Goal: Task Accomplishment & Management: Use online tool/utility

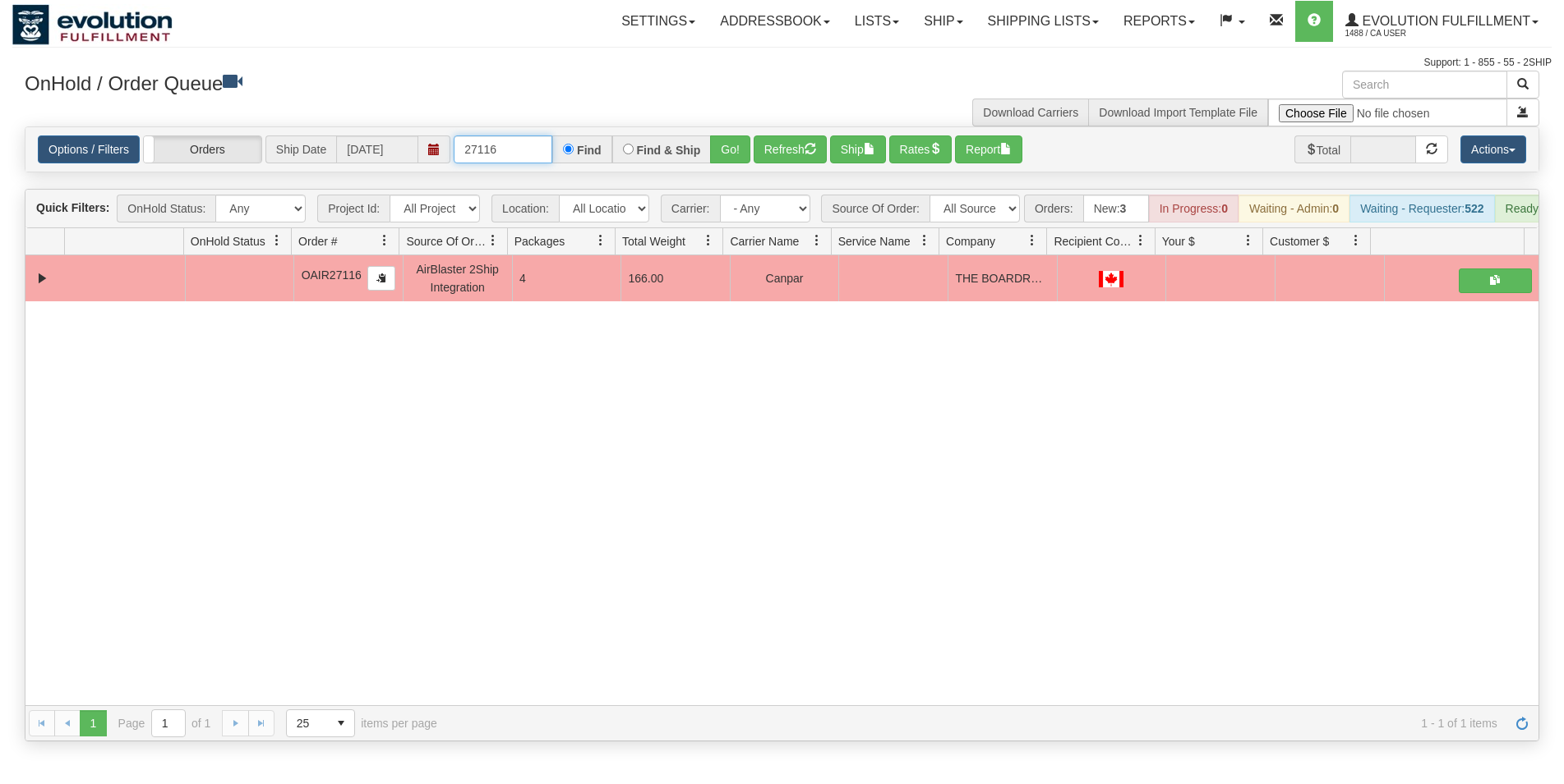
drag, startPoint x: 530, startPoint y: 152, endPoint x: 179, endPoint y: 115, distance: 352.9
click at [454, 135] on input "27116" at bounding box center [503, 149] width 99 height 27
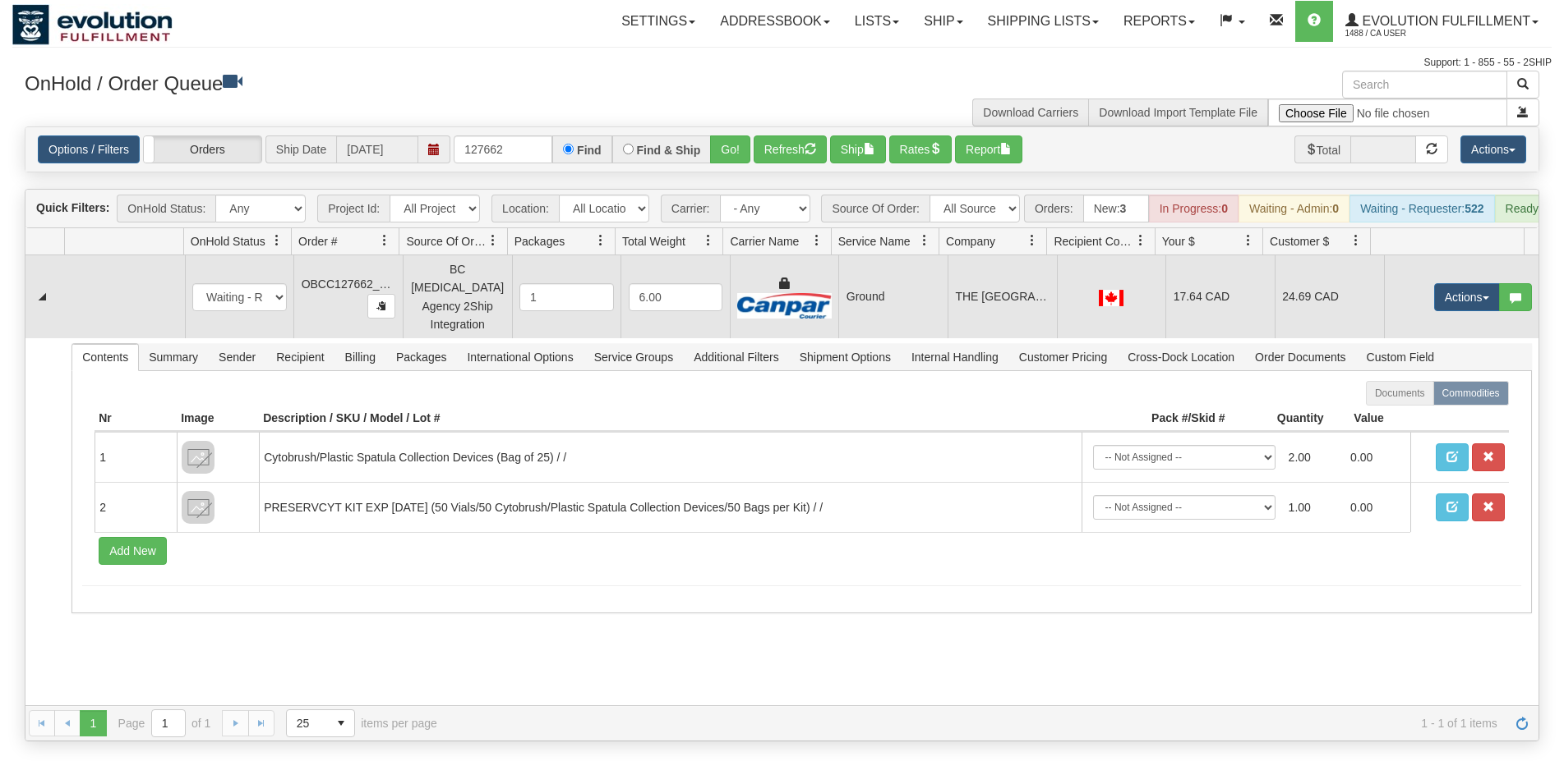
click at [883, 281] on td "Ground" at bounding box center [892, 297] width 109 height 83
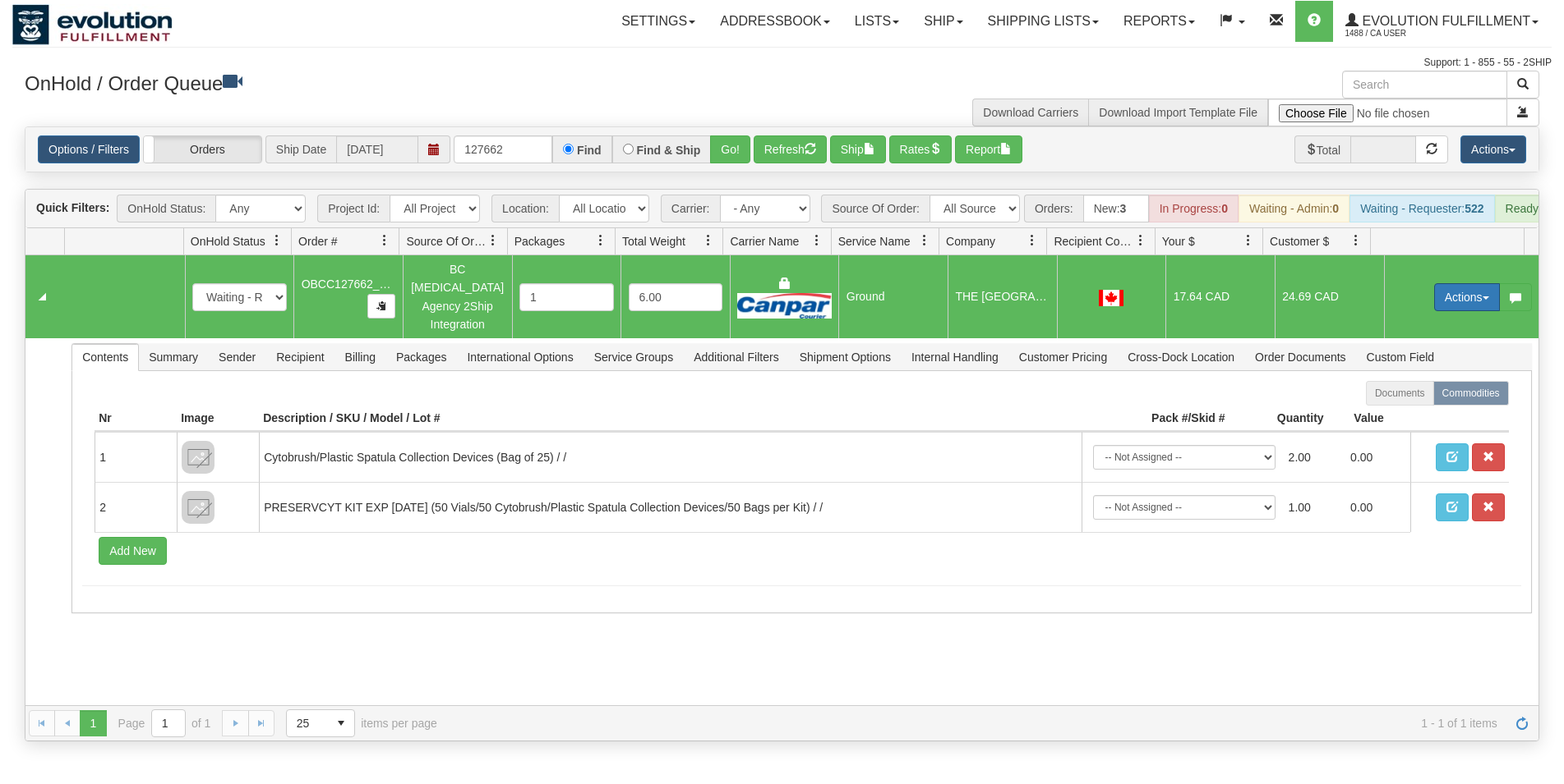
click at [1441, 297] on button "Actions" at bounding box center [1466, 297] width 66 height 27
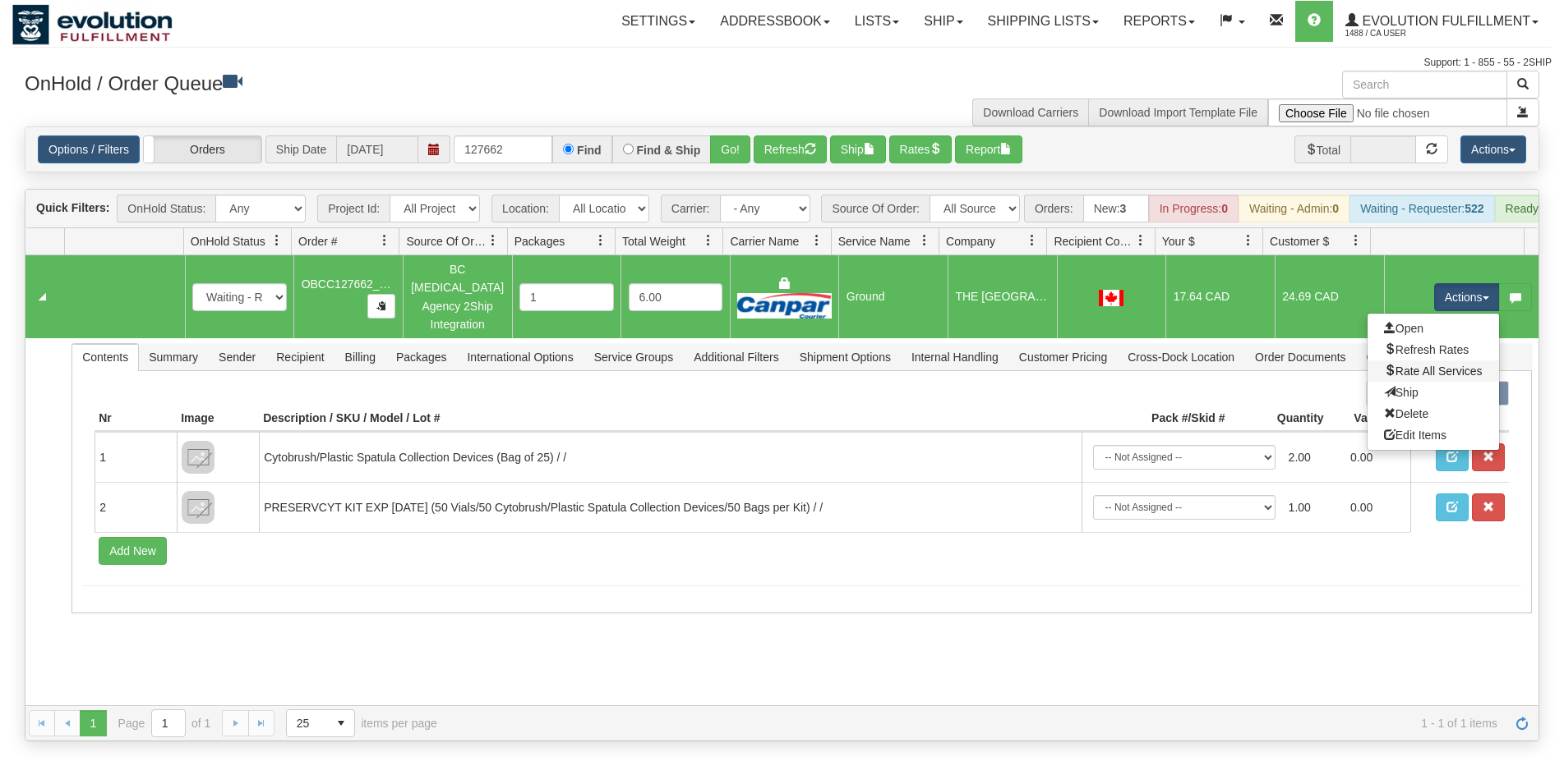
click at [1419, 368] on link "Rate All Services" at bounding box center [1433, 371] width 131 height 22
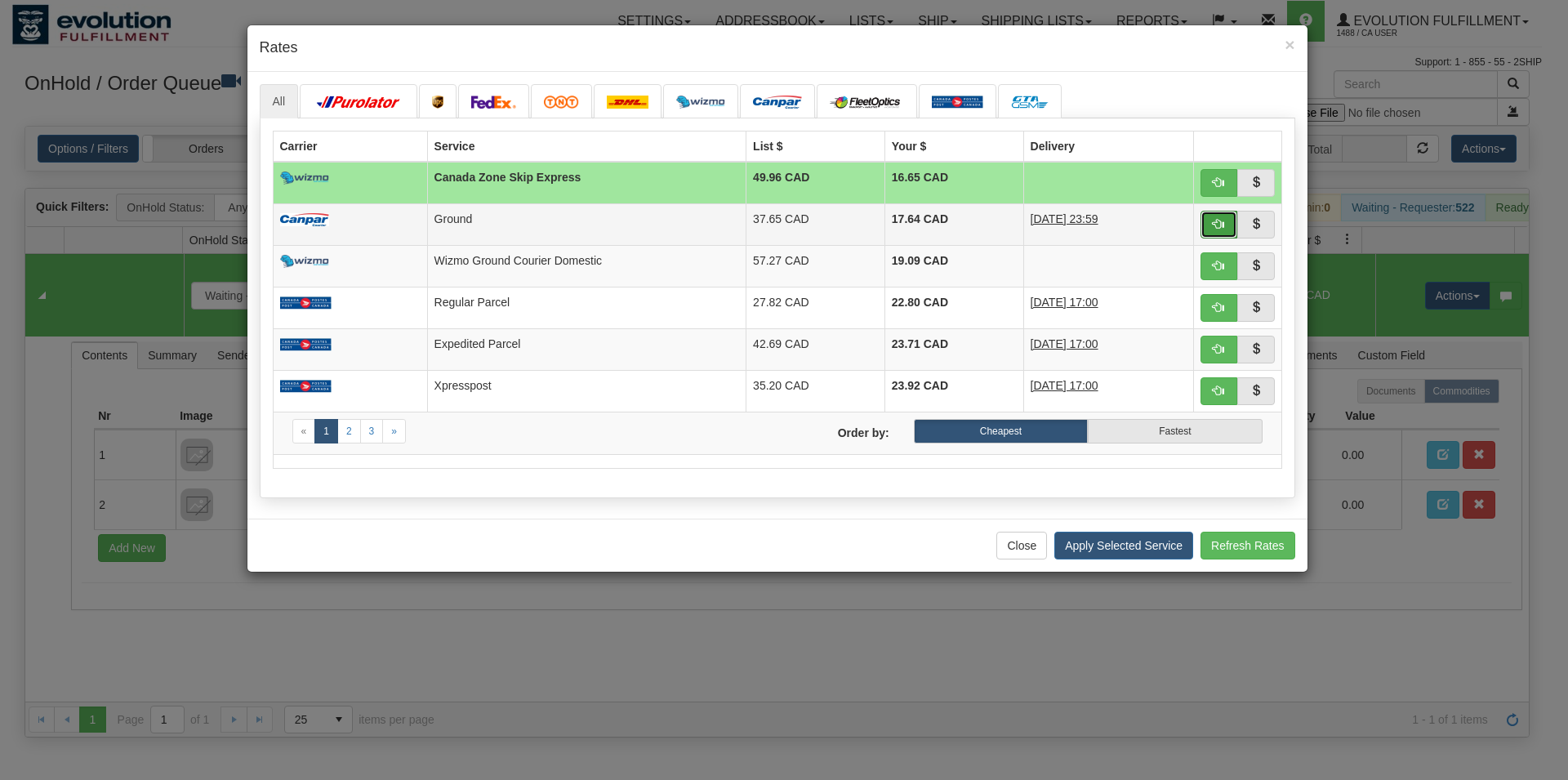
click at [1217, 223] on span "button" at bounding box center [1218, 224] width 12 height 12
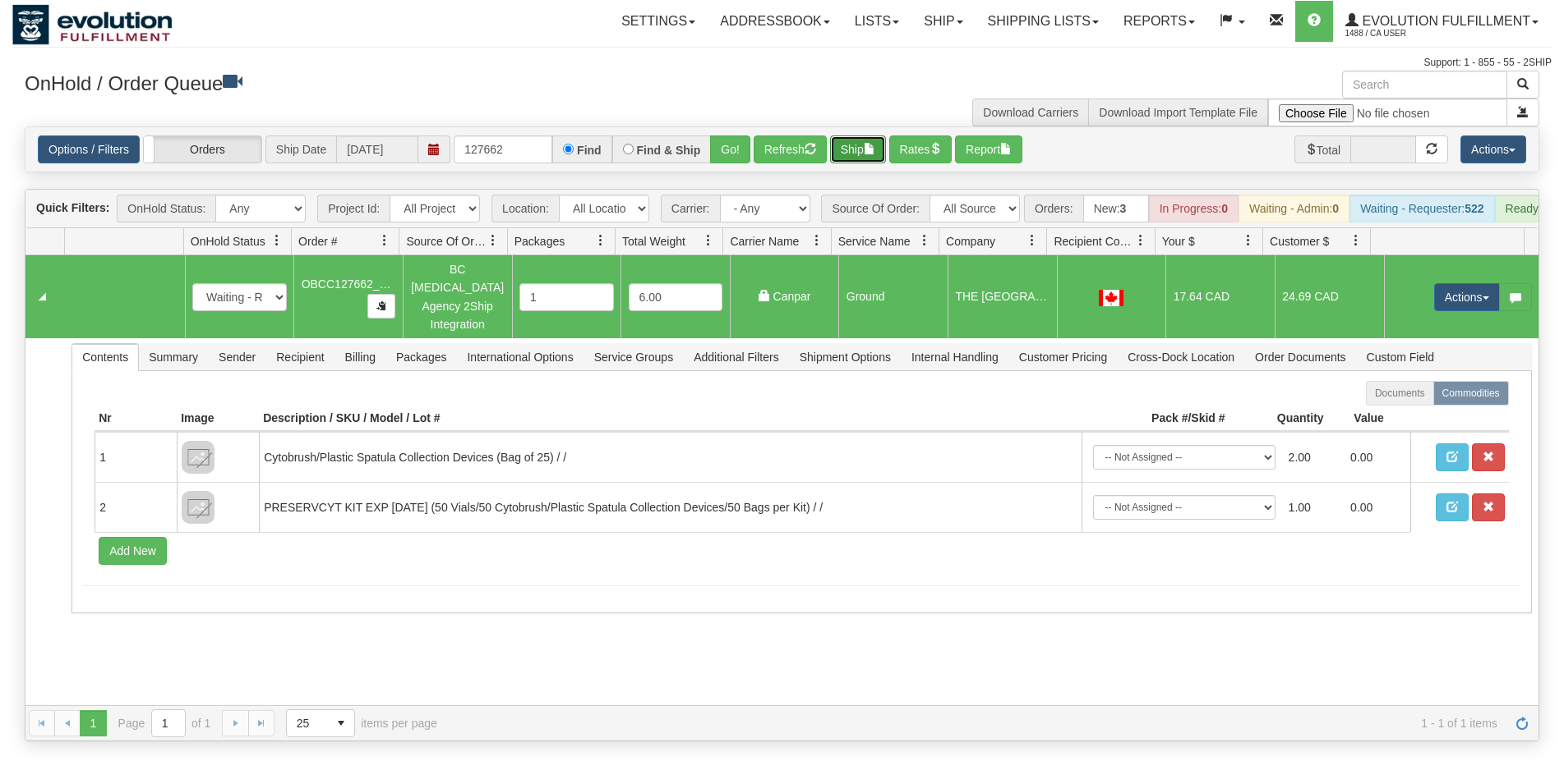
click at [875, 150] on span "button" at bounding box center [870, 149] width 12 height 12
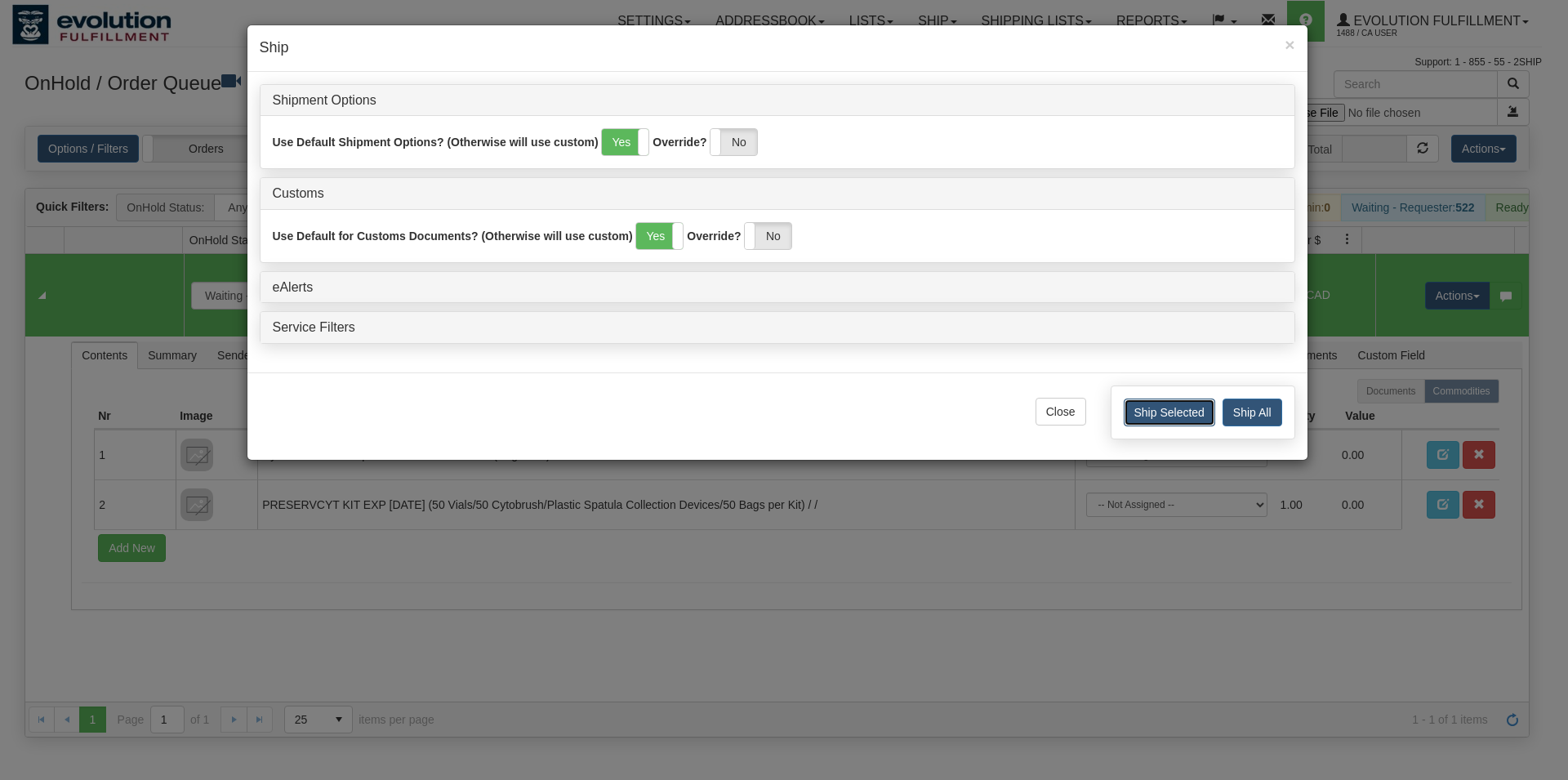
click at [1155, 410] on button "Ship Selected" at bounding box center [1169, 412] width 92 height 27
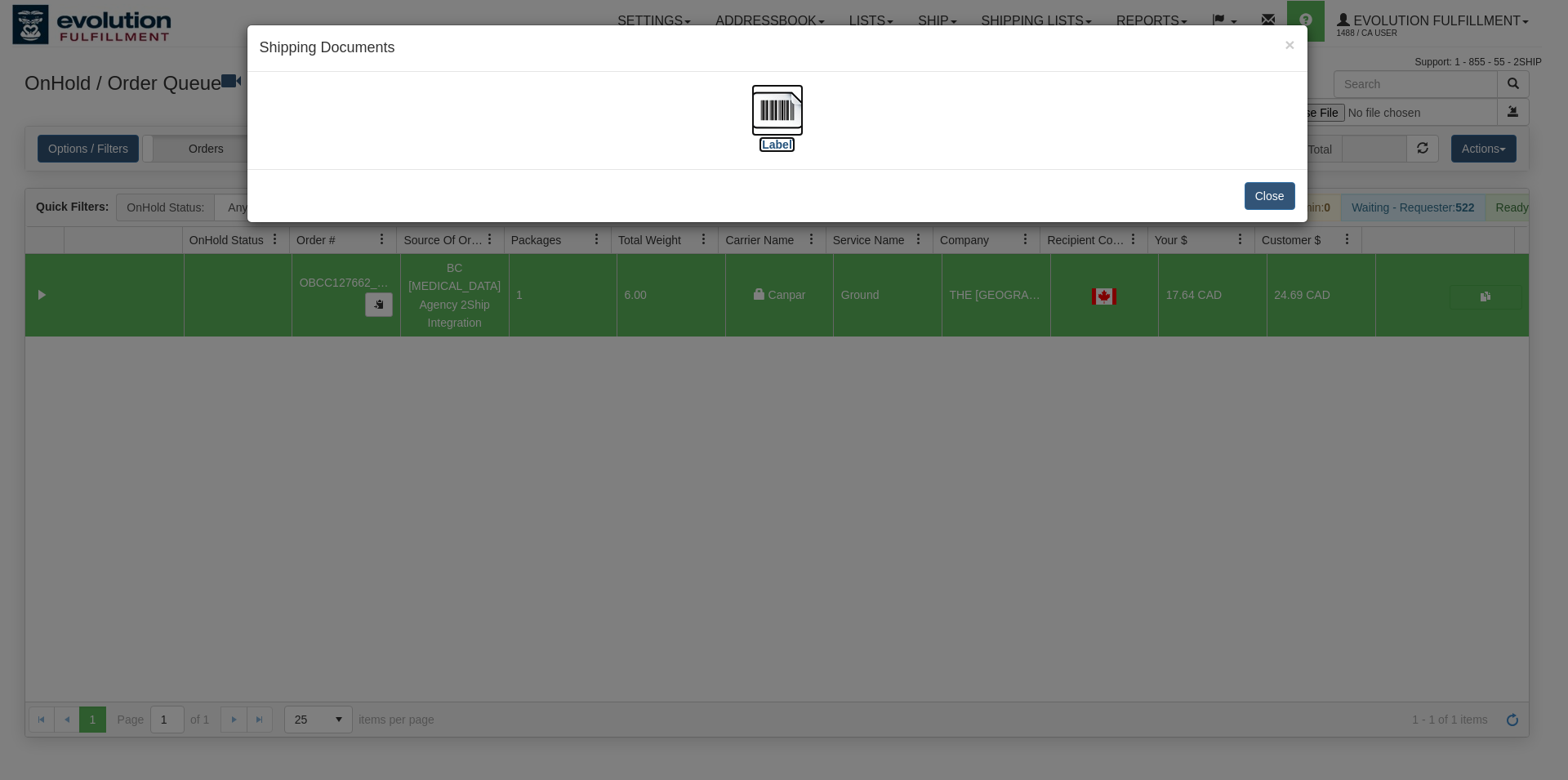
click at [790, 129] on img at bounding box center [778, 110] width 53 height 53
click at [1283, 204] on button "Close" at bounding box center [1270, 196] width 51 height 27
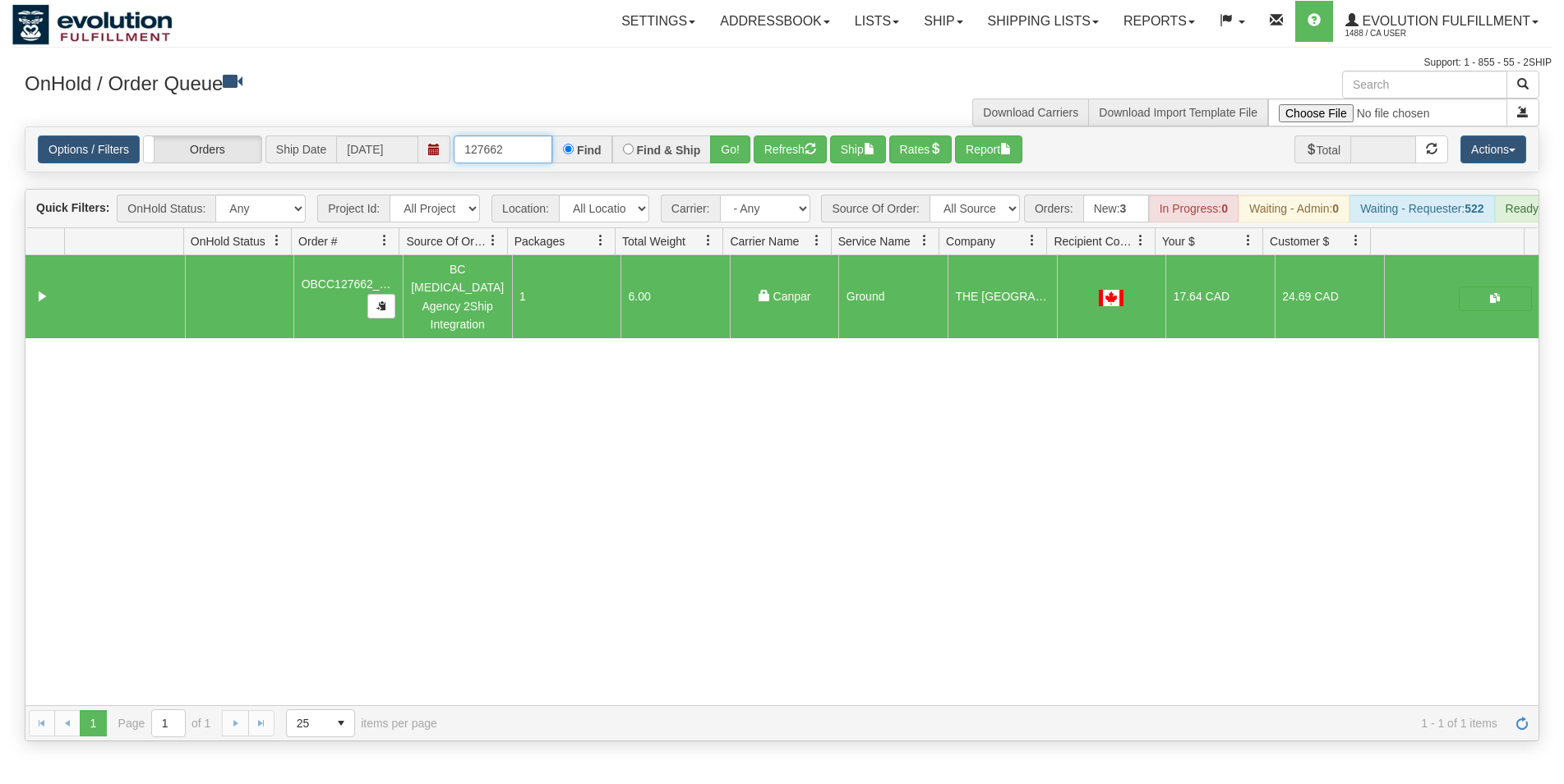
click at [502, 143] on input "127662" at bounding box center [503, 149] width 99 height 27
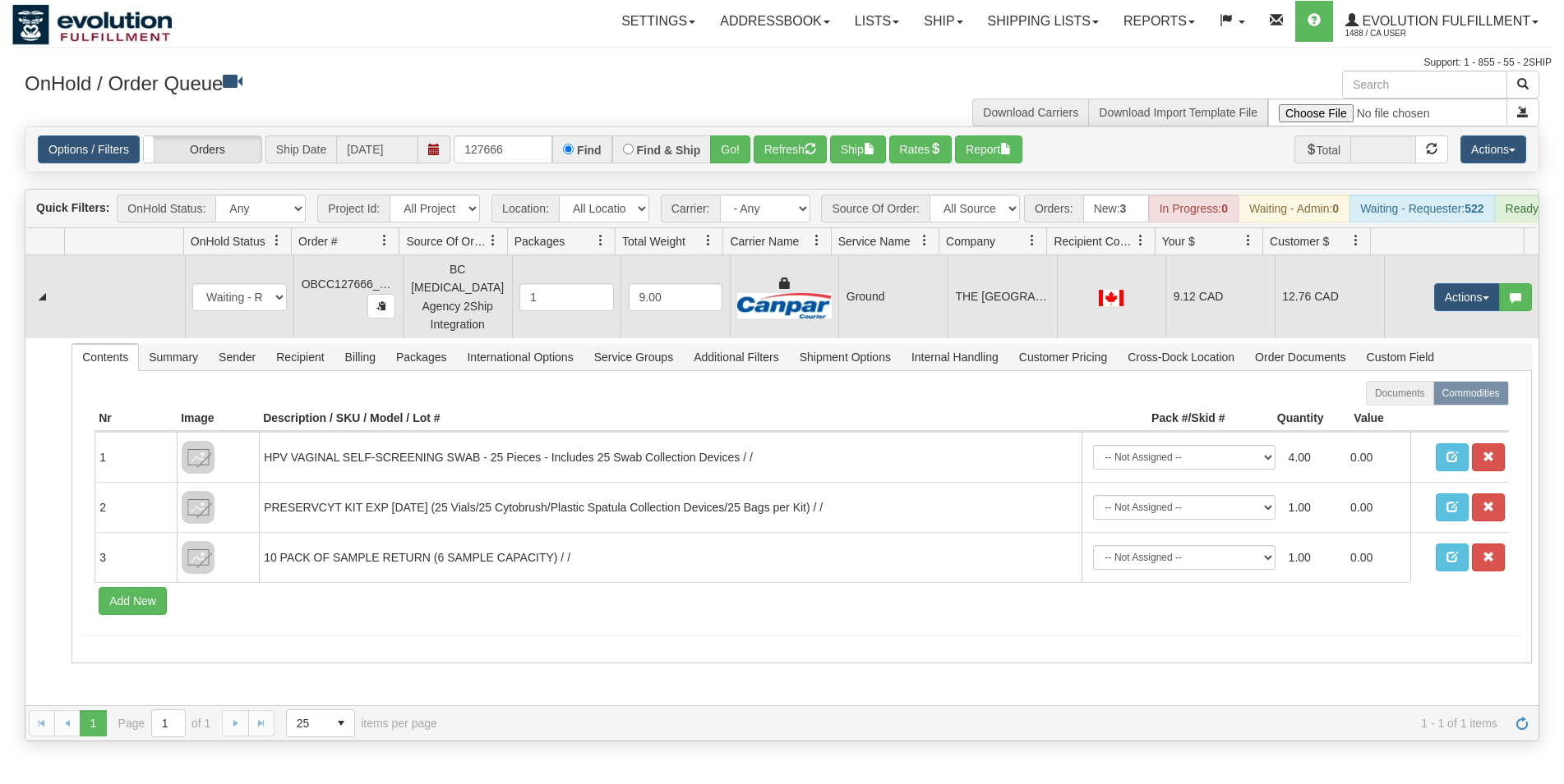
click at [977, 285] on td "THE [GEOGRAPHIC_DATA]" at bounding box center [1001, 297] width 109 height 83
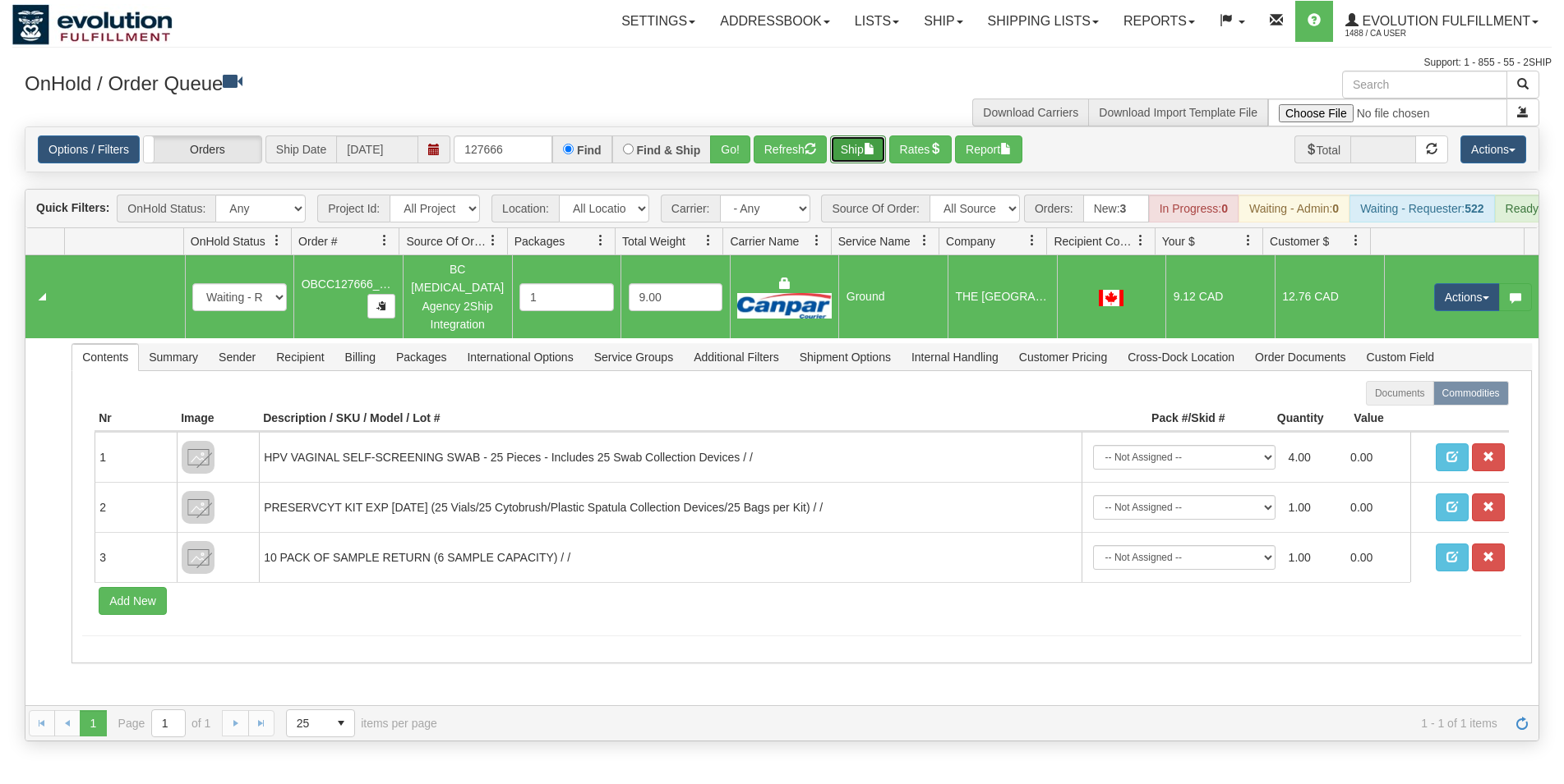
click at [845, 141] on button "Ship" at bounding box center [857, 149] width 56 height 27
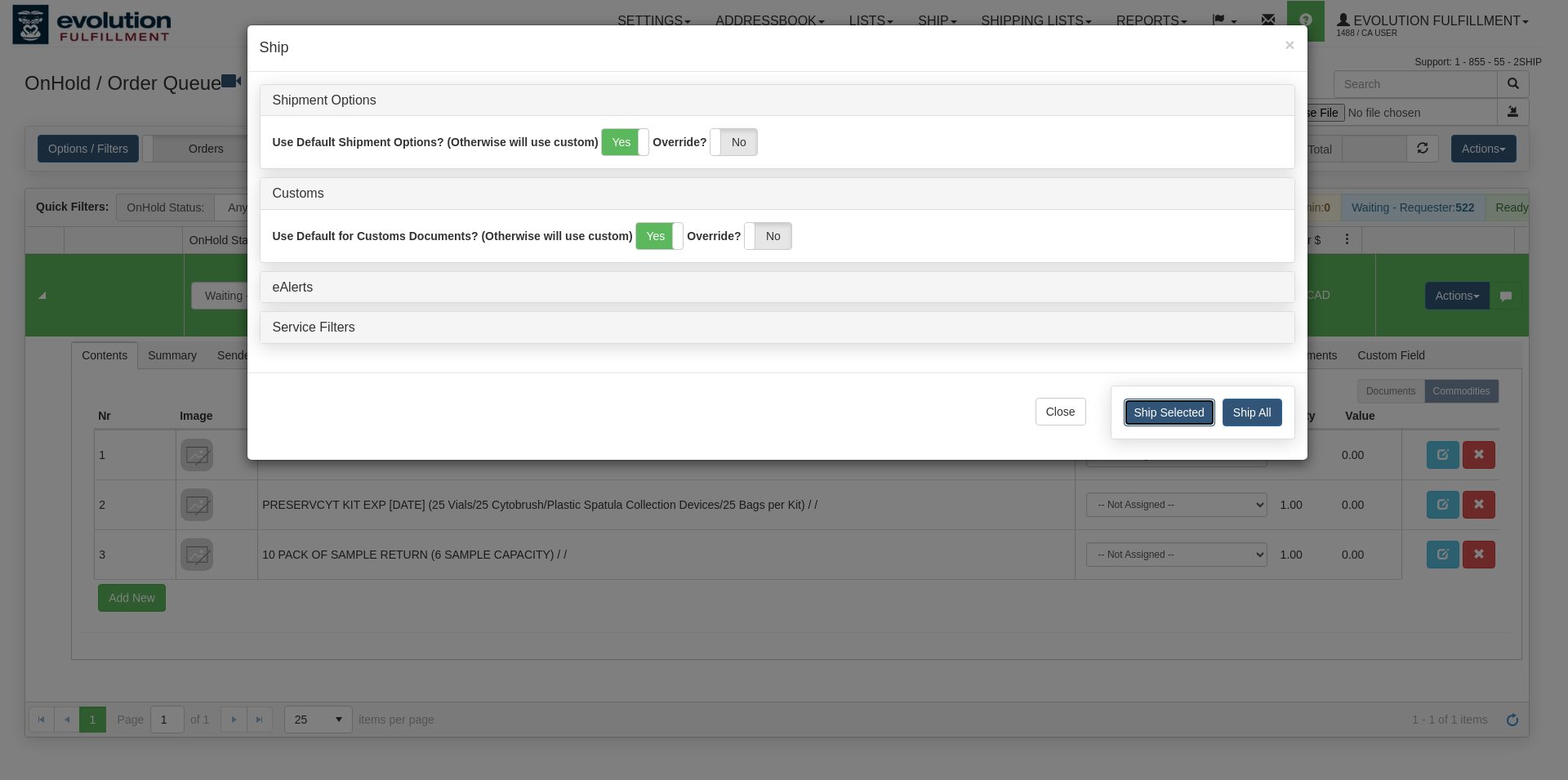
click at [1144, 413] on button "Ship Selected" at bounding box center [1169, 412] width 92 height 27
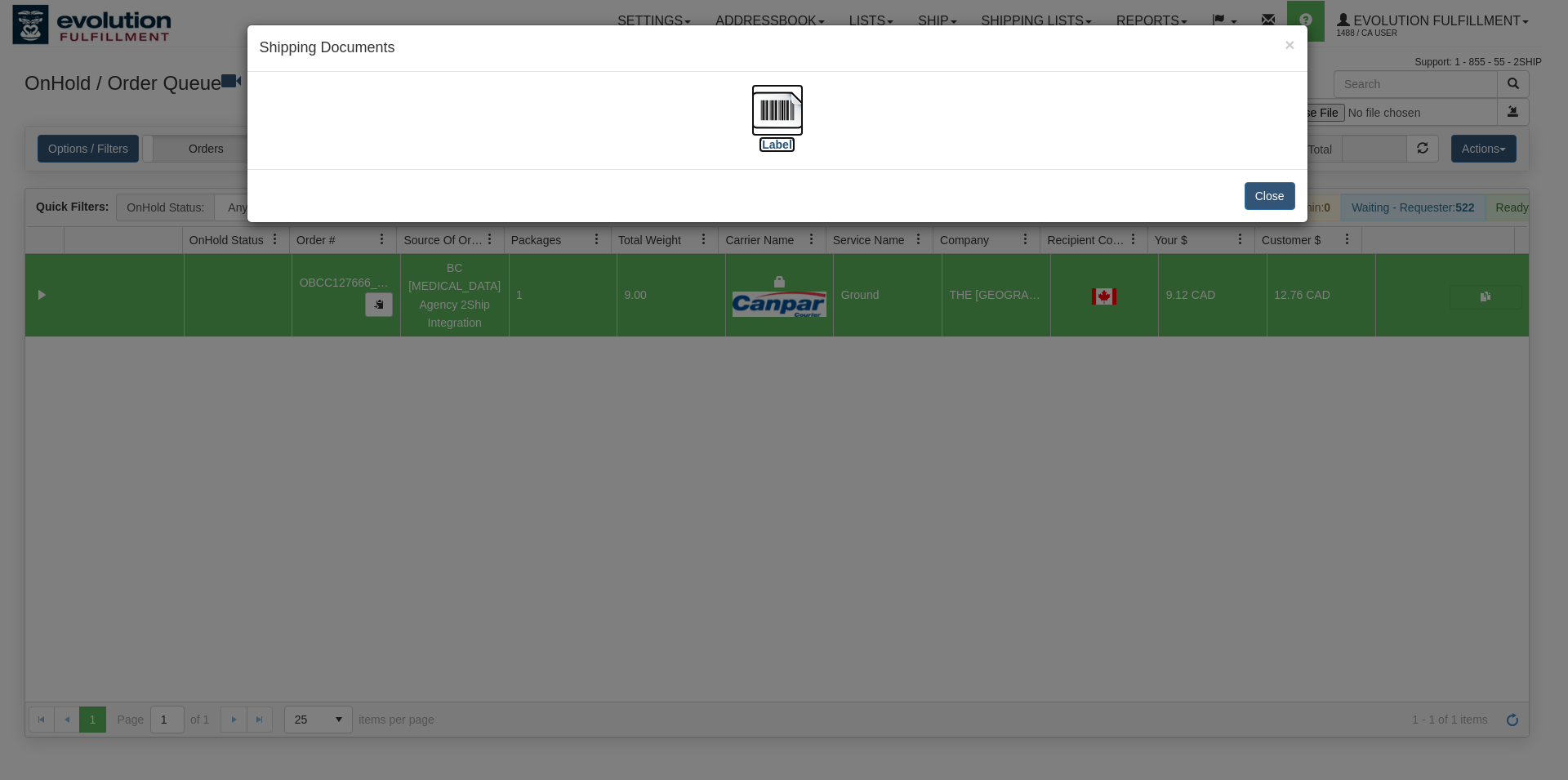
click at [779, 130] on img at bounding box center [778, 110] width 53 height 53
click at [1273, 191] on button "Close" at bounding box center [1270, 196] width 51 height 27
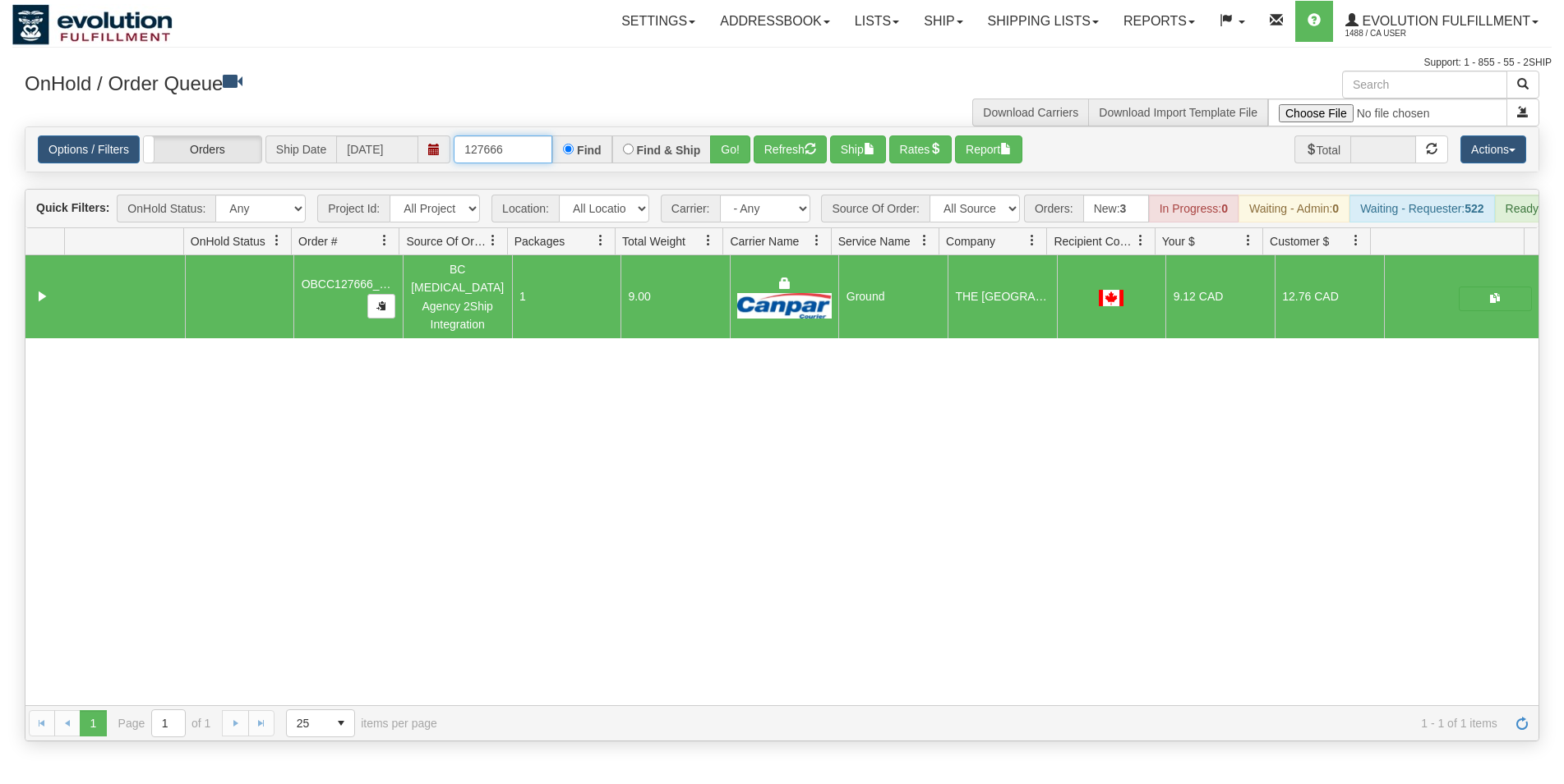
drag, startPoint x: 488, startPoint y: 153, endPoint x: 516, endPoint y: 158, distance: 28.4
click at [515, 157] on input "127666" at bounding box center [503, 149] width 99 height 27
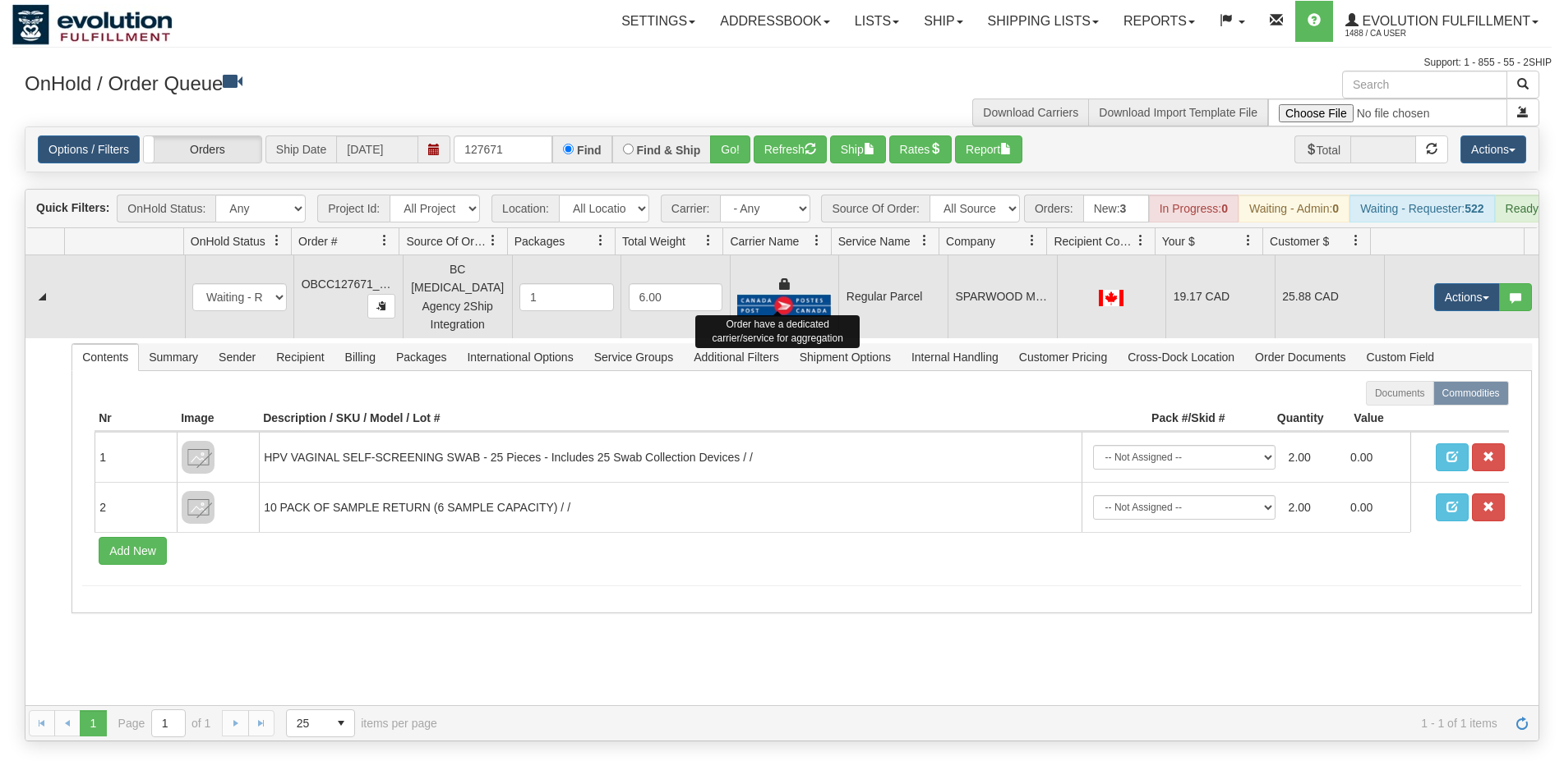
click at [860, 302] on td "Regular Parcel" at bounding box center [892, 297] width 109 height 83
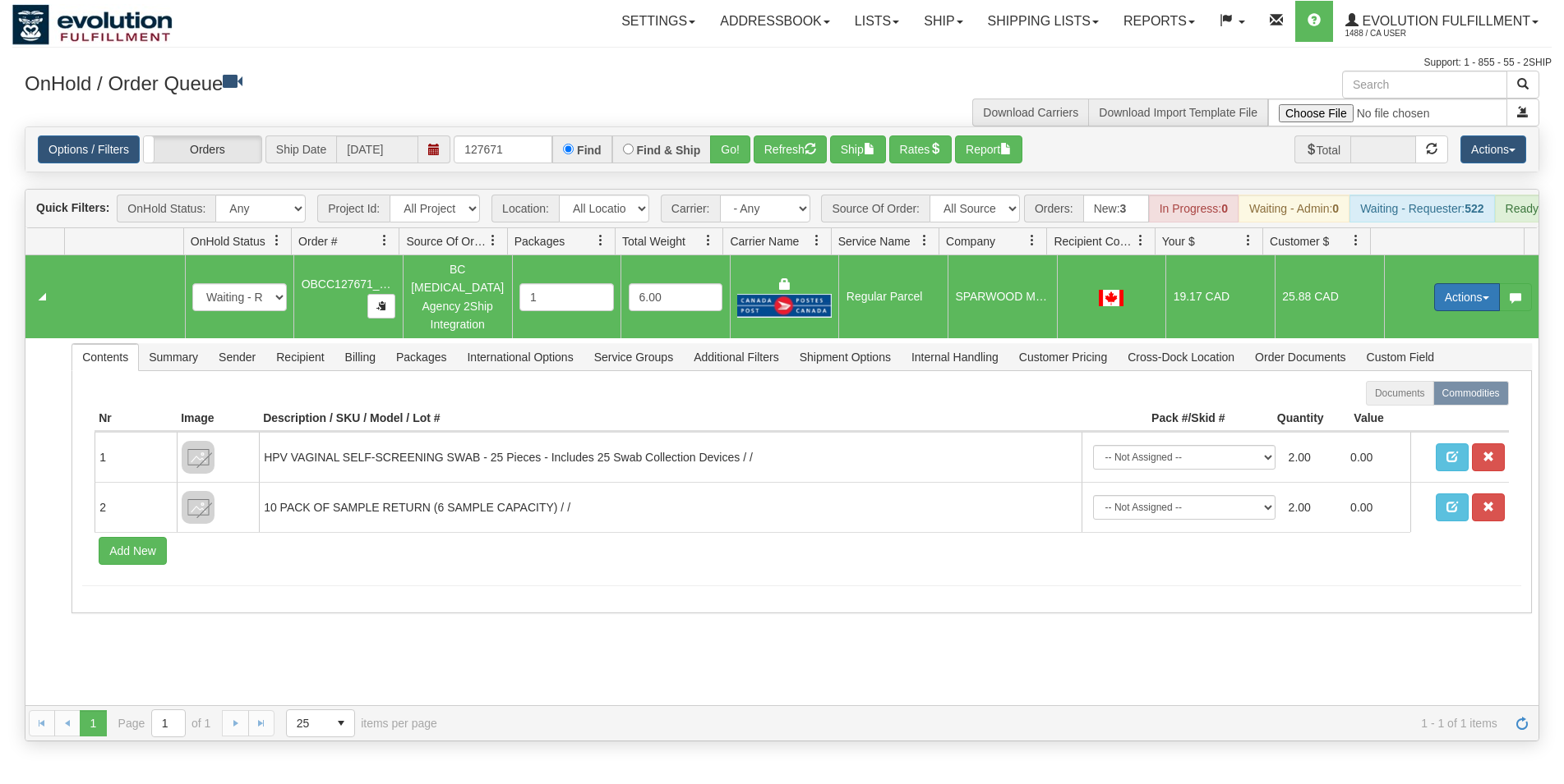
click at [1434, 289] on button "Actions" at bounding box center [1466, 297] width 66 height 27
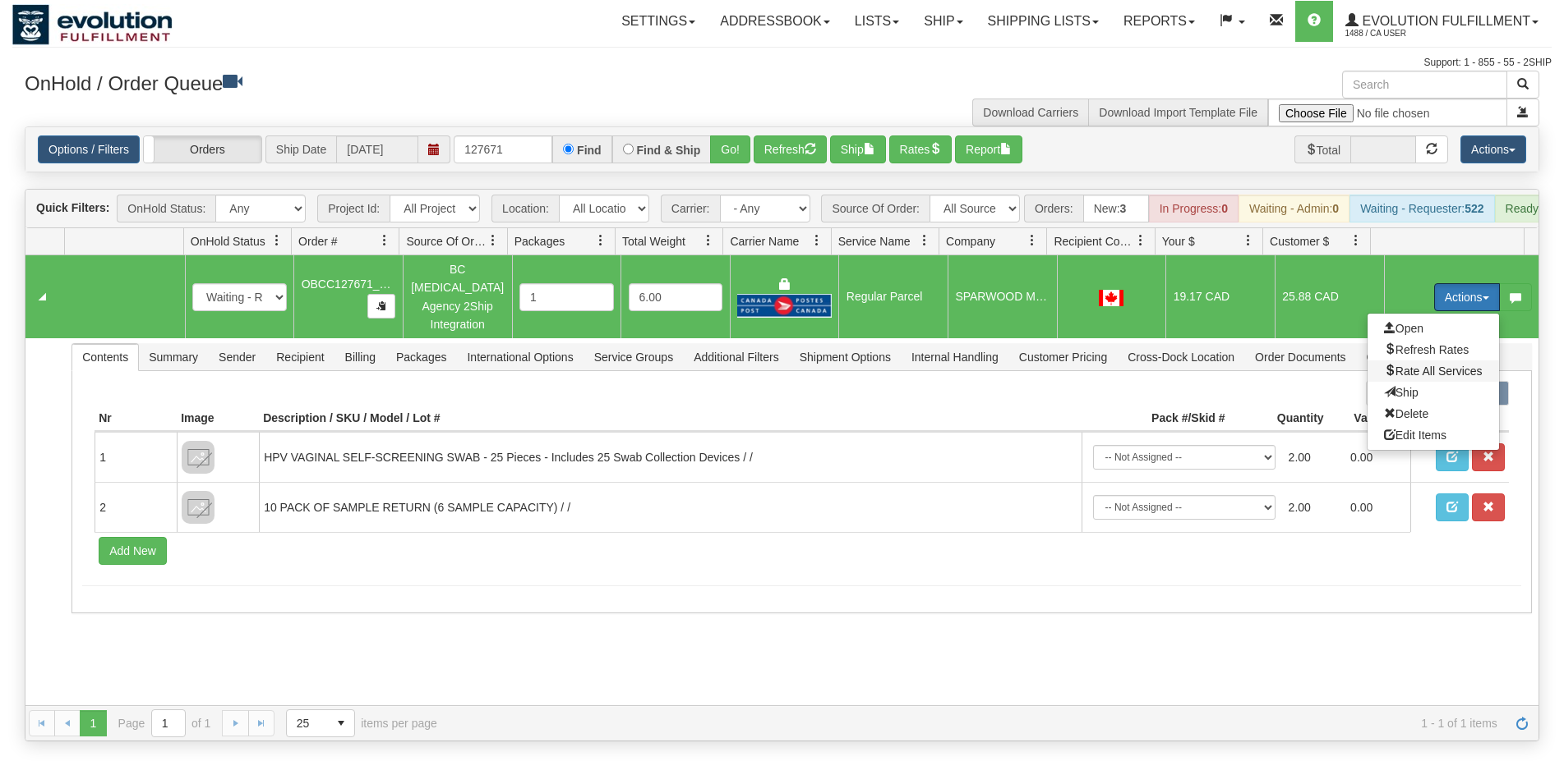
click at [1413, 377] on span "Rate All Services" at bounding box center [1433, 370] width 99 height 13
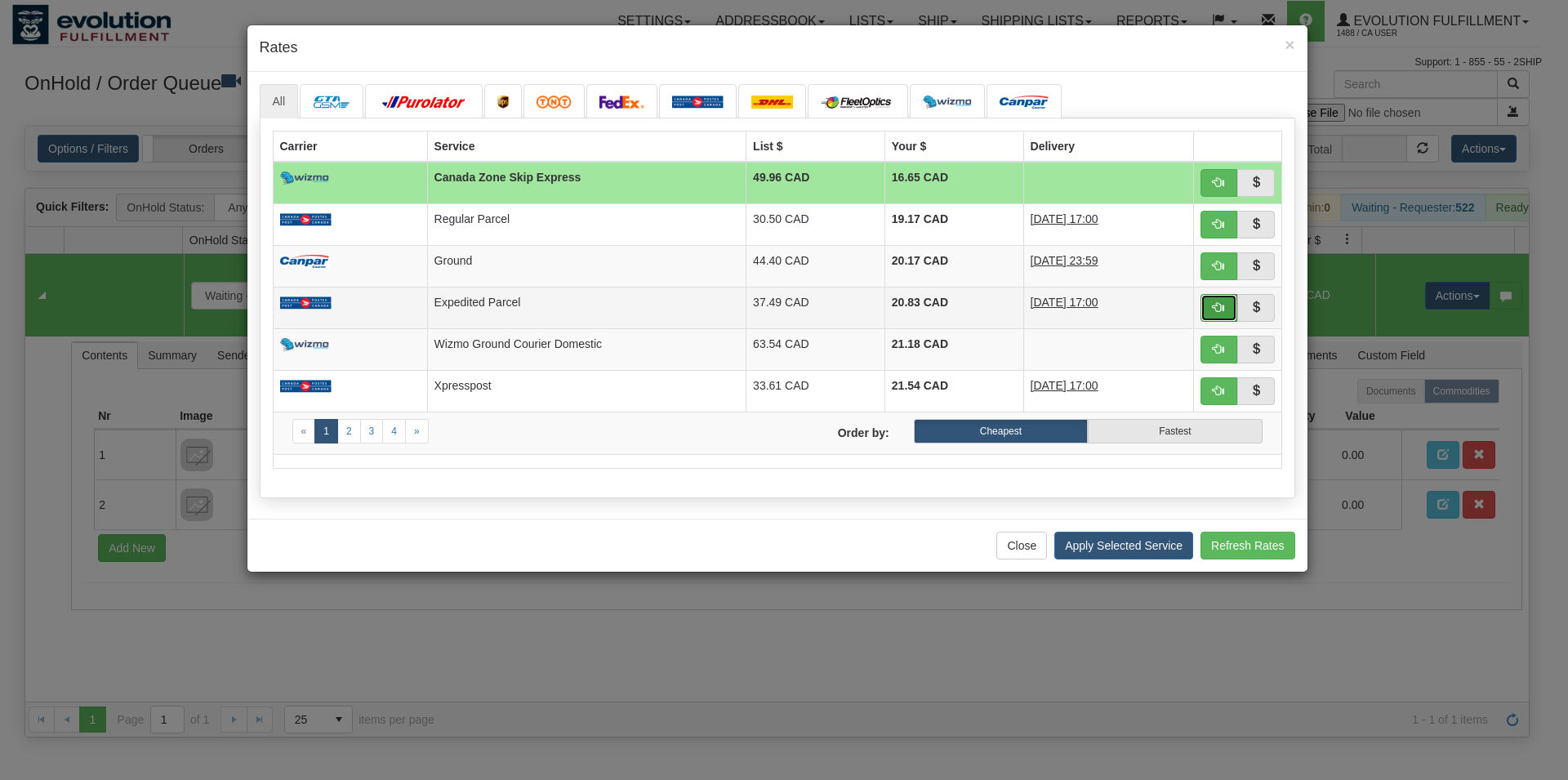
click at [1208, 305] on button "button" at bounding box center [1219, 308] width 38 height 27
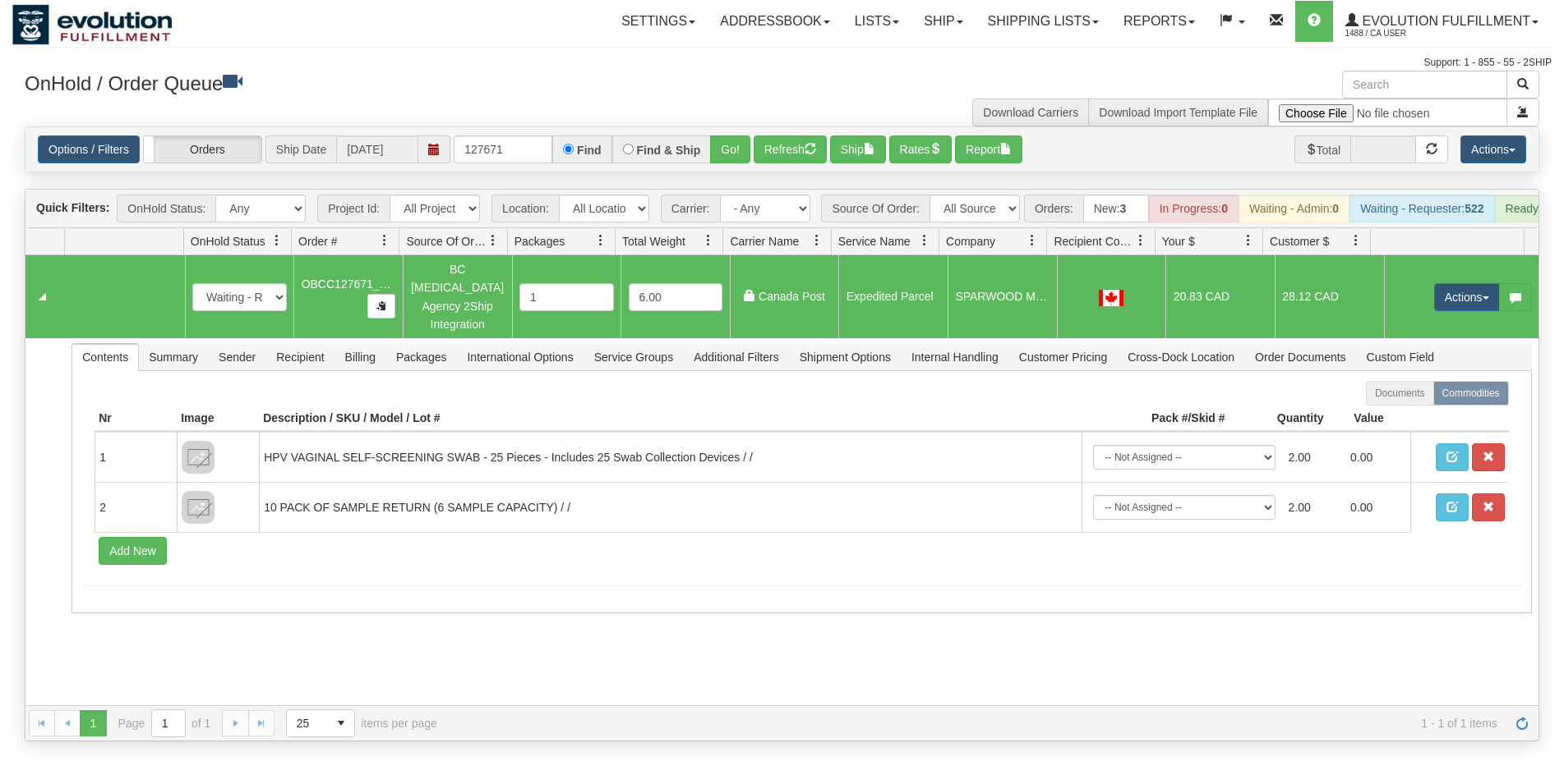
click at [860, 134] on div "Options / Filters Group Shipments Orders Ship Date [DATE] 127671 Find Find & Sh…" at bounding box center [782, 149] width 1513 height 44
click at [858, 138] on button "Ship" at bounding box center [857, 149] width 56 height 27
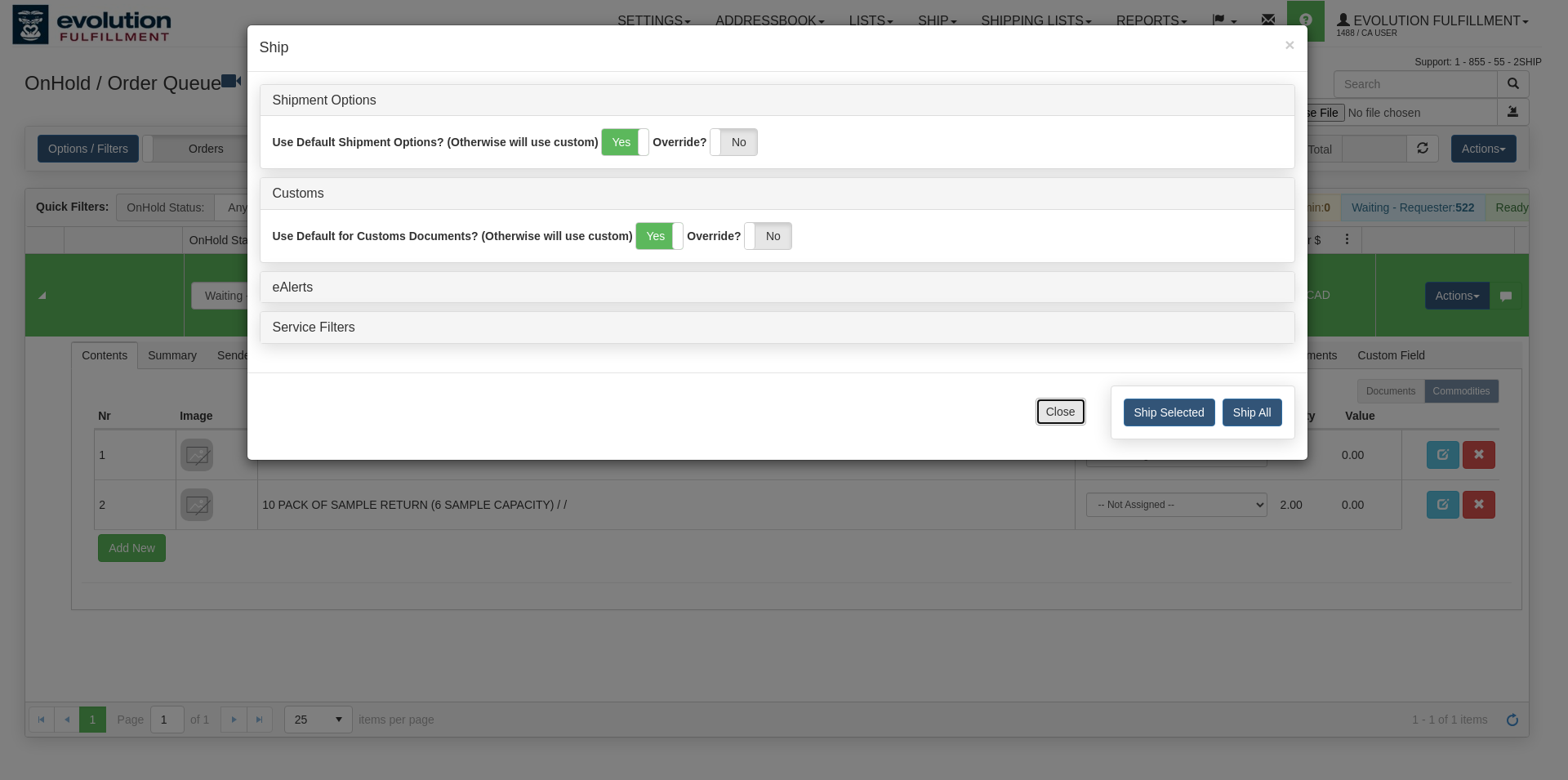
click at [1059, 411] on button "Close" at bounding box center [1061, 411] width 51 height 27
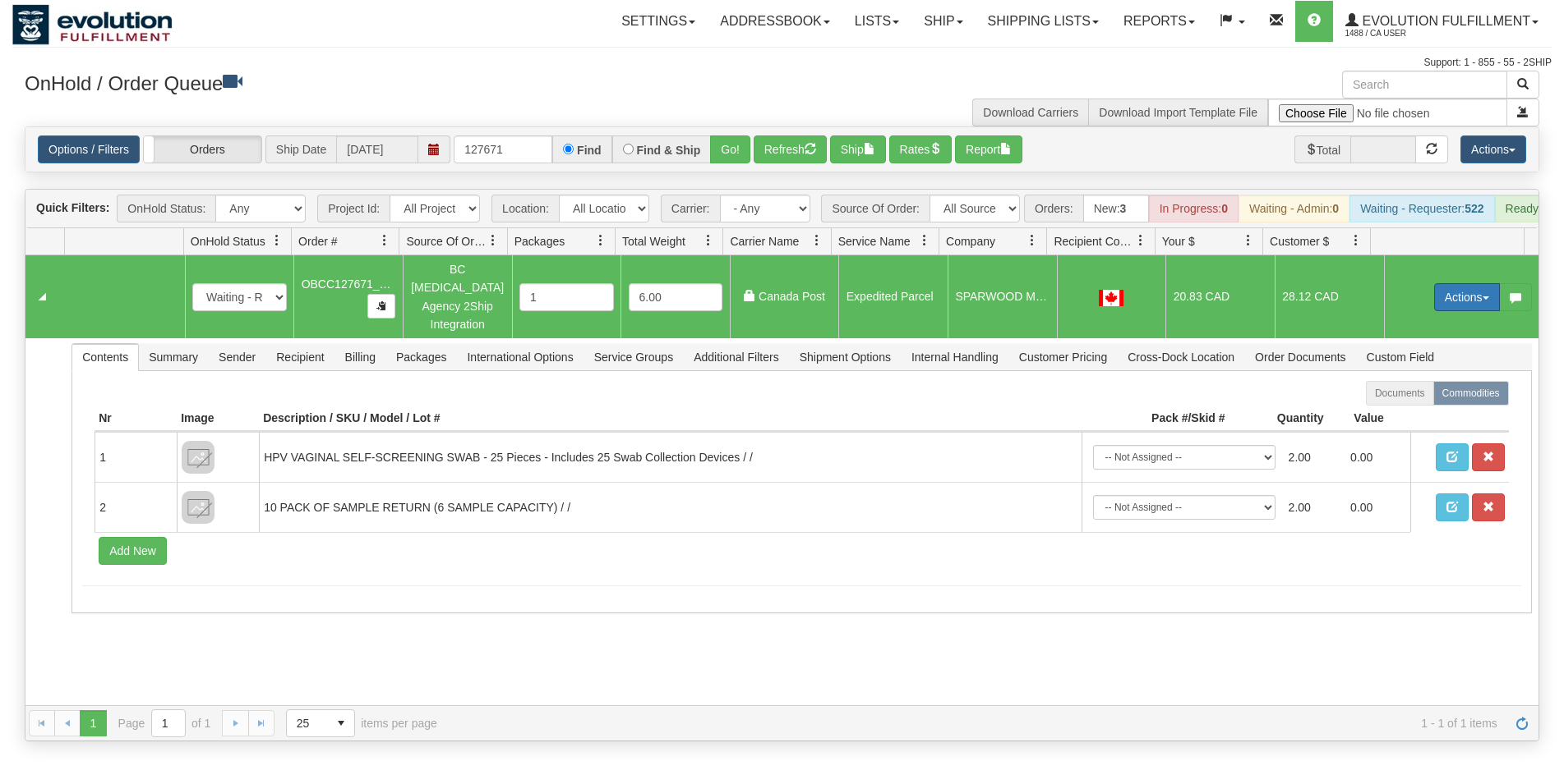
click at [1434, 305] on button "Actions" at bounding box center [1466, 297] width 66 height 27
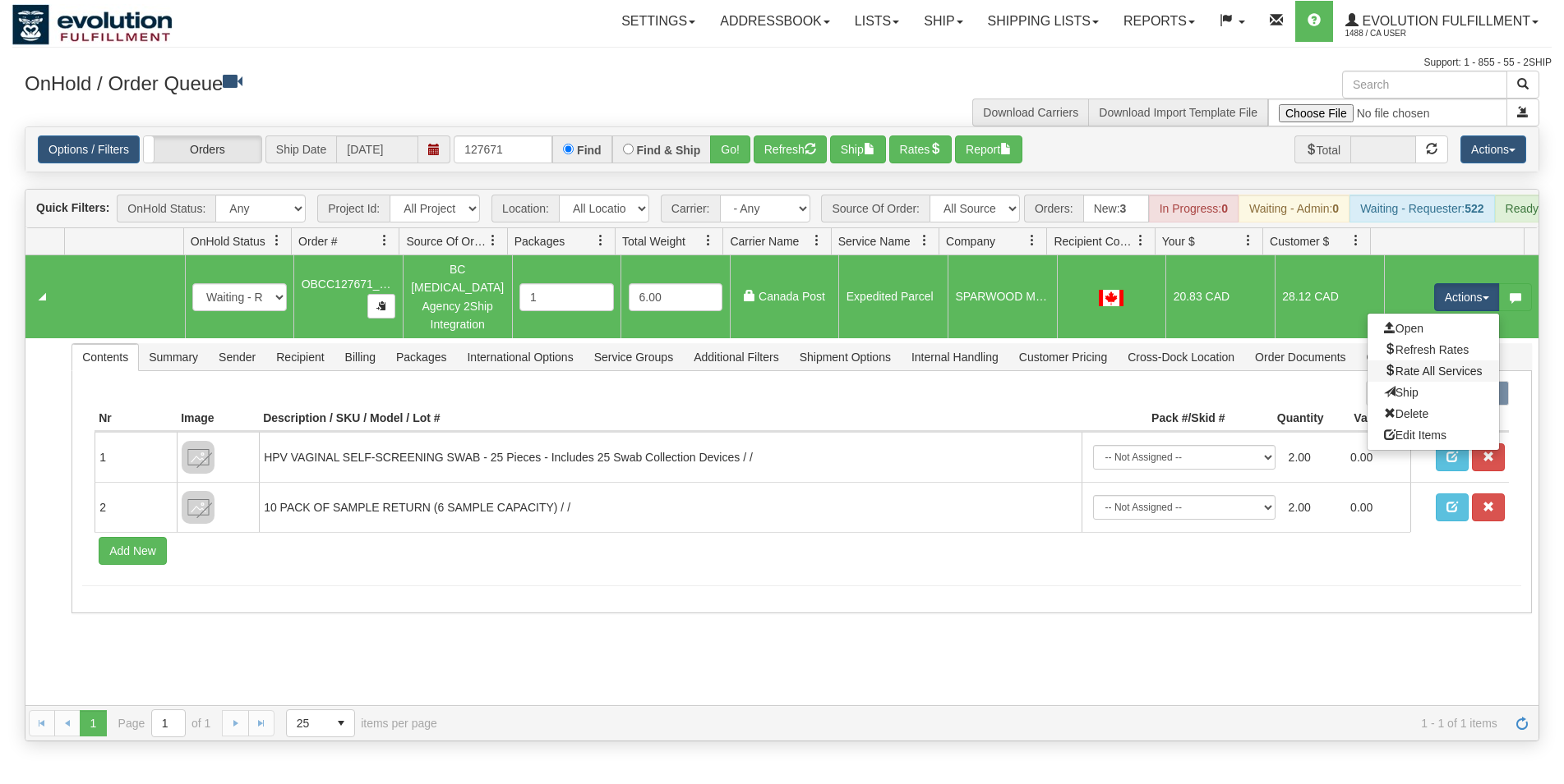
click at [1421, 368] on link "Rate All Services" at bounding box center [1433, 371] width 131 height 22
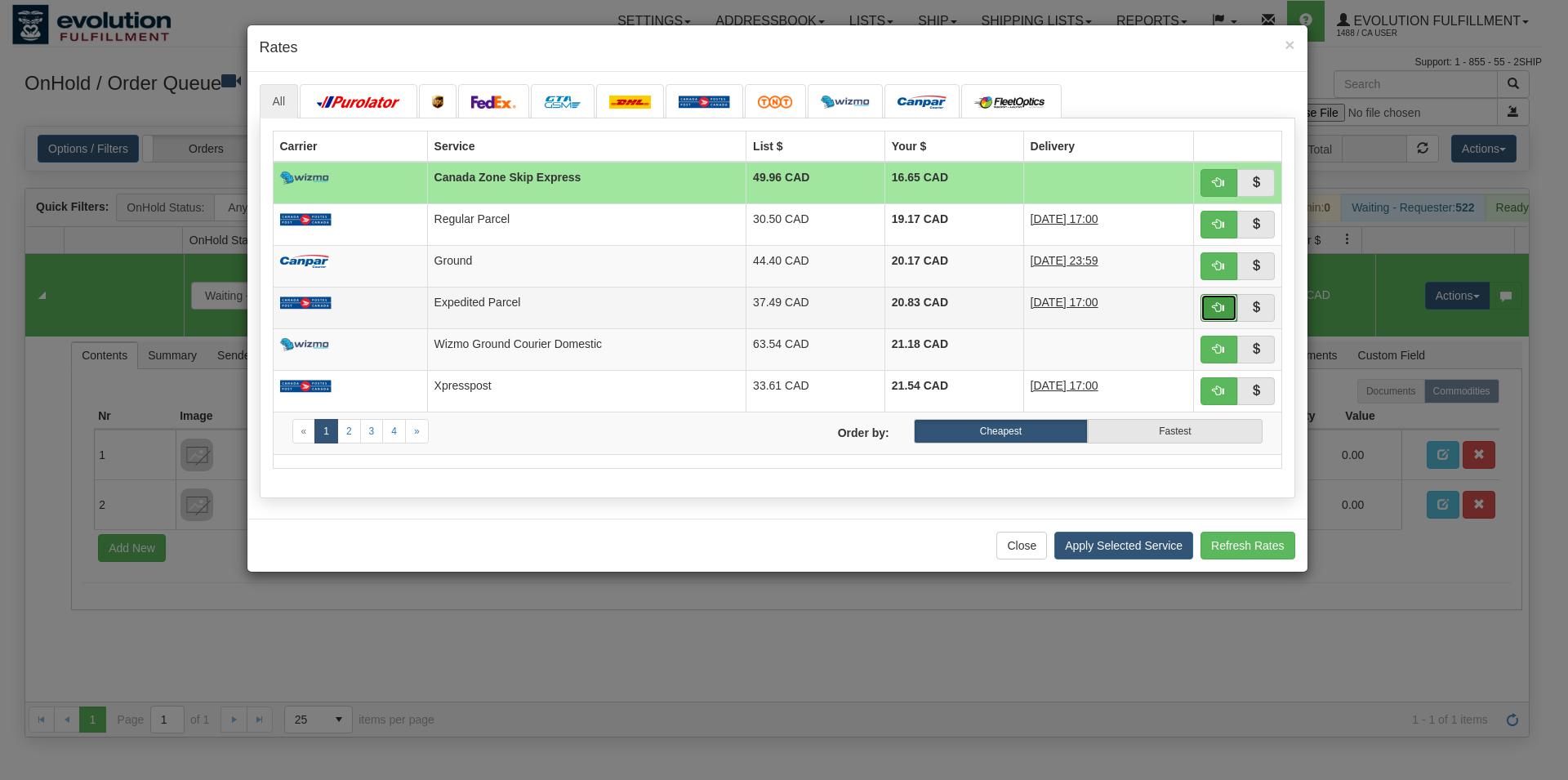
click at [1218, 301] on span "button" at bounding box center [1218, 307] width 12 height 12
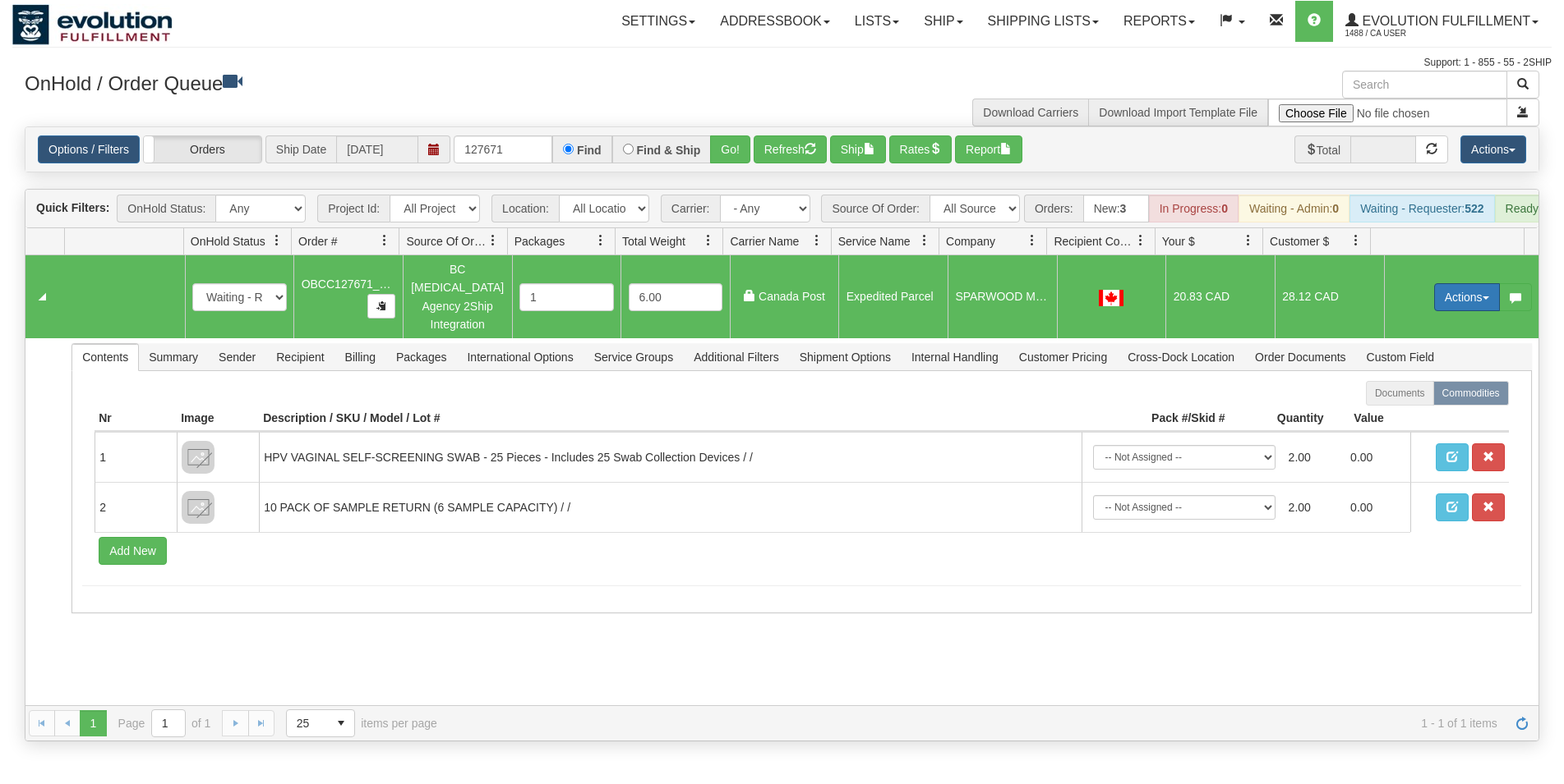
click at [1434, 302] on button "Actions" at bounding box center [1466, 297] width 66 height 27
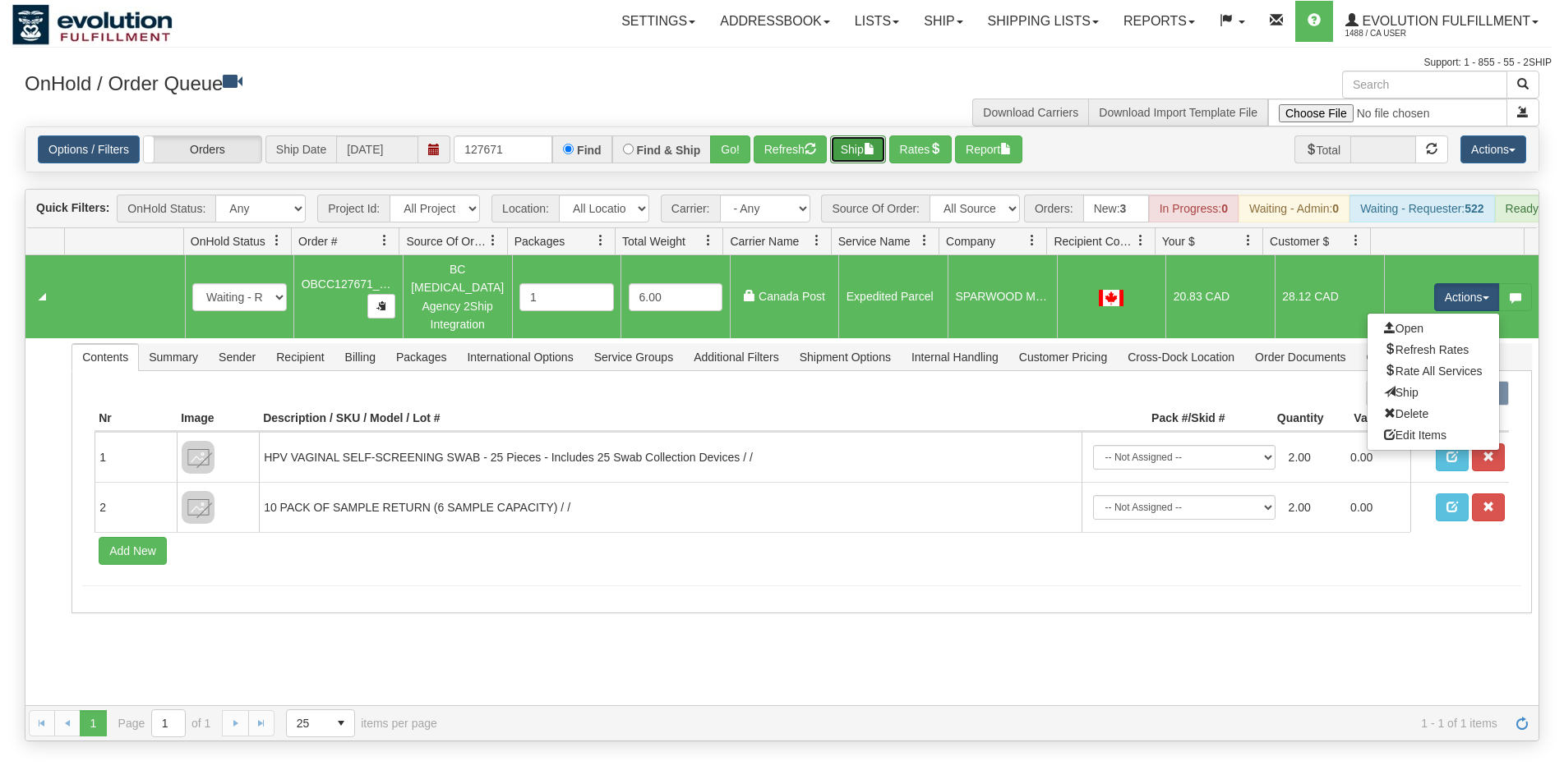
click at [850, 137] on button "Ship" at bounding box center [857, 149] width 56 height 27
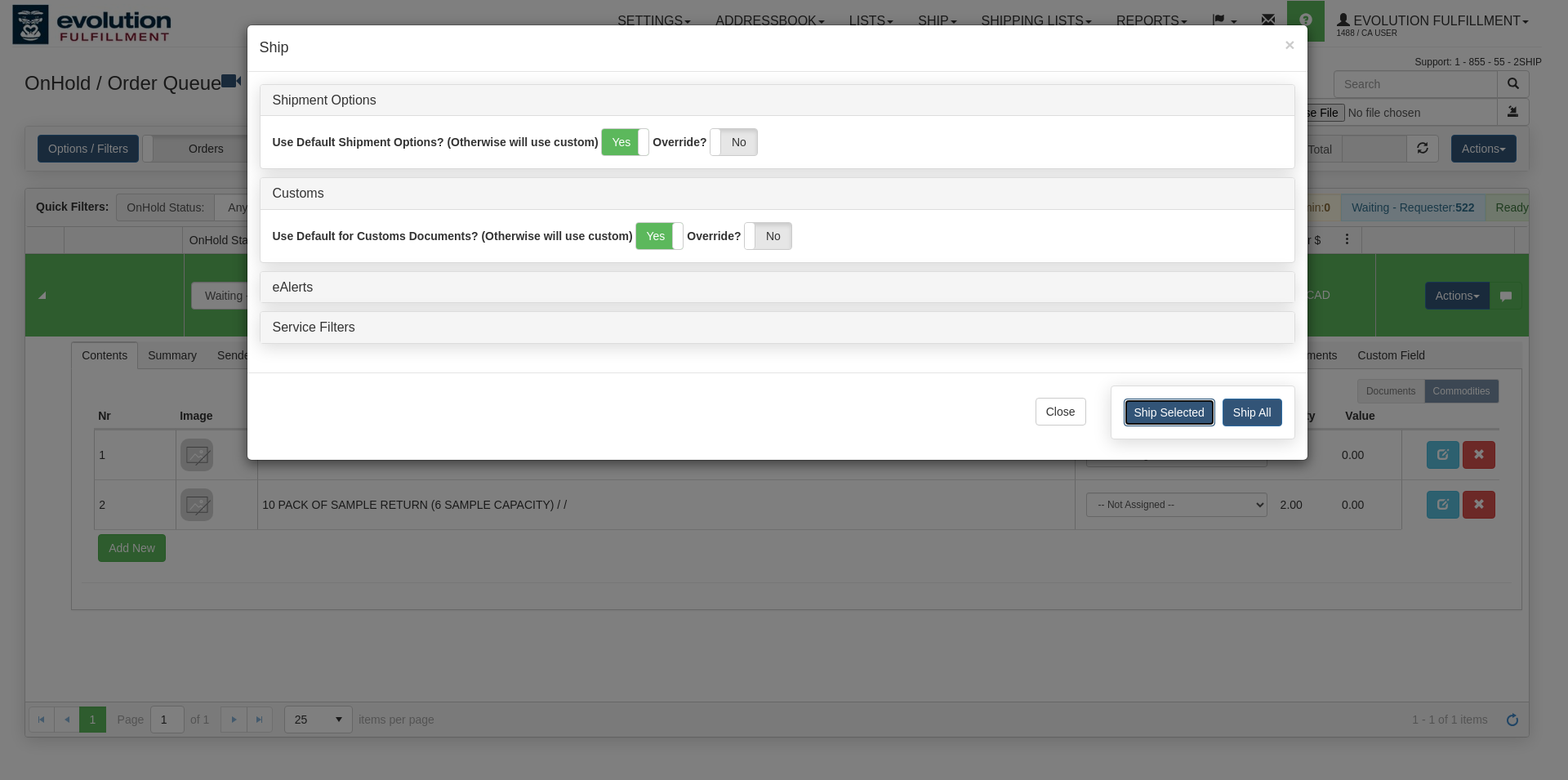
click at [1145, 422] on button "Ship Selected" at bounding box center [1169, 412] width 92 height 27
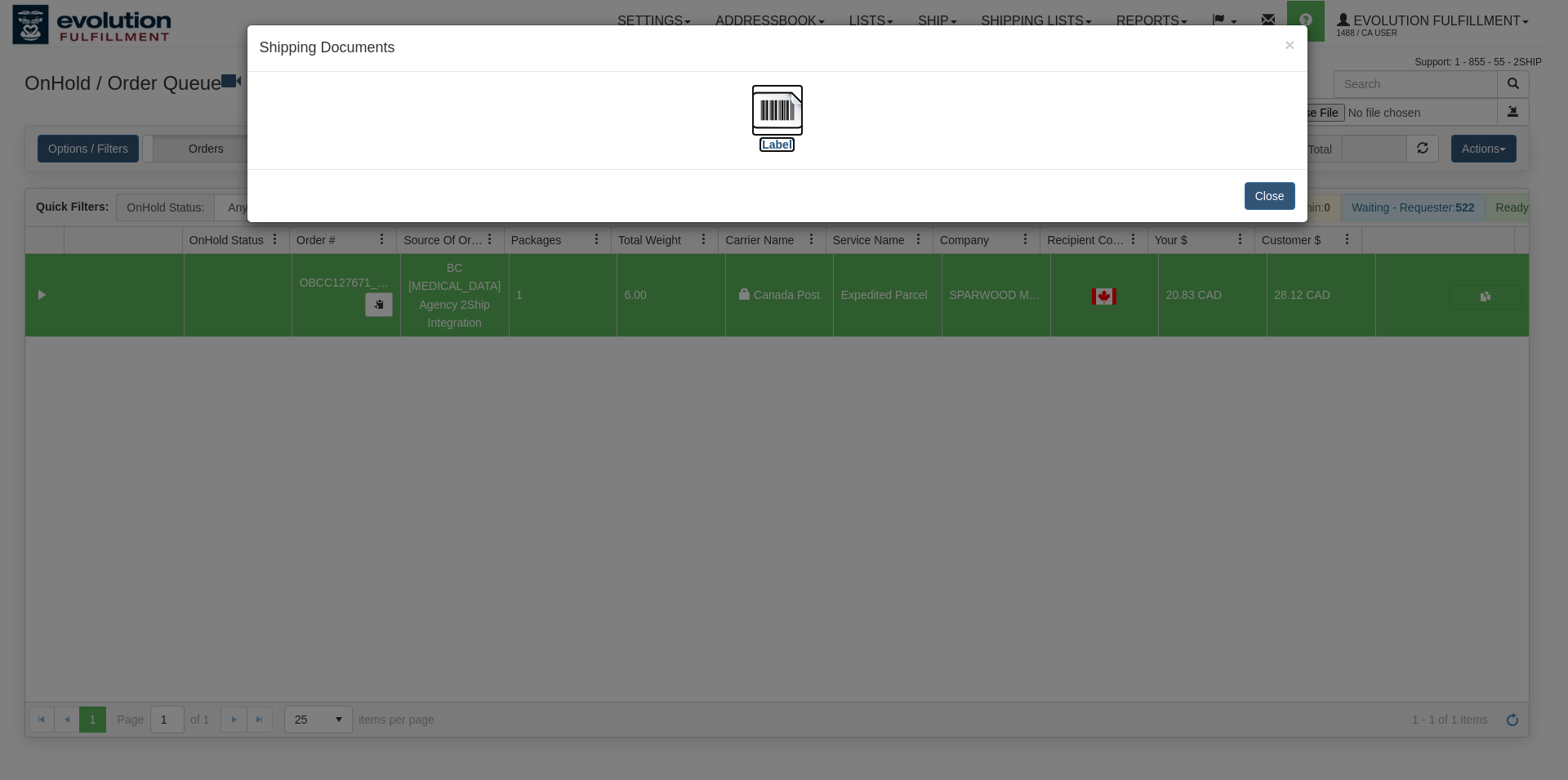
click at [767, 106] on img at bounding box center [778, 110] width 53 height 53
click at [1273, 191] on button "Close" at bounding box center [1270, 196] width 51 height 27
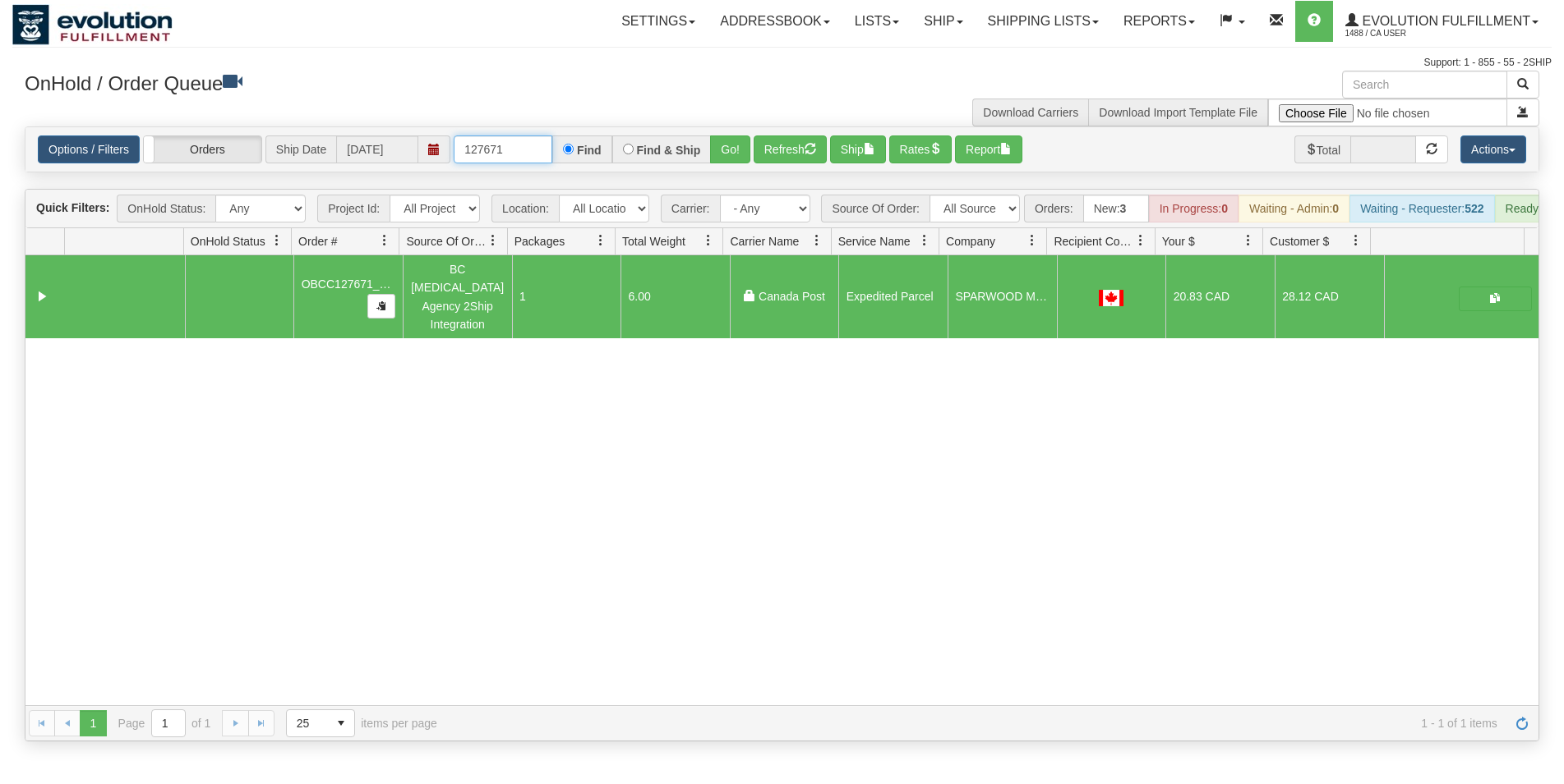
click at [522, 144] on input "127671" at bounding box center [503, 149] width 99 height 27
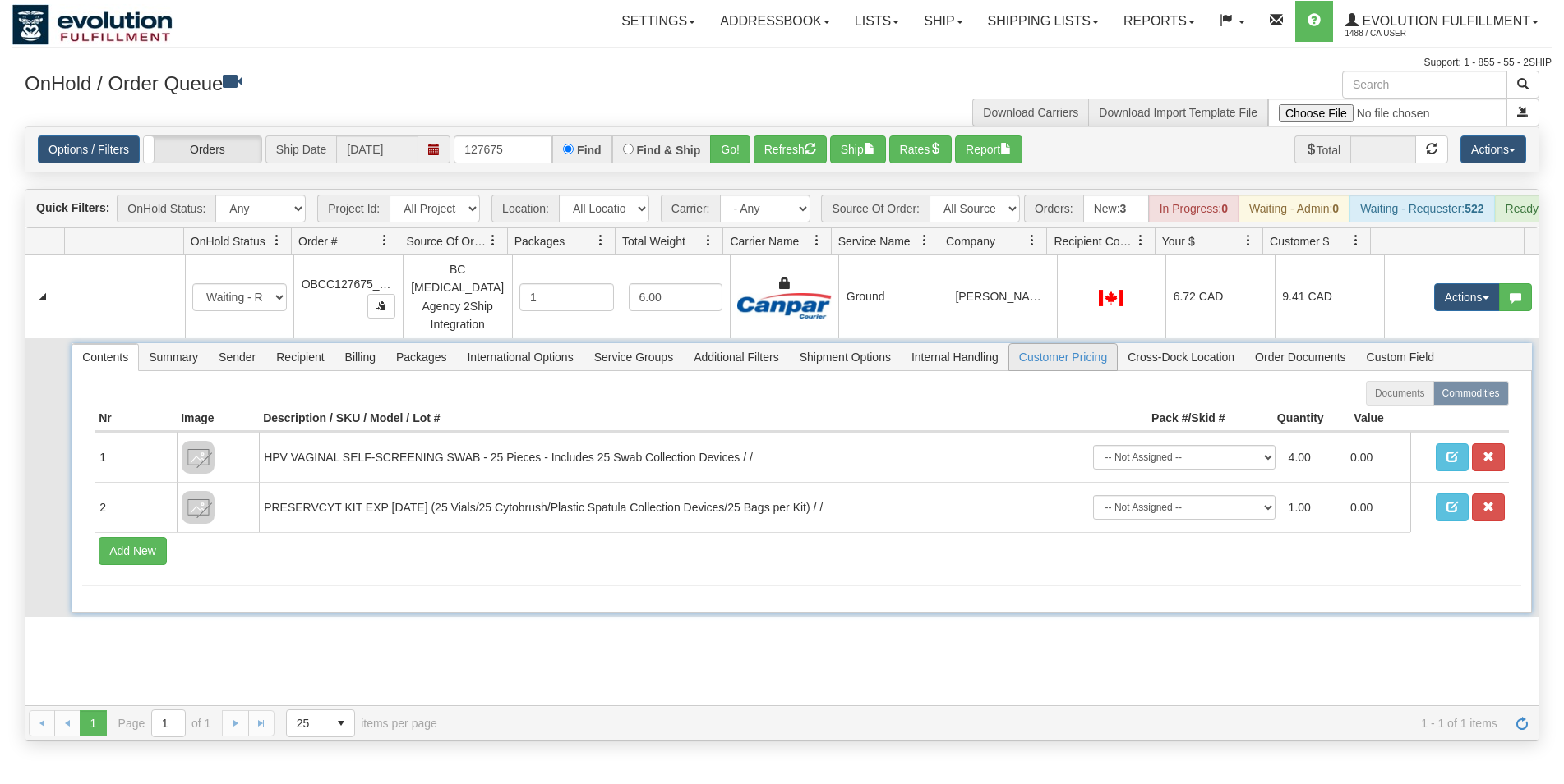
click at [1055, 344] on span "Customer Pricing" at bounding box center [1063, 357] width 108 height 26
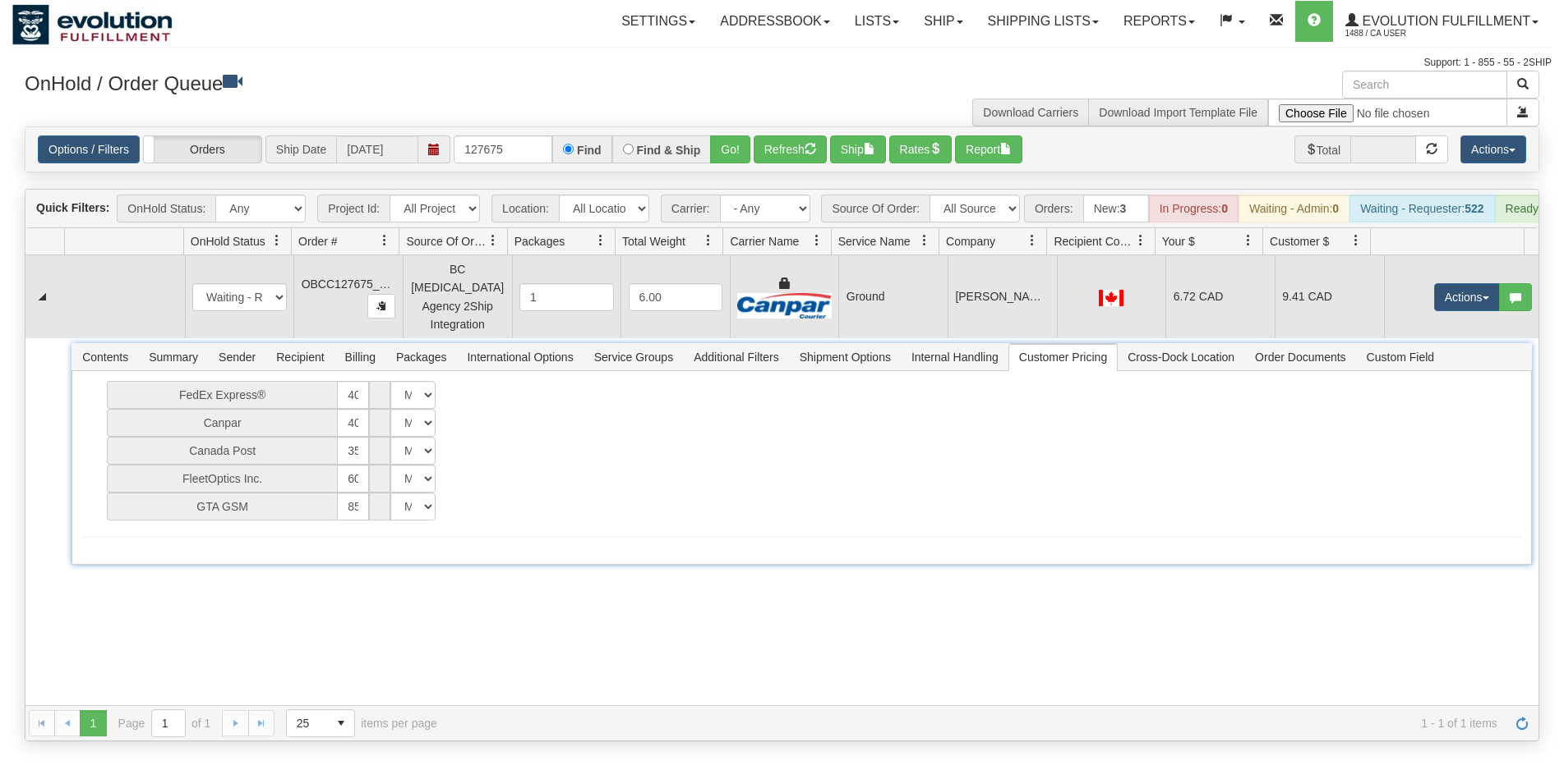
click at [1068, 319] on td at bounding box center [1111, 297] width 109 height 83
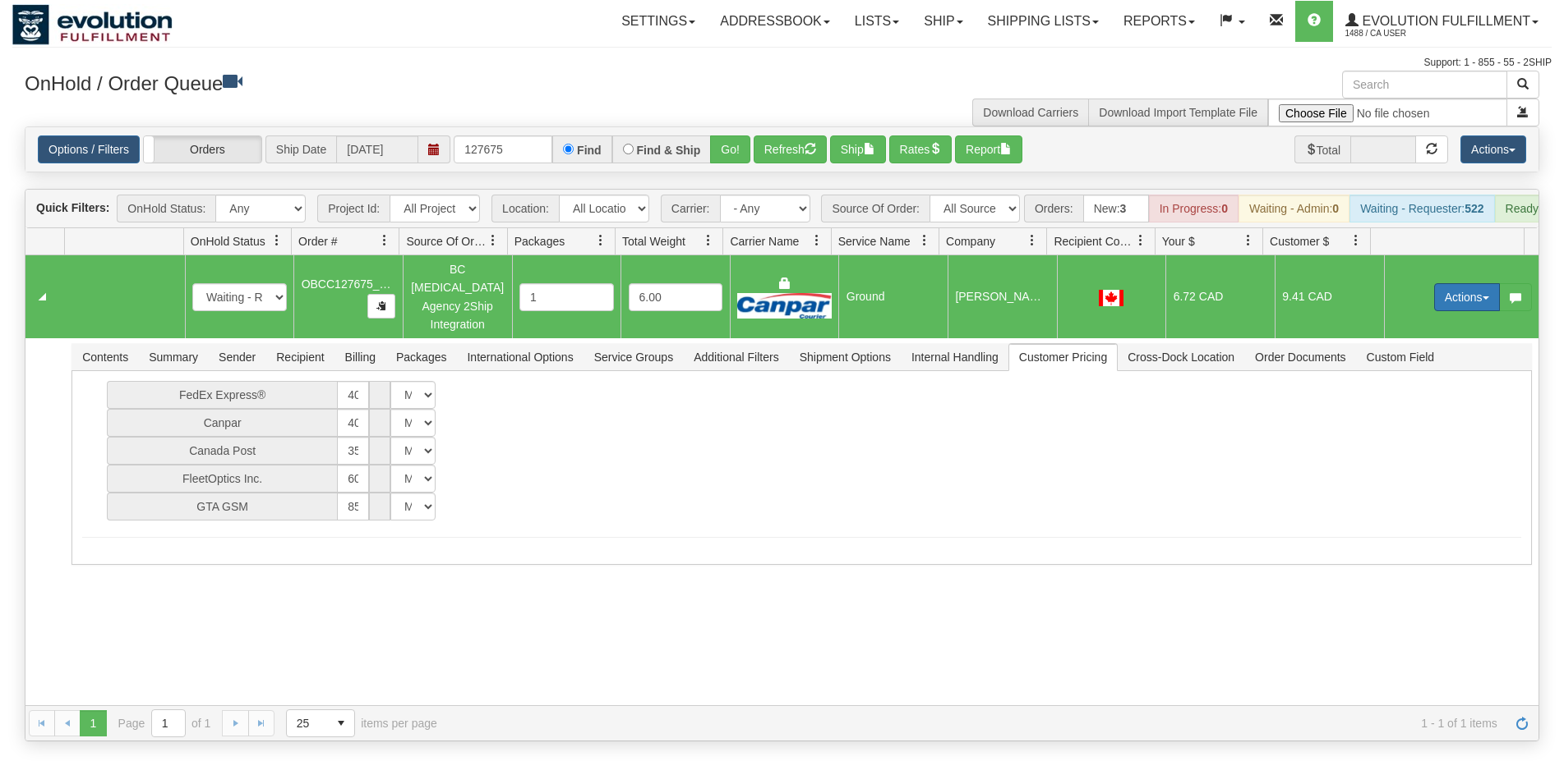
click at [1444, 303] on button "Actions" at bounding box center [1466, 297] width 66 height 27
click at [1442, 371] on span "Rate All Services" at bounding box center [1433, 370] width 99 height 13
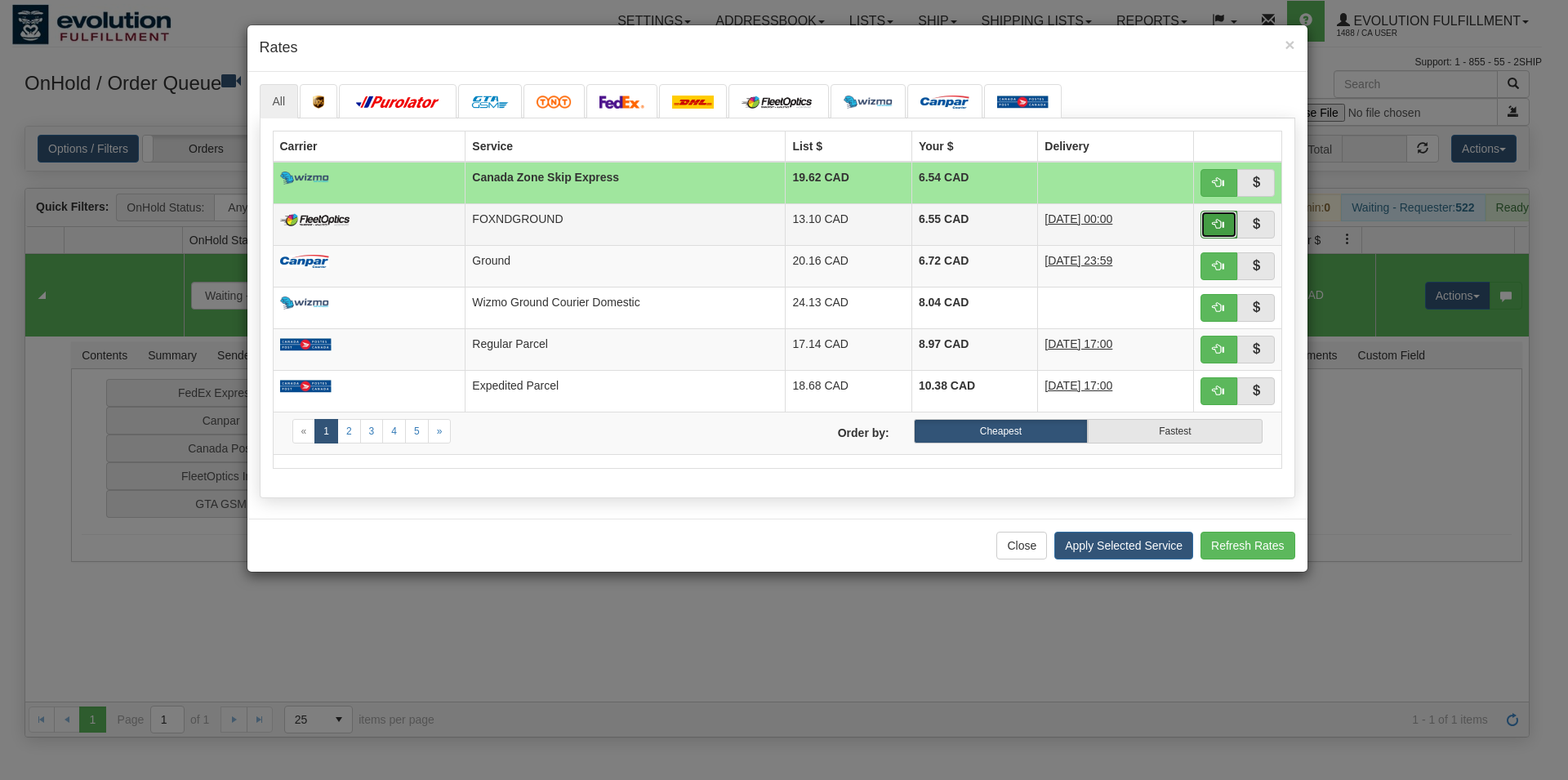
click at [1216, 230] on button "button" at bounding box center [1219, 224] width 38 height 27
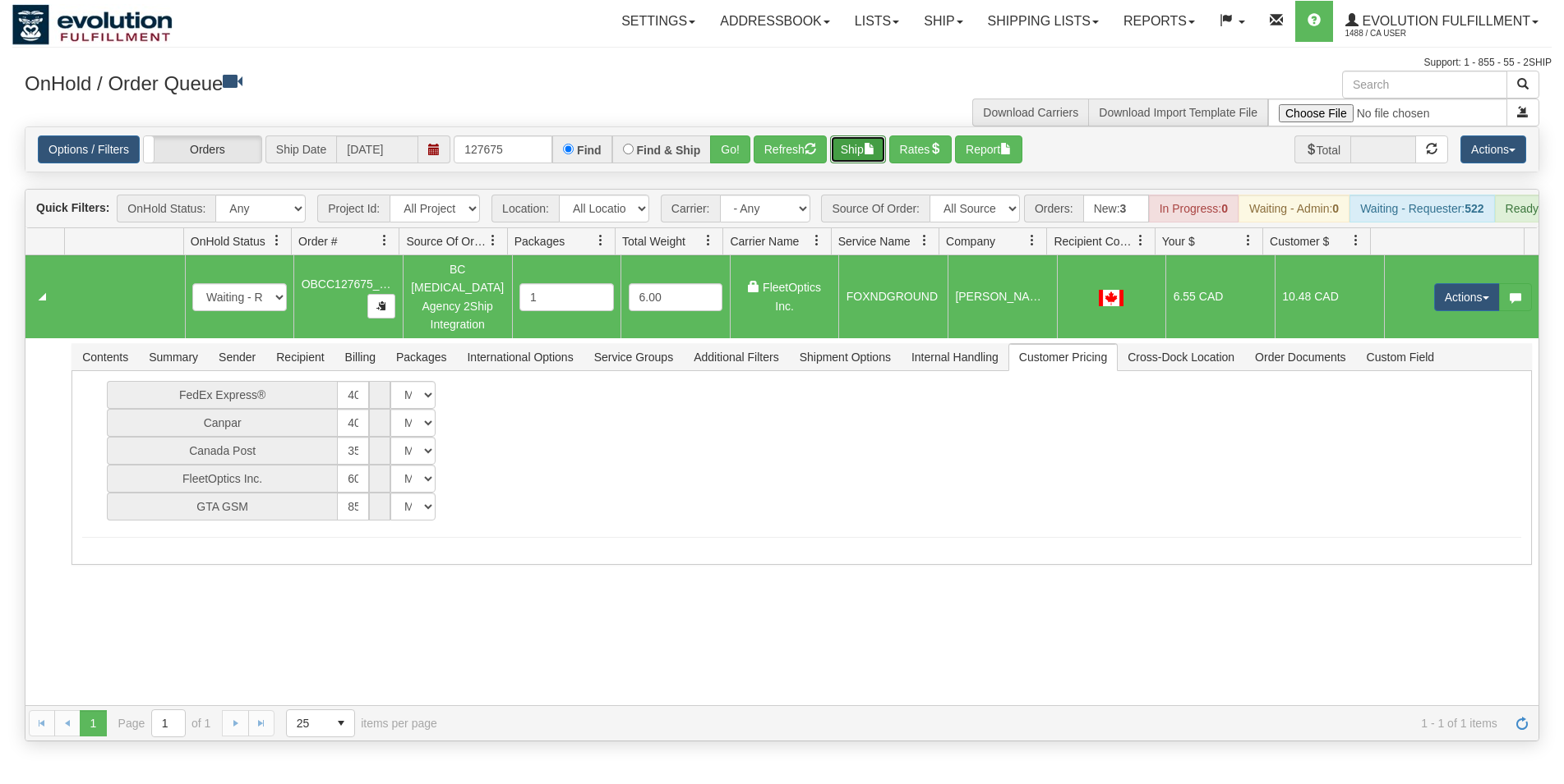
click at [853, 143] on button "Ship" at bounding box center [857, 149] width 56 height 27
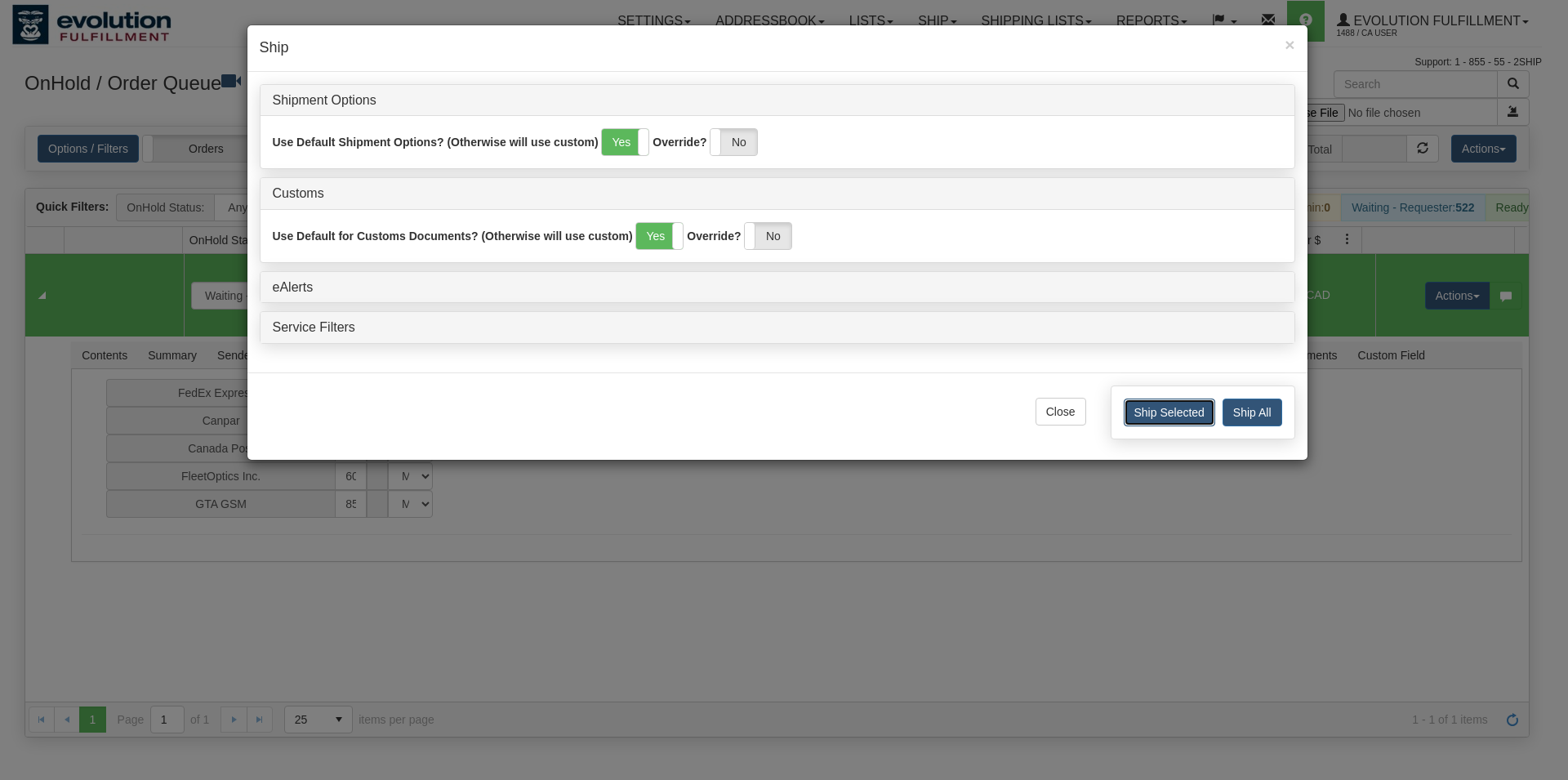
click at [1152, 408] on button "Ship Selected" at bounding box center [1169, 412] width 92 height 27
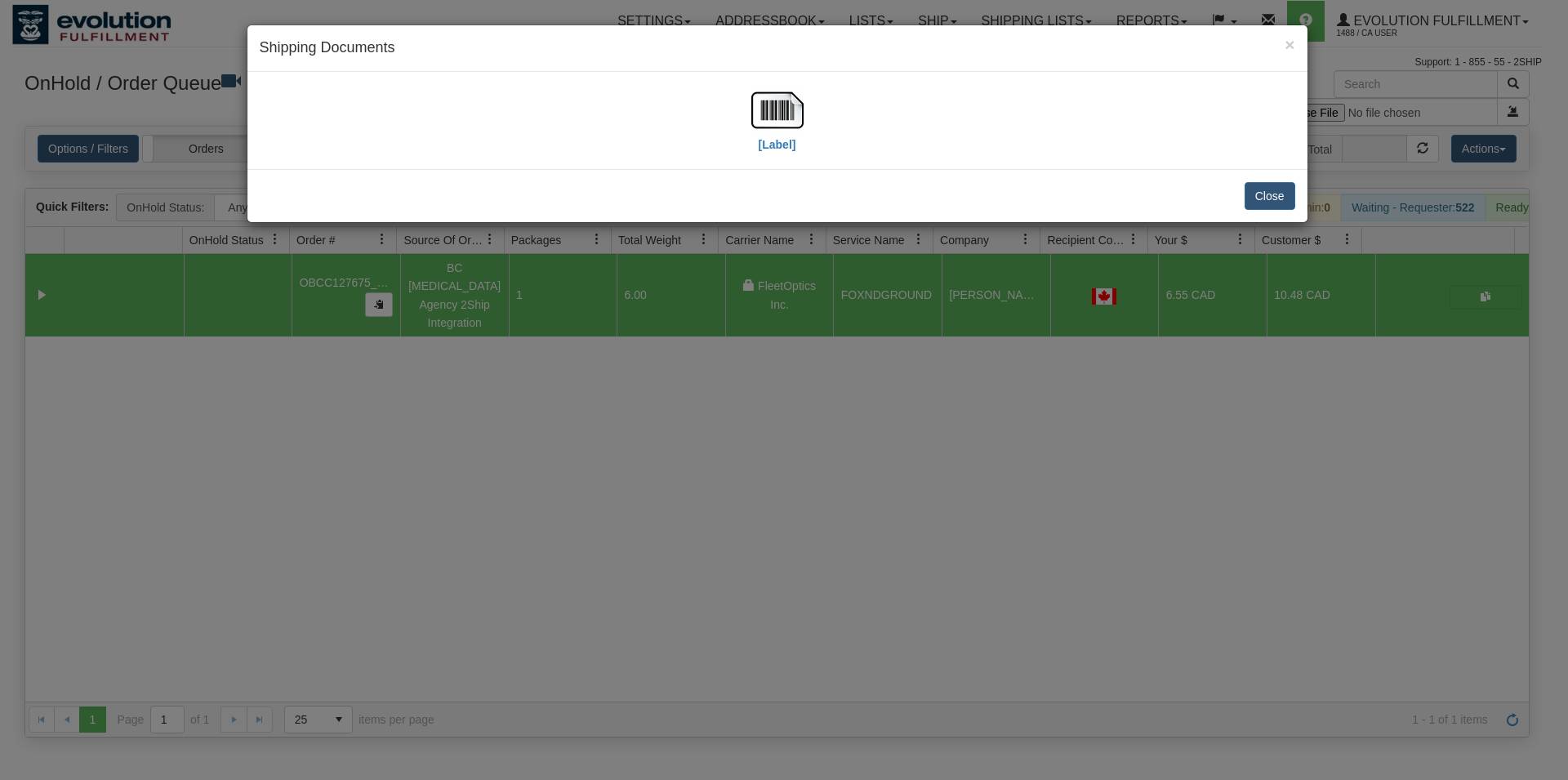
click at [738, 93] on div "[Label]" at bounding box center [777, 120] width 1036 height 73
click at [783, 108] on img at bounding box center [778, 110] width 53 height 53
click at [1294, 201] on button "Close" at bounding box center [1270, 196] width 51 height 27
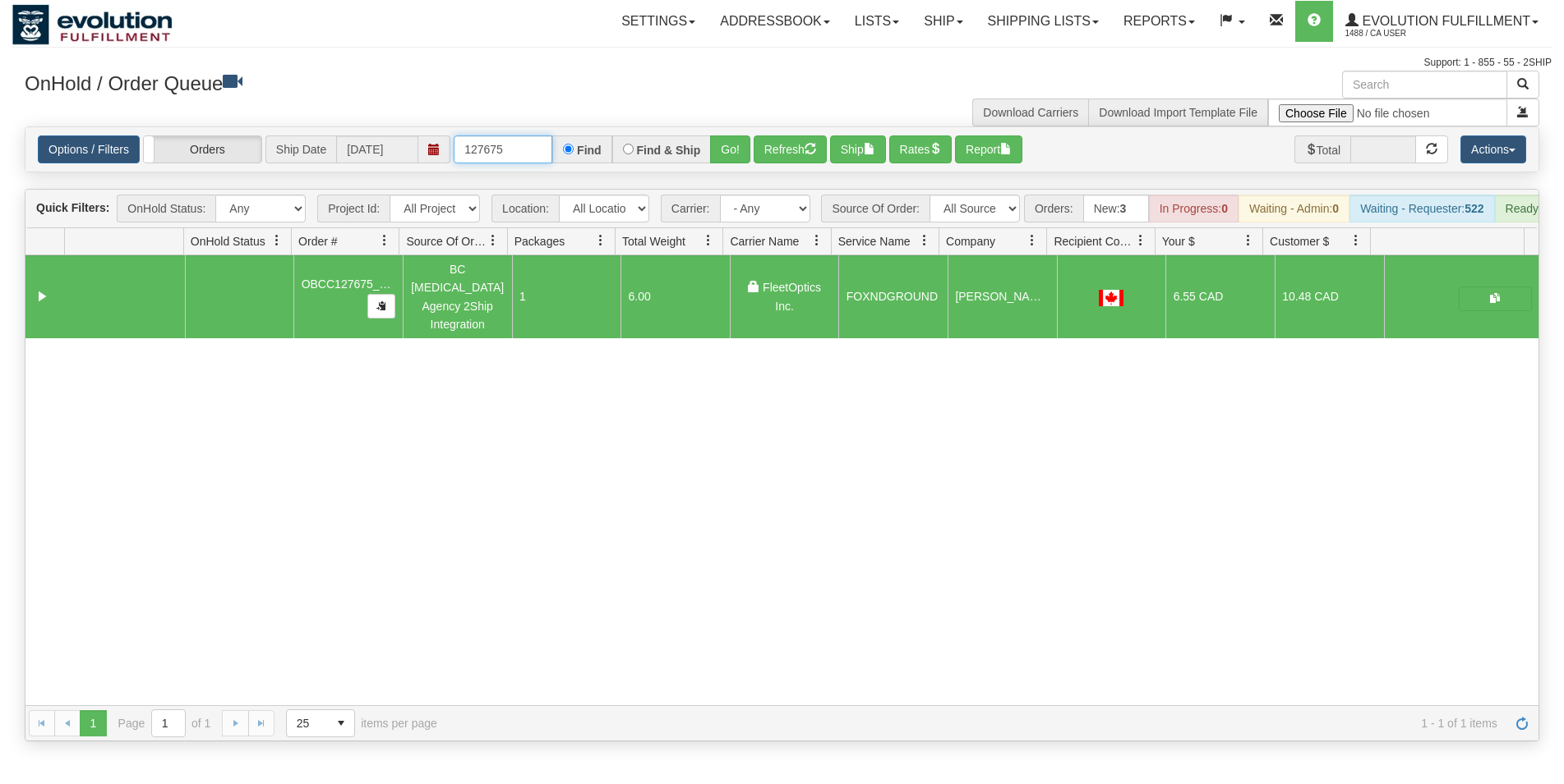
drag, startPoint x: 494, startPoint y: 153, endPoint x: 513, endPoint y: 150, distance: 19.2
click at [513, 150] on input "127675" at bounding box center [503, 149] width 99 height 27
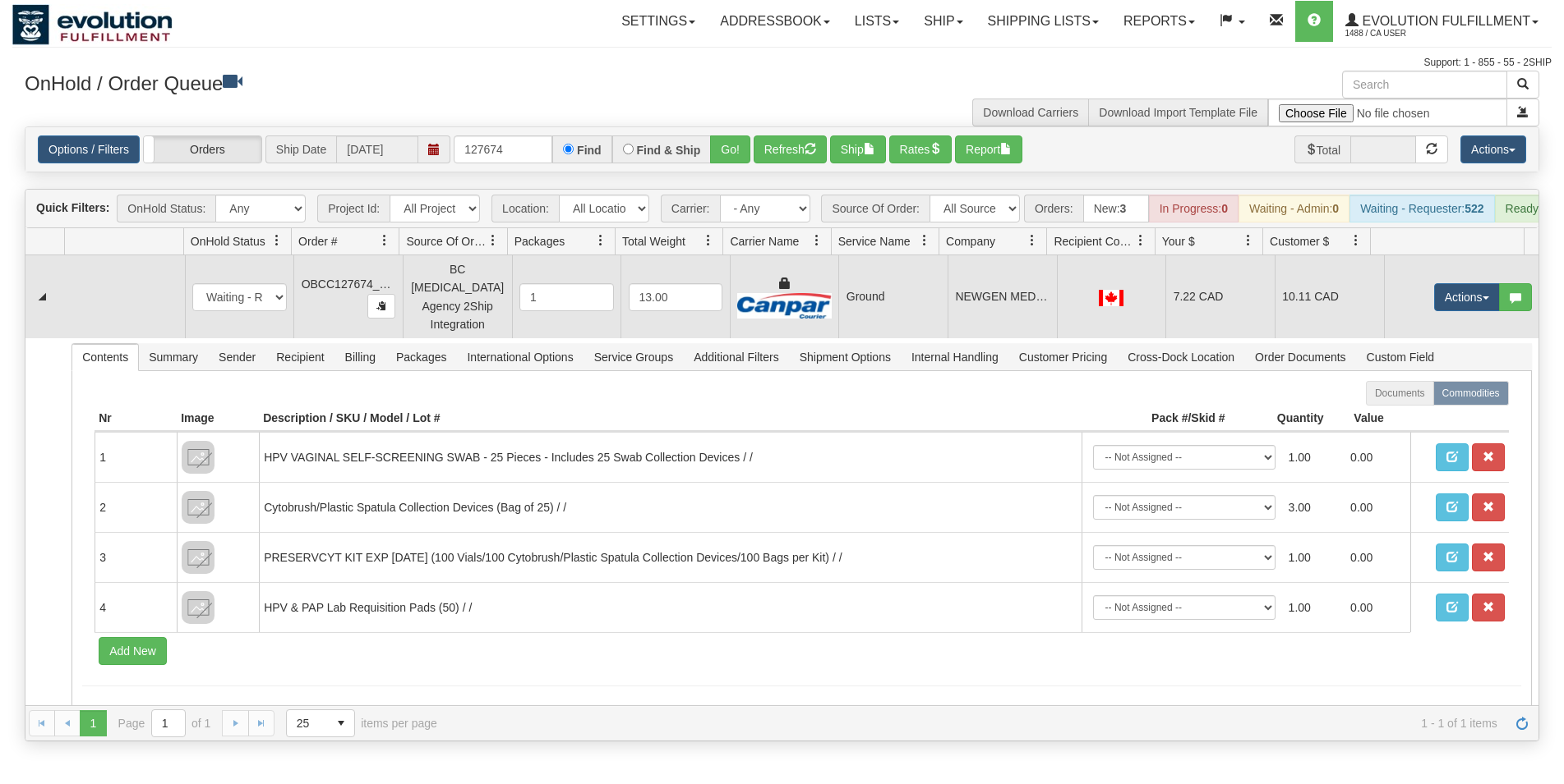
click at [1017, 297] on td "NEWGEN MEDICAL - [PERSON_NAME]" at bounding box center [1001, 297] width 109 height 83
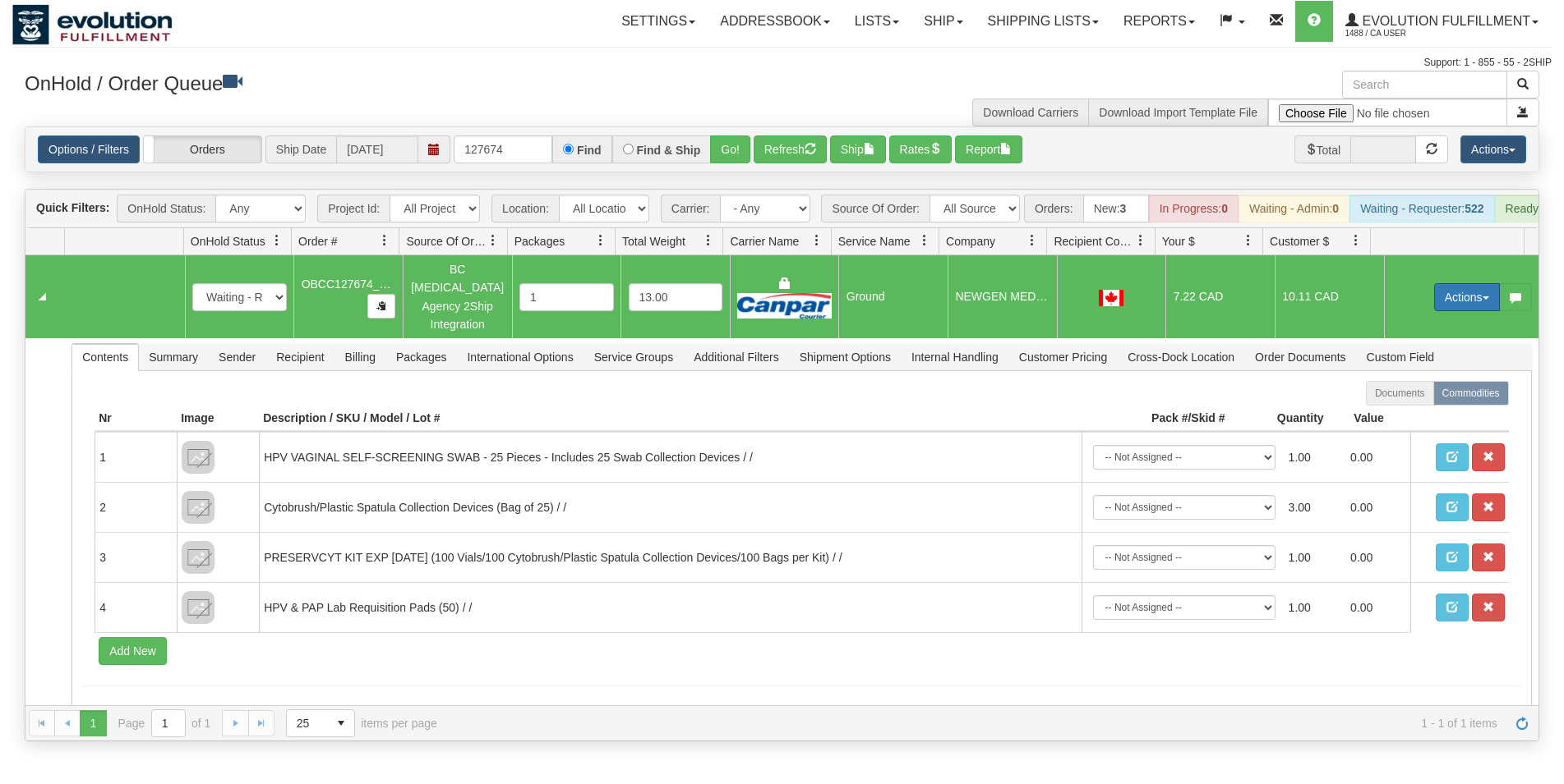
click at [1454, 302] on button "Actions" at bounding box center [1466, 297] width 66 height 27
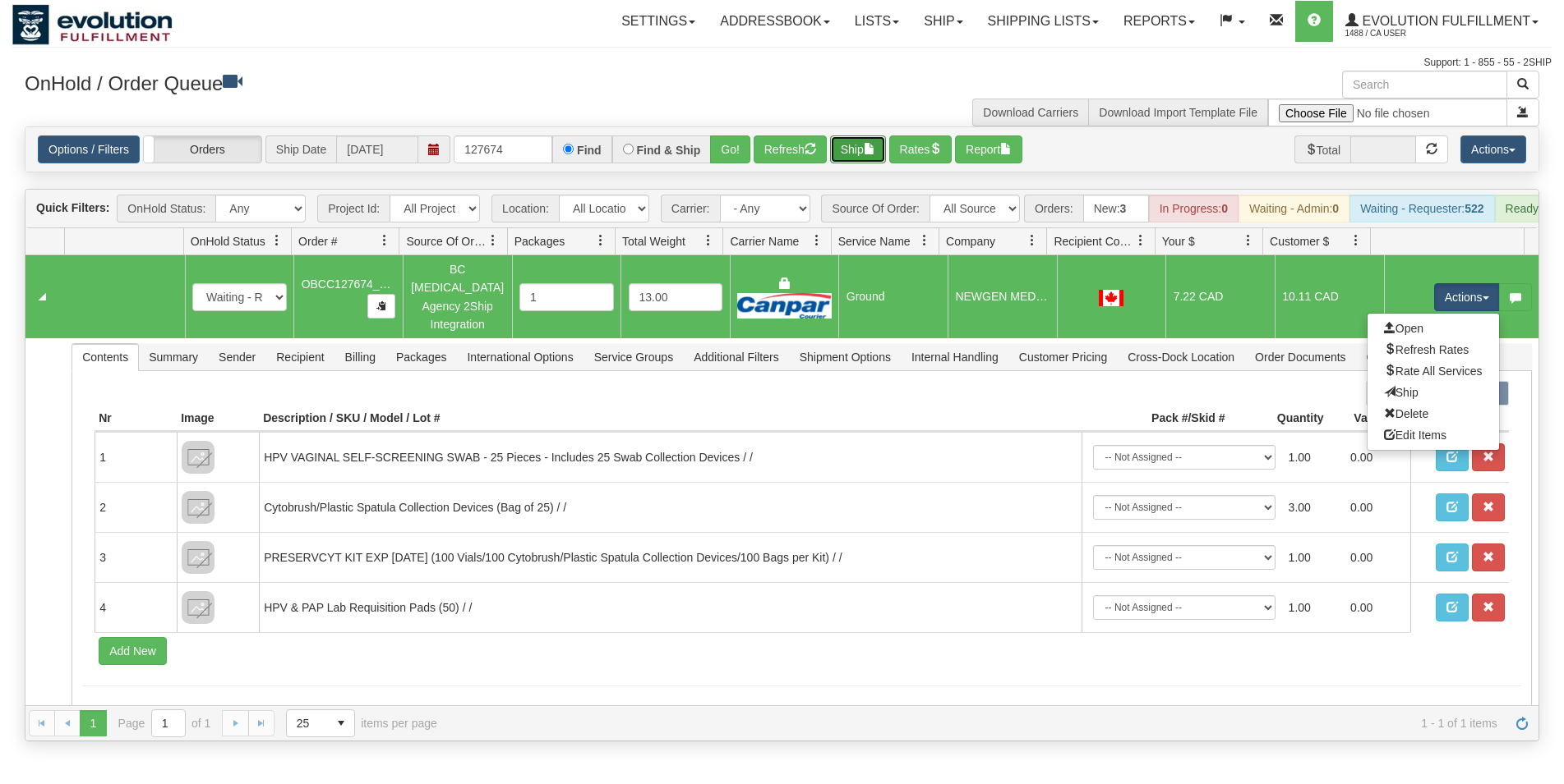
click at [855, 147] on button "Ship" at bounding box center [857, 149] width 56 height 27
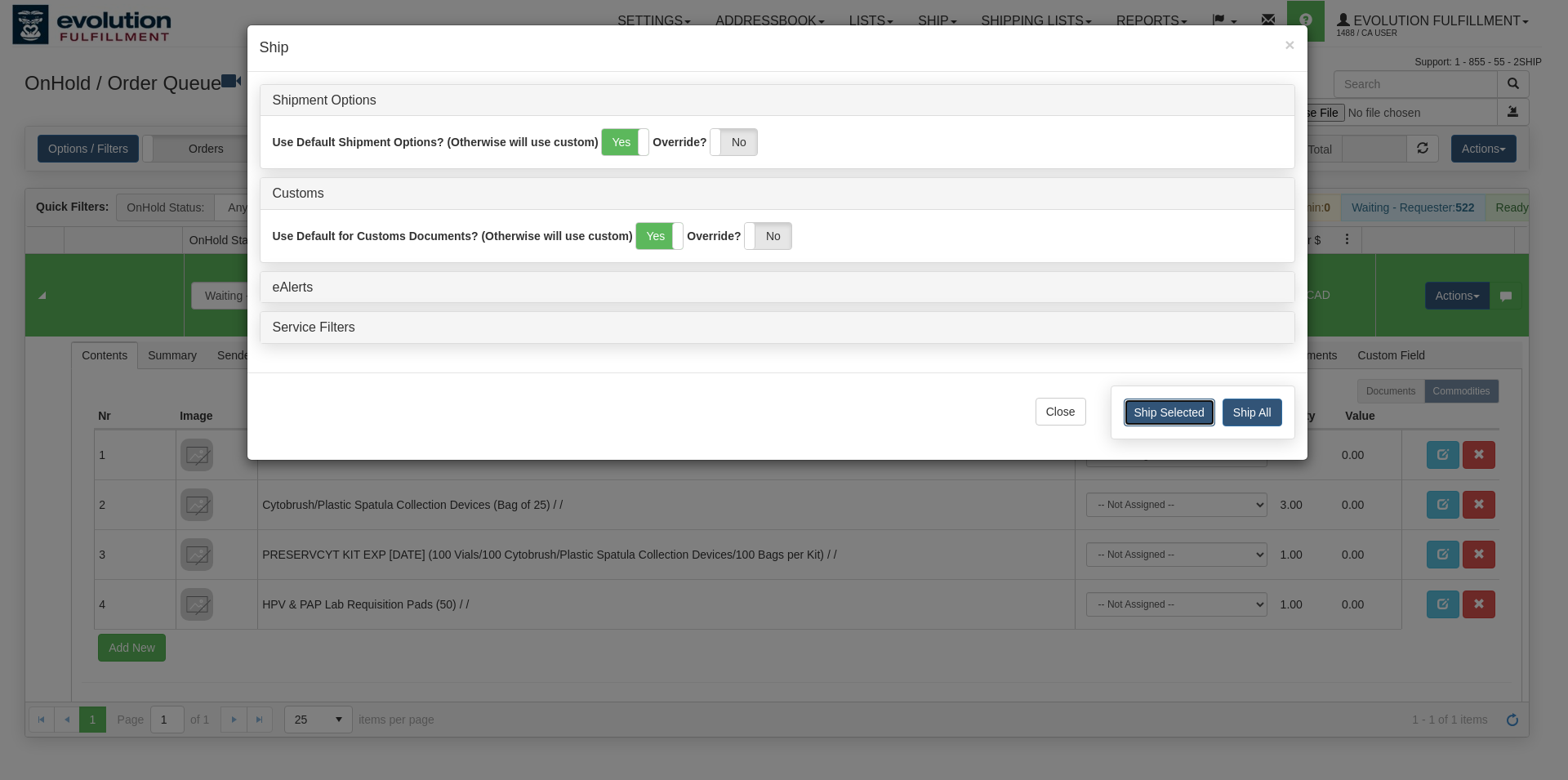
click at [1150, 424] on button "Ship Selected" at bounding box center [1169, 412] width 92 height 27
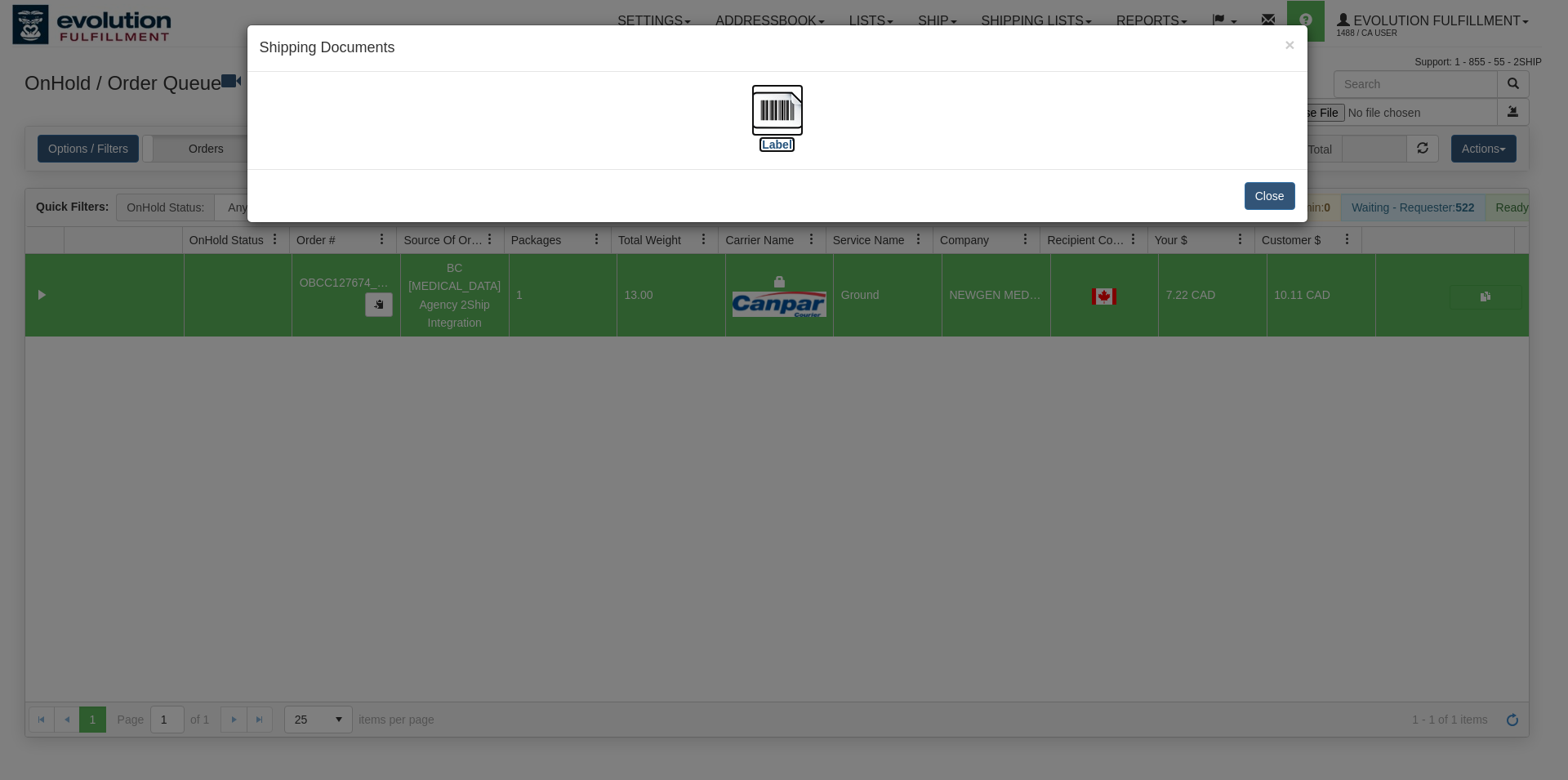
click at [792, 136] on label "[Label]" at bounding box center [778, 144] width 38 height 17
click at [1271, 189] on button "Close" at bounding box center [1270, 196] width 51 height 27
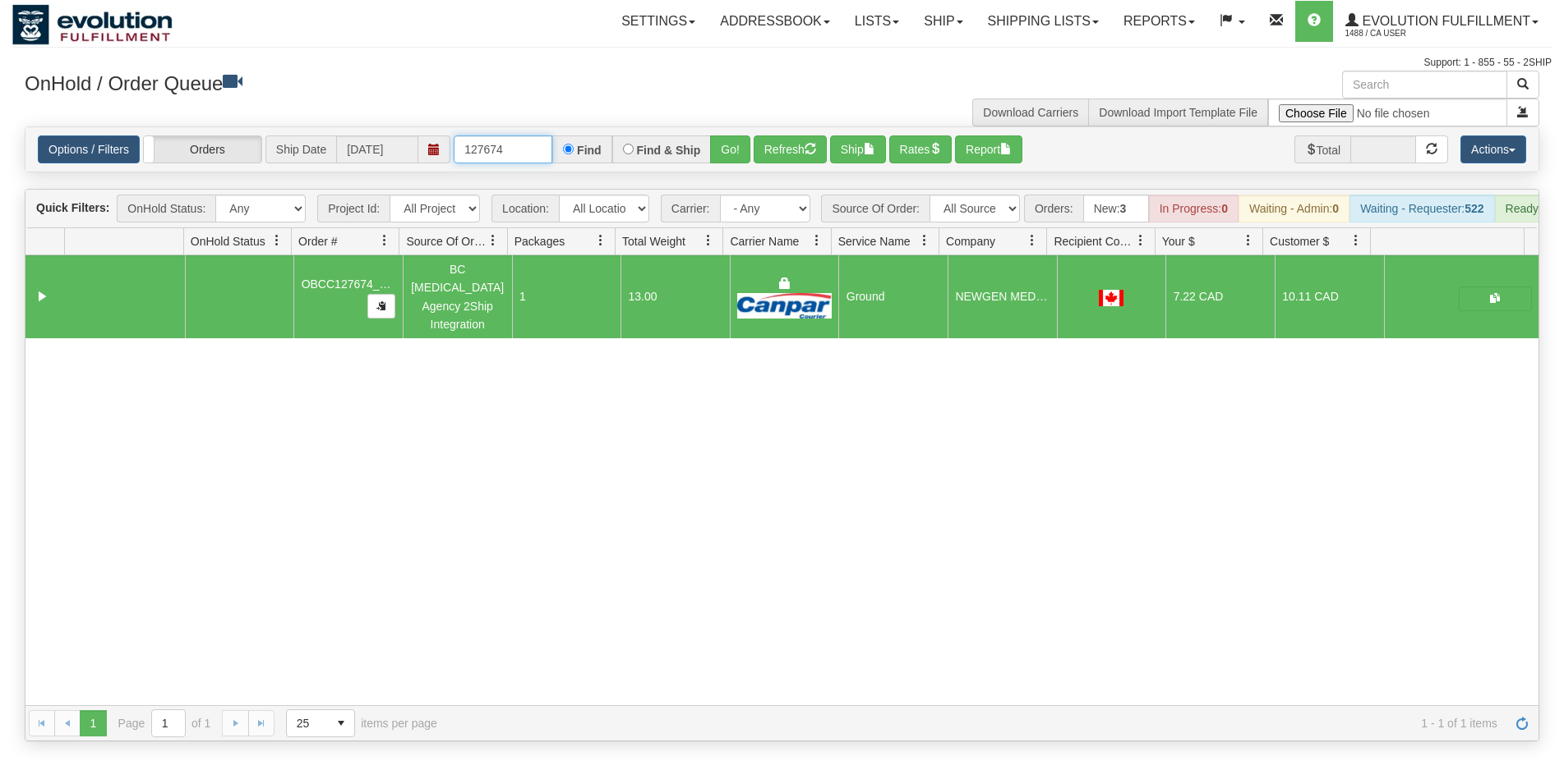
drag, startPoint x: 499, startPoint y: 147, endPoint x: 559, endPoint y: 147, distance: 60.0
click at [552, 147] on input "127674" at bounding box center [503, 149] width 99 height 27
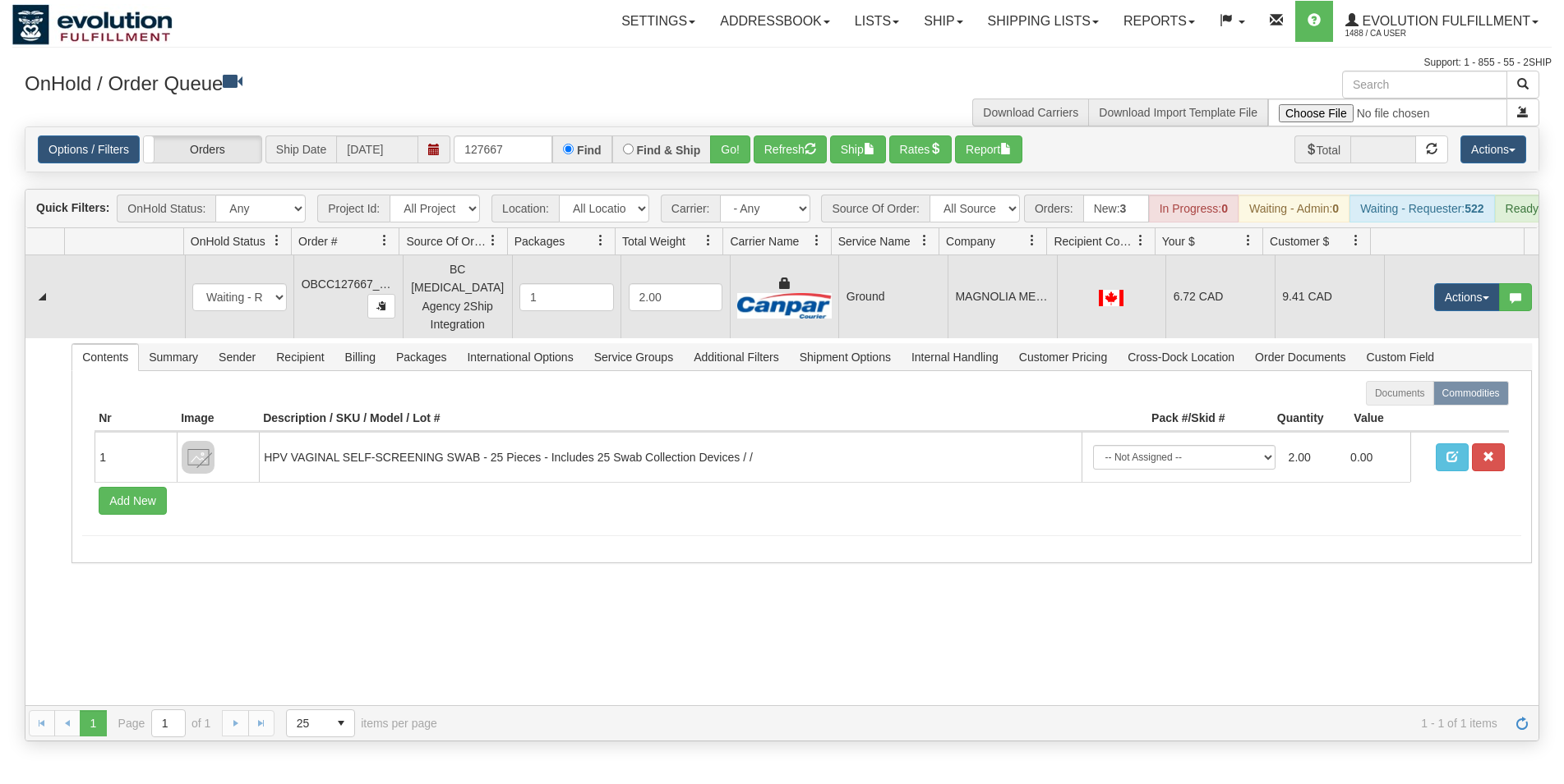
click at [951, 281] on td "MAGNOLIA MEDICAL" at bounding box center [1001, 297] width 109 height 83
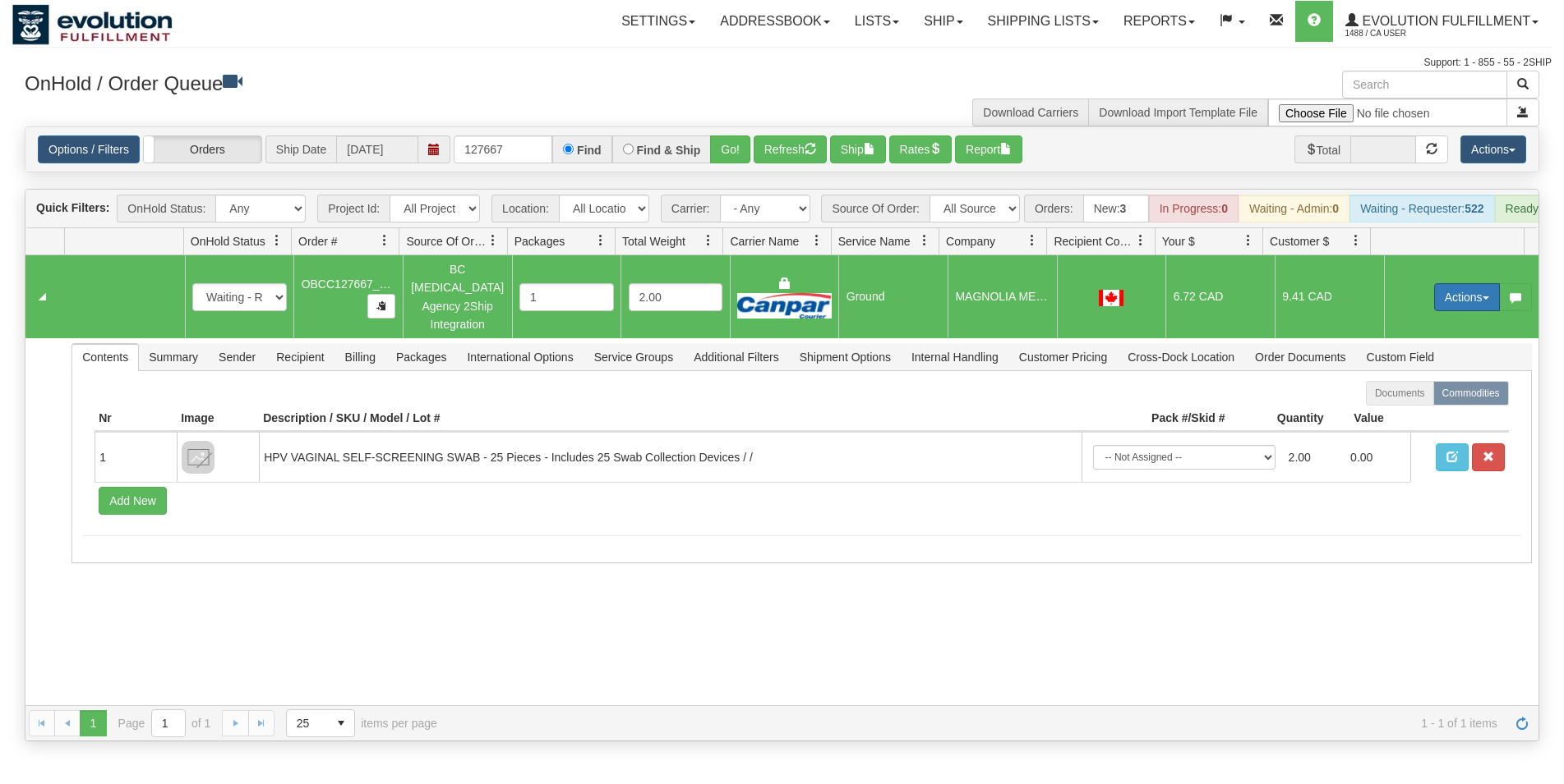
click at [1434, 299] on button "Actions" at bounding box center [1466, 297] width 66 height 27
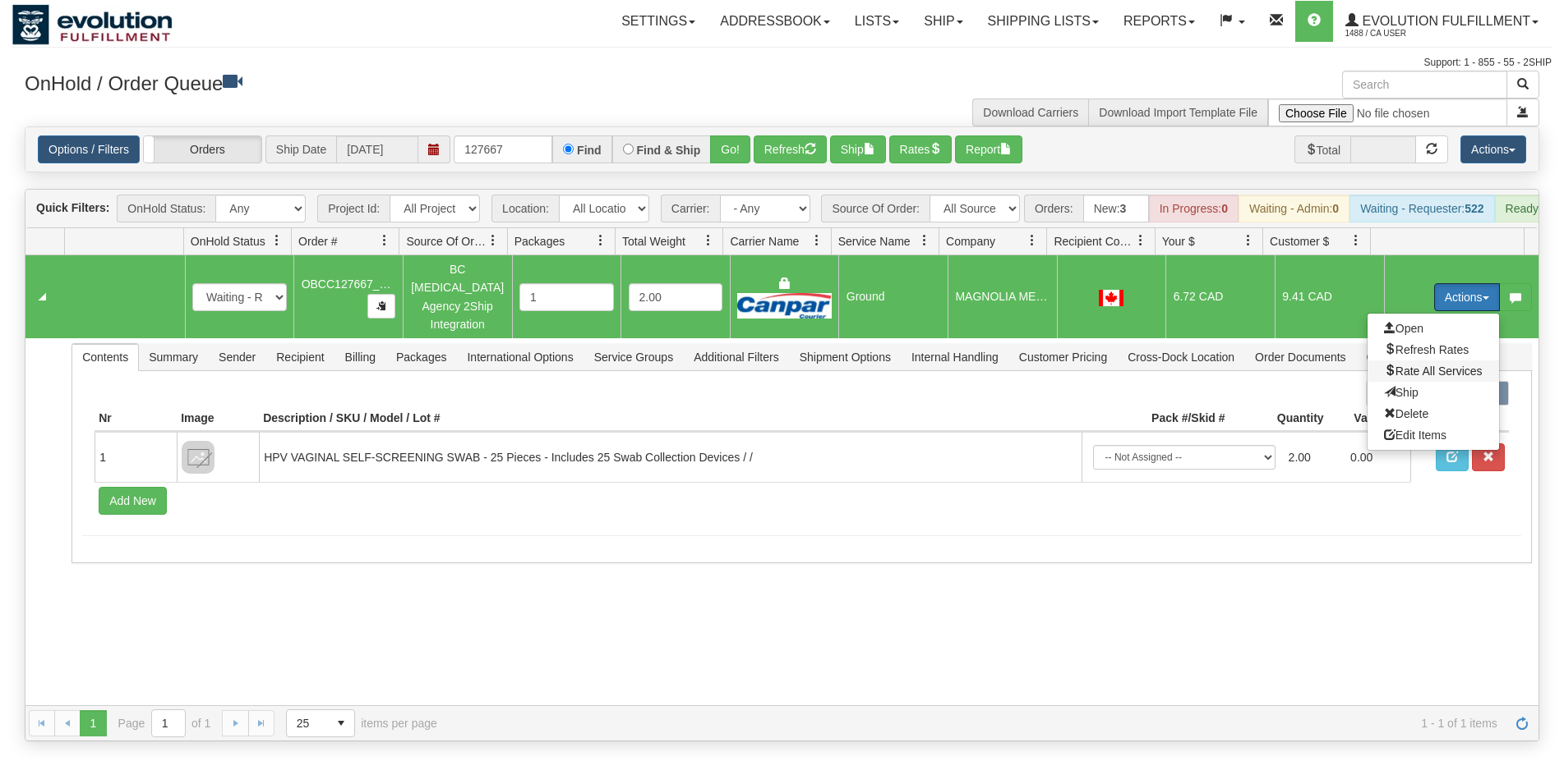
click at [1412, 374] on span "Rate All Services" at bounding box center [1433, 370] width 99 height 13
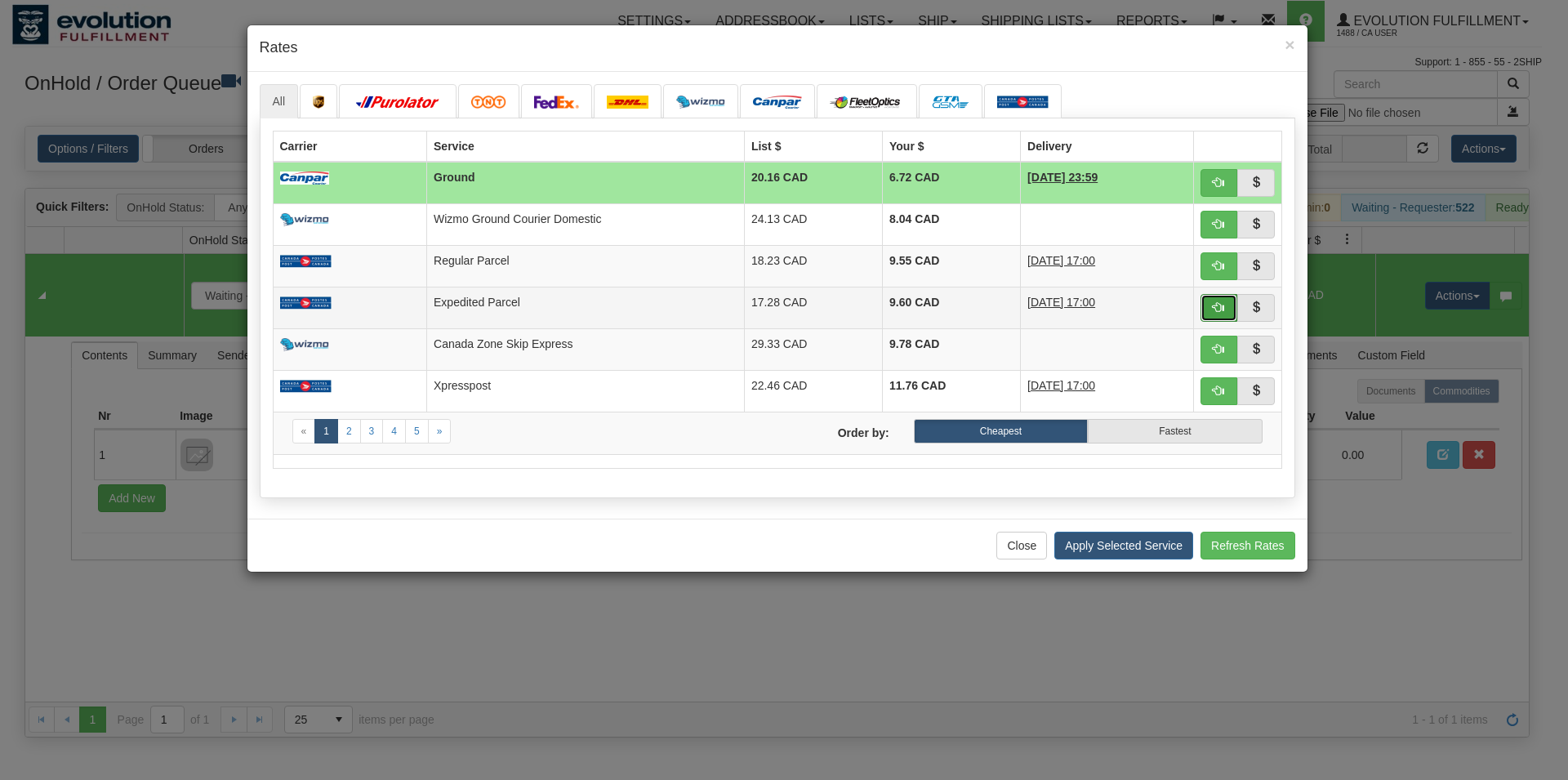
click at [1221, 306] on span "button" at bounding box center [1218, 307] width 12 height 12
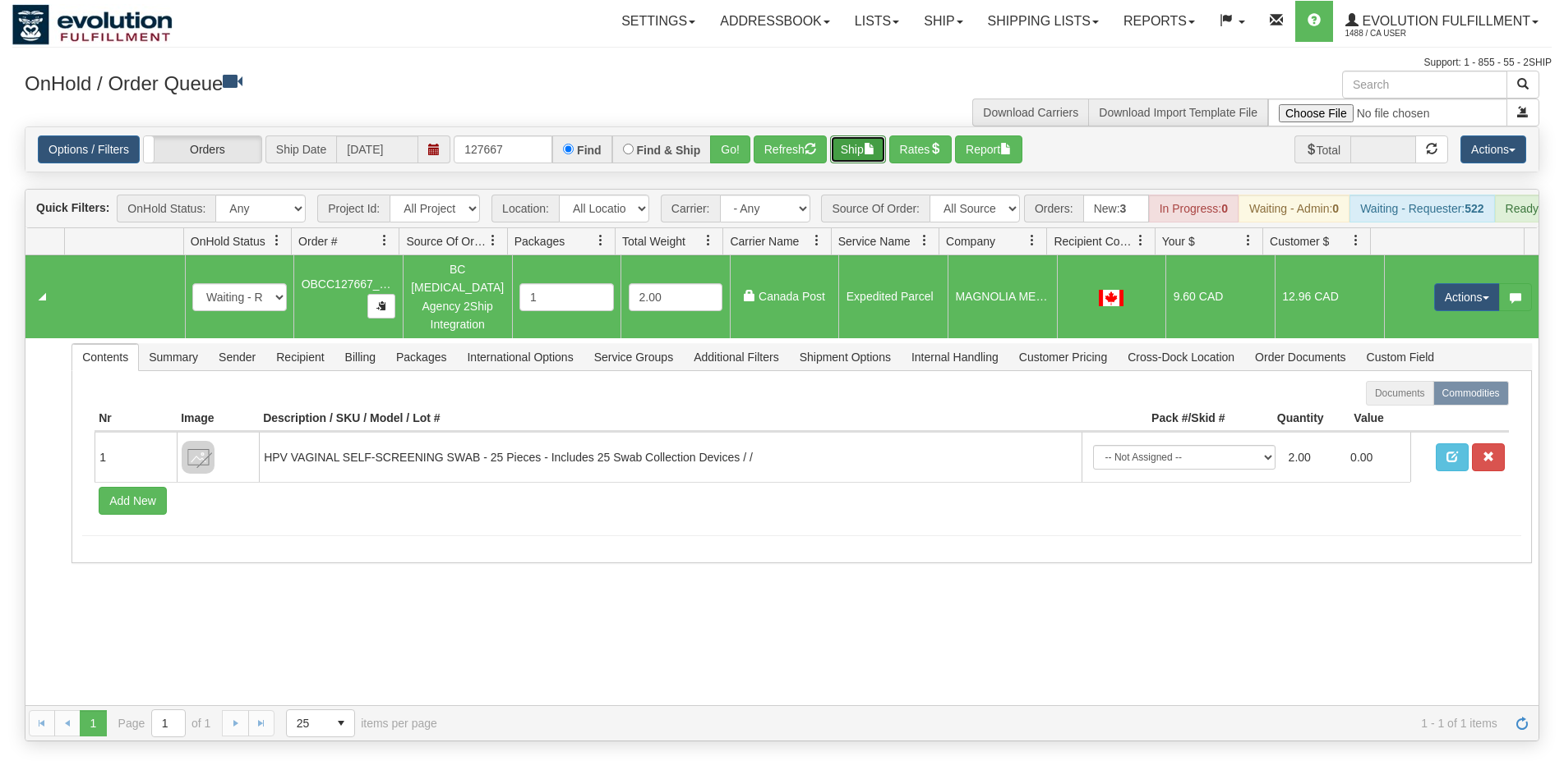
click at [860, 145] on button "Ship" at bounding box center [857, 149] width 56 height 27
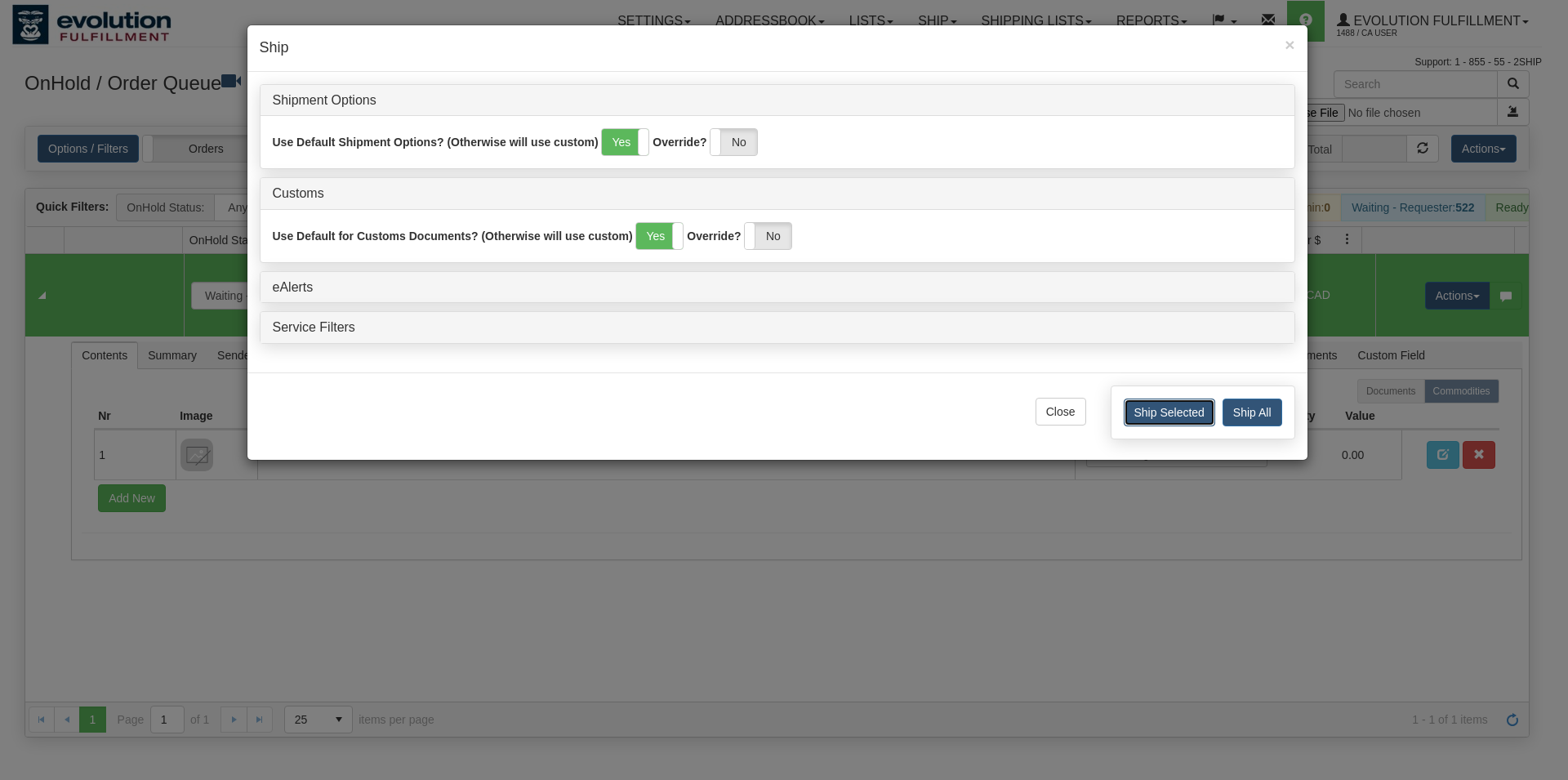
click at [1138, 410] on button "Ship Selected" at bounding box center [1169, 412] width 92 height 27
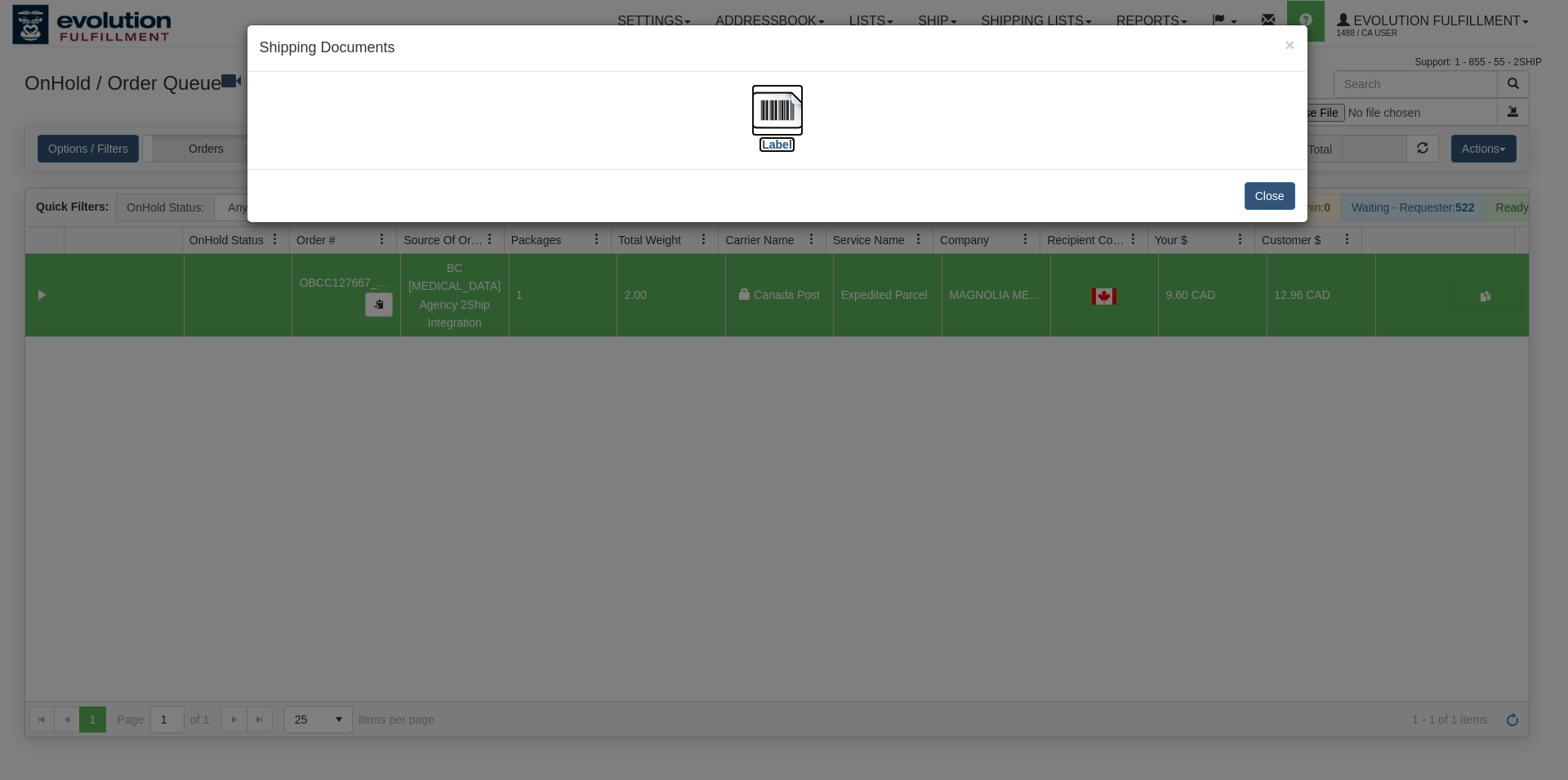
click at [792, 113] on img at bounding box center [778, 110] width 53 height 53
click at [1271, 190] on button "Close" at bounding box center [1270, 196] width 51 height 27
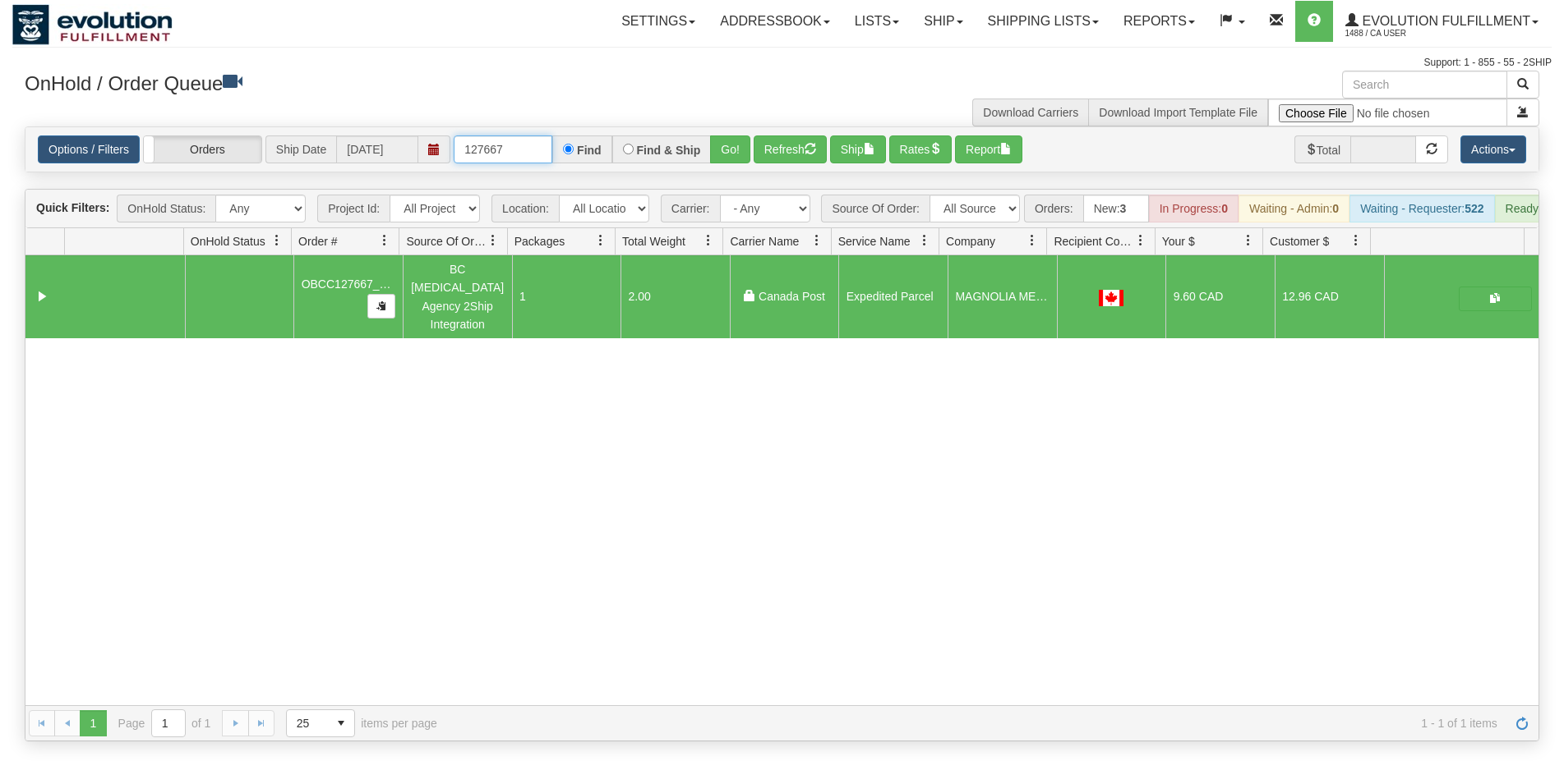
drag, startPoint x: 494, startPoint y: 149, endPoint x: 540, endPoint y: 69, distance: 92.3
click at [552, 148] on input "127667" at bounding box center [503, 149] width 99 height 27
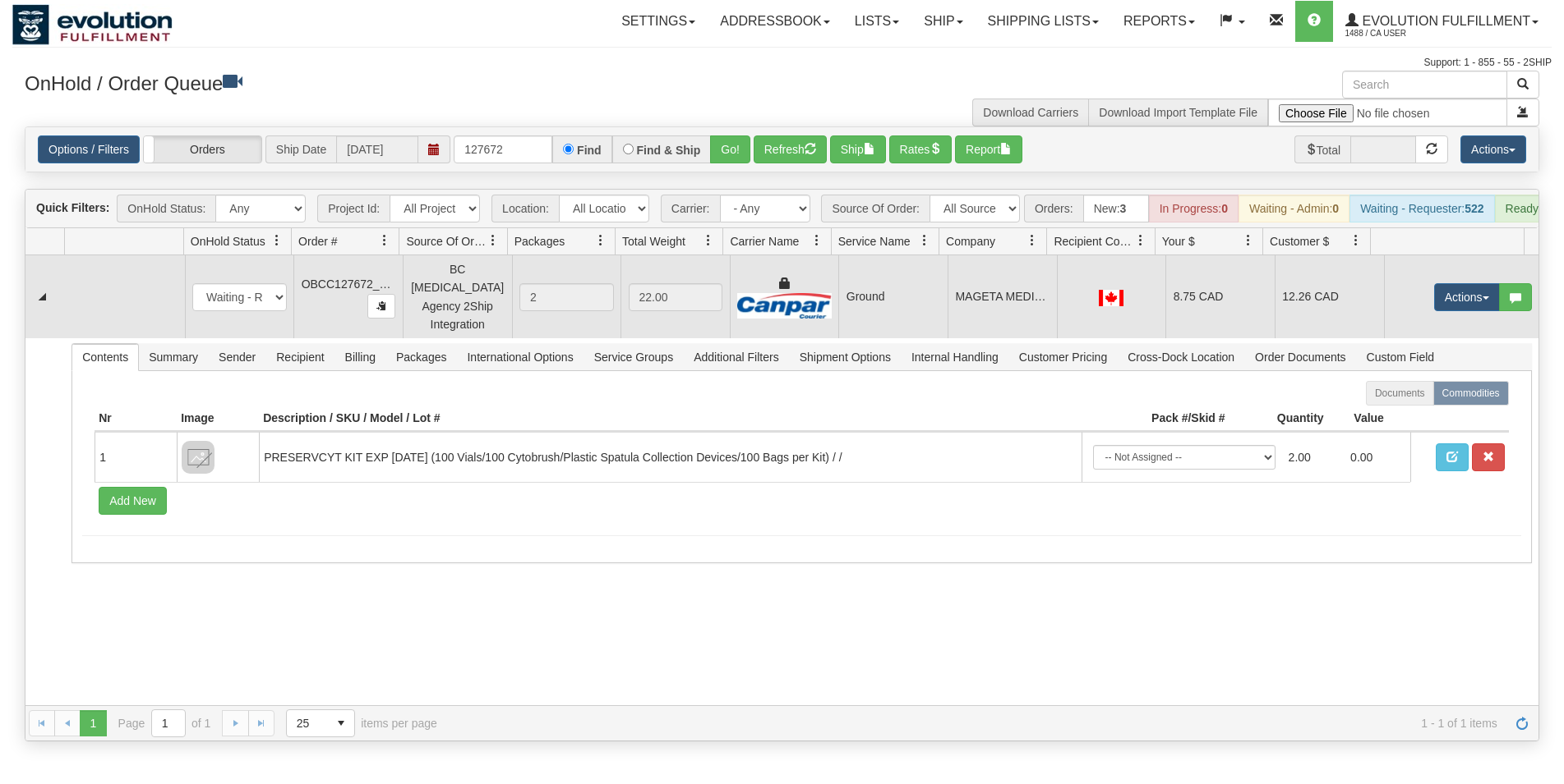
click at [907, 292] on td "Ground" at bounding box center [892, 297] width 109 height 83
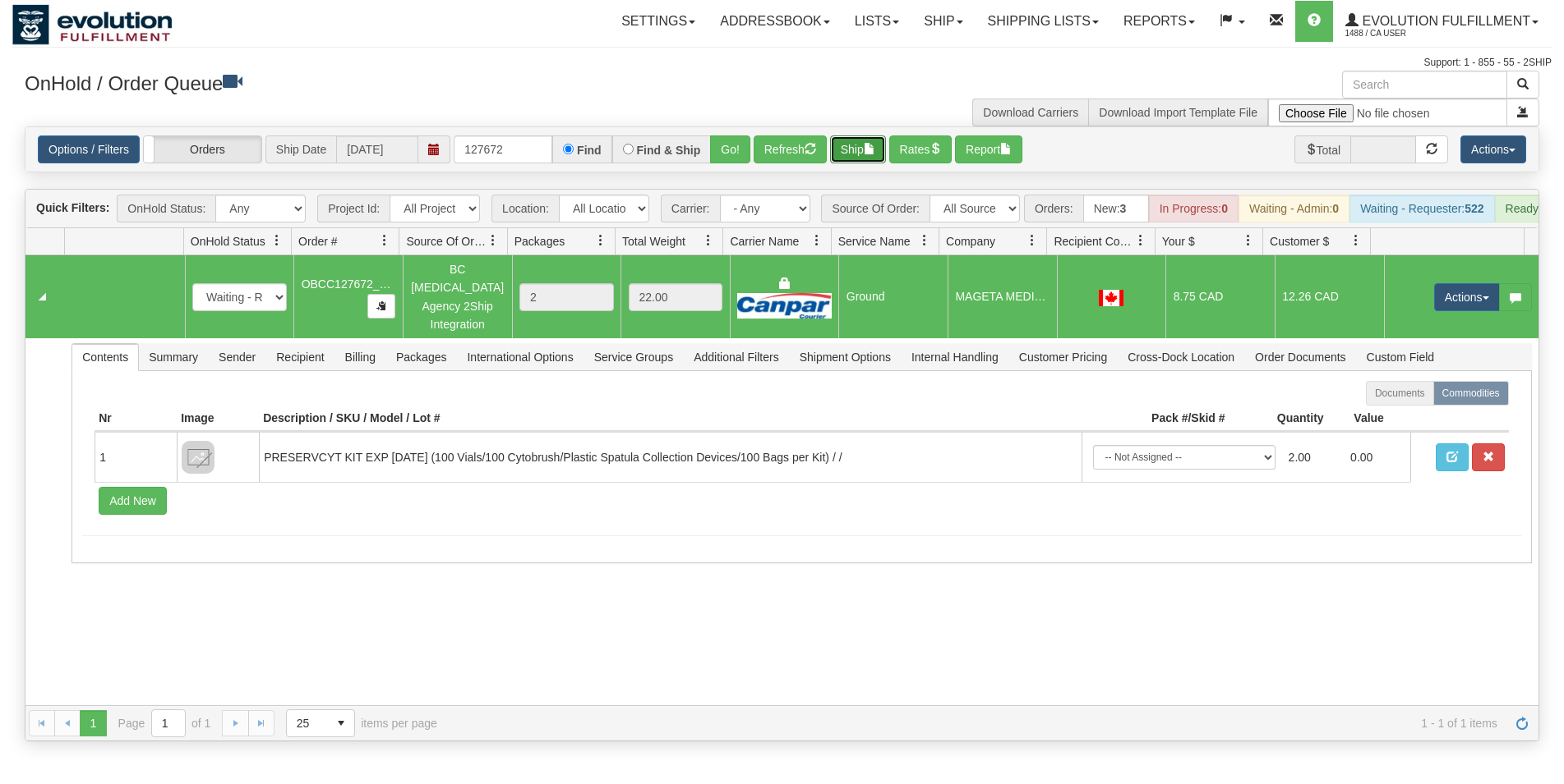
click at [875, 153] on span "button" at bounding box center [870, 149] width 12 height 12
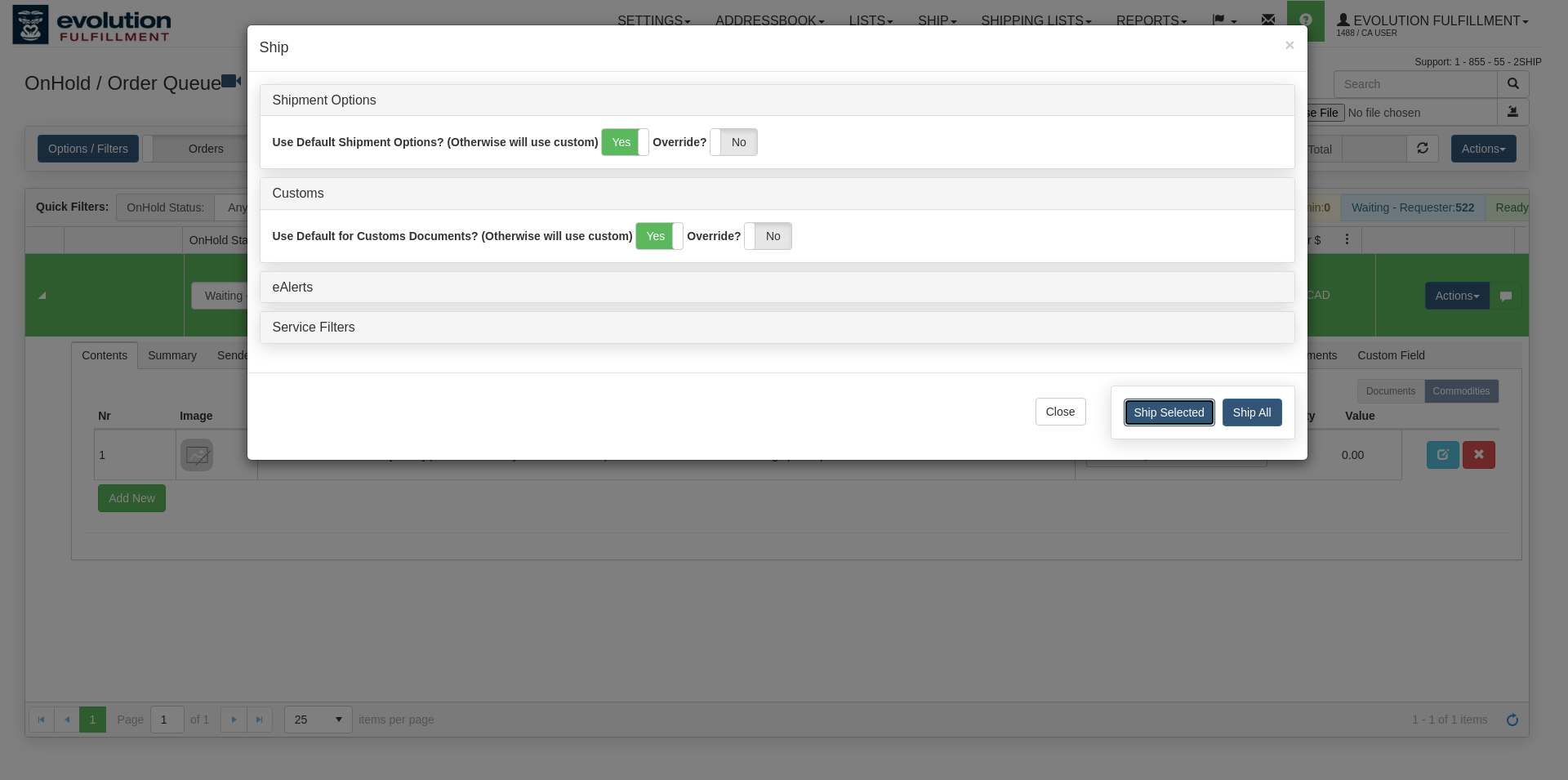
click at [1179, 411] on button "Ship Selected" at bounding box center [1169, 412] width 92 height 27
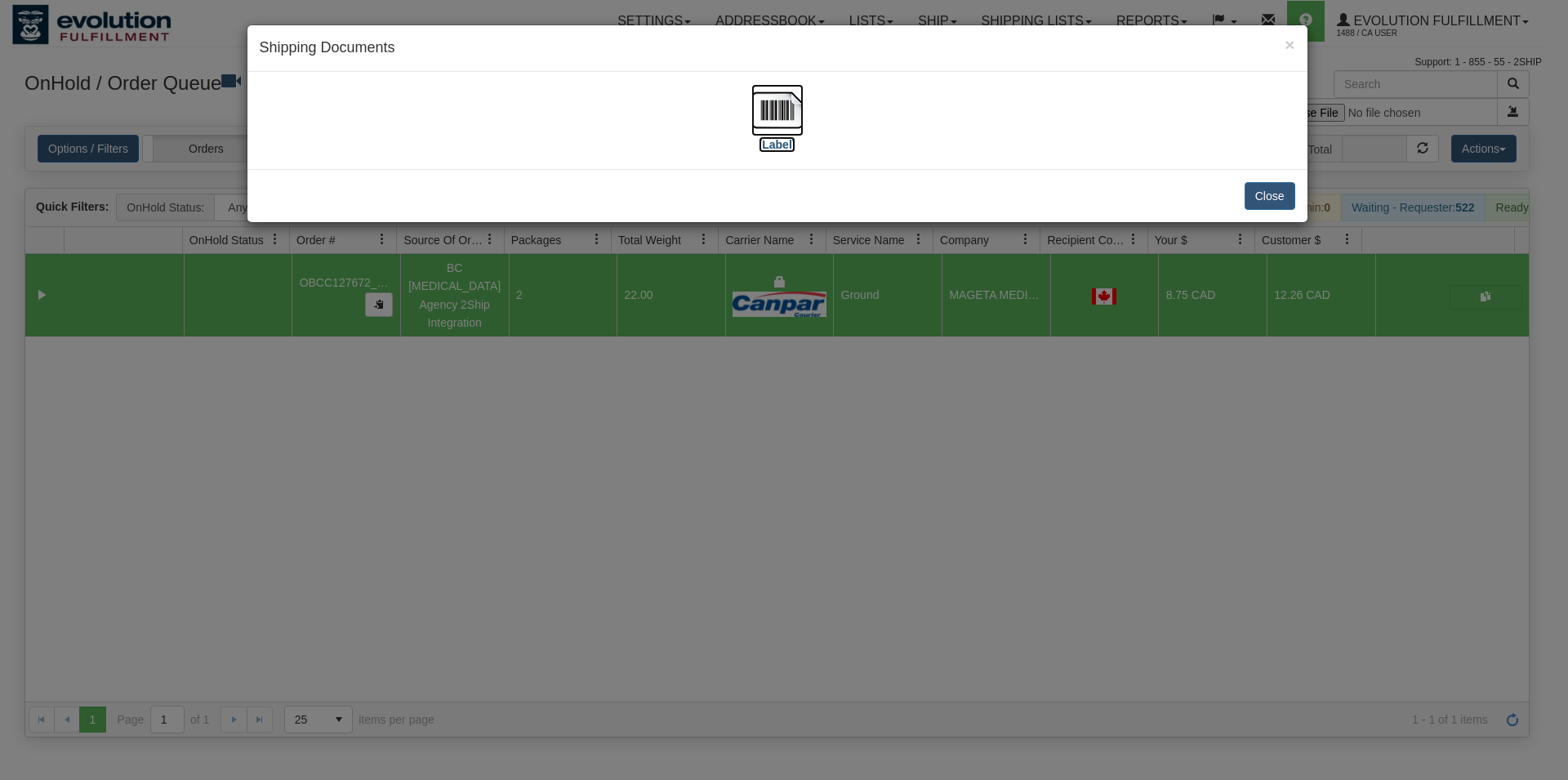
click at [788, 114] on img at bounding box center [778, 110] width 53 height 53
click at [1275, 185] on button "Close" at bounding box center [1270, 196] width 51 height 27
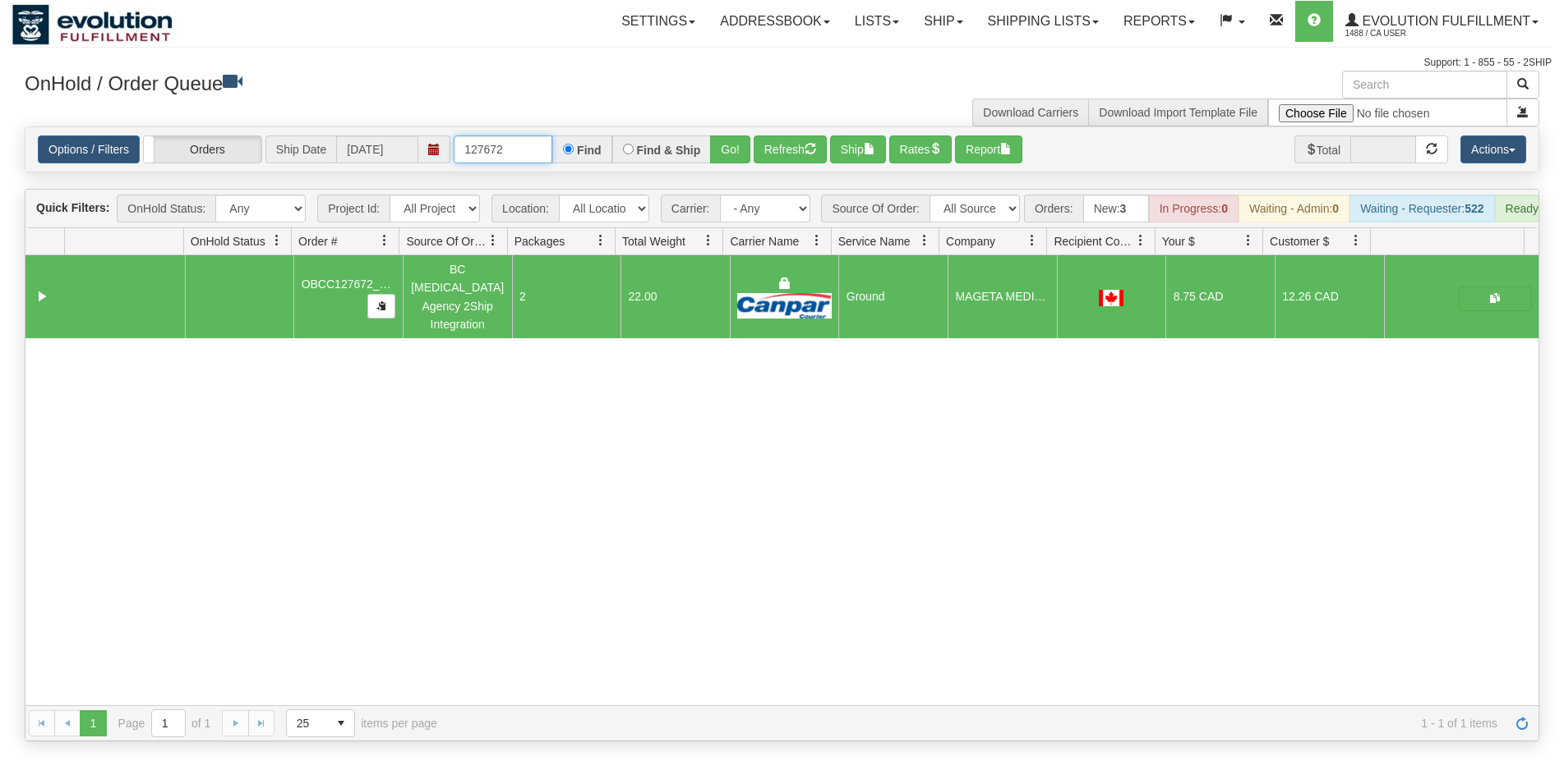
drag, startPoint x: 484, startPoint y: 147, endPoint x: 622, endPoint y: 169, distance: 139.7
click at [552, 164] on input "127672" at bounding box center [503, 149] width 99 height 27
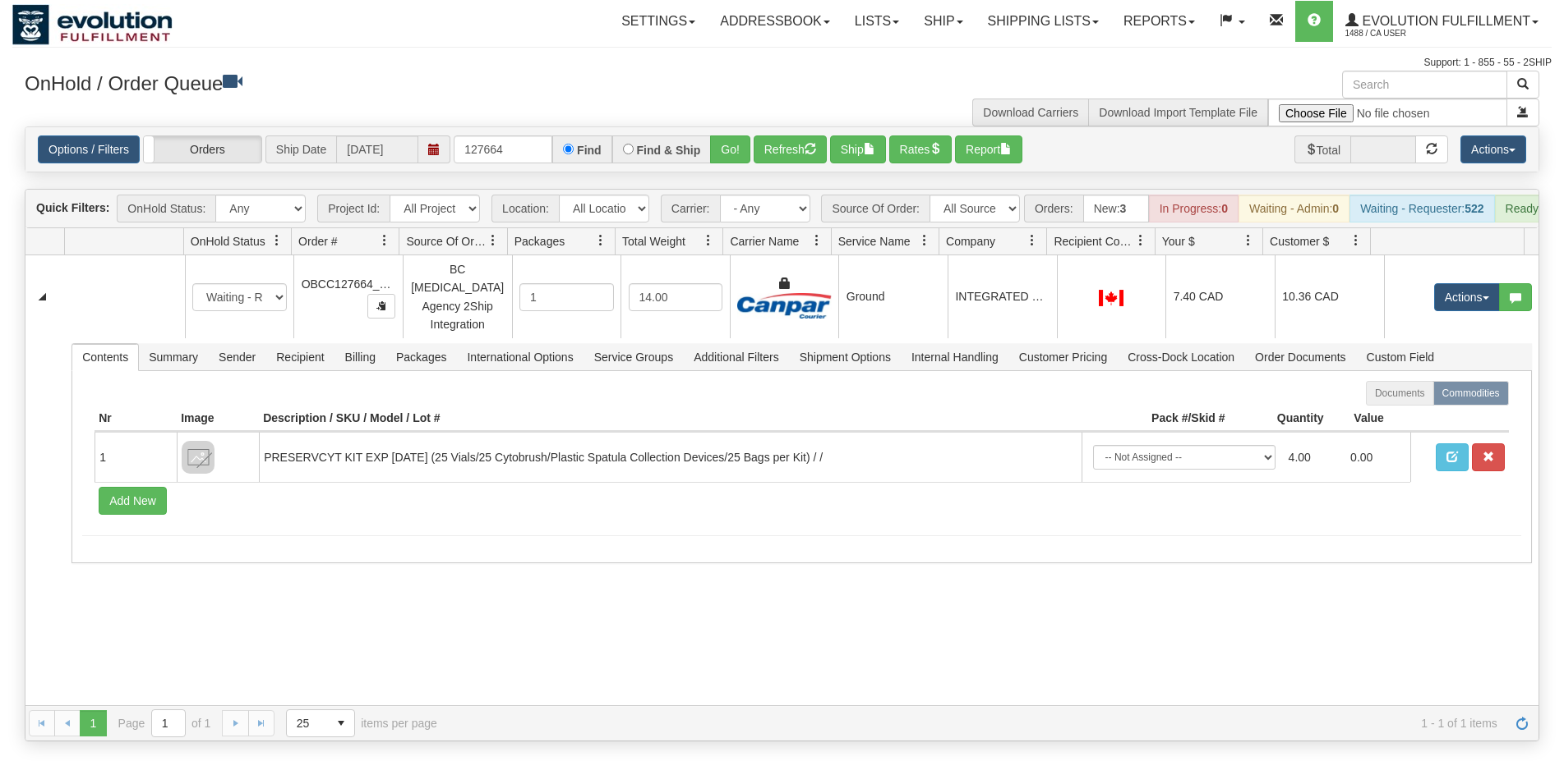
drag, startPoint x: 1033, startPoint y: 276, endPoint x: 985, endPoint y: 259, distance: 50.9
click at [1033, 277] on td "INTEGRATED HEALTH CLINIC ND" at bounding box center [1001, 297] width 109 height 83
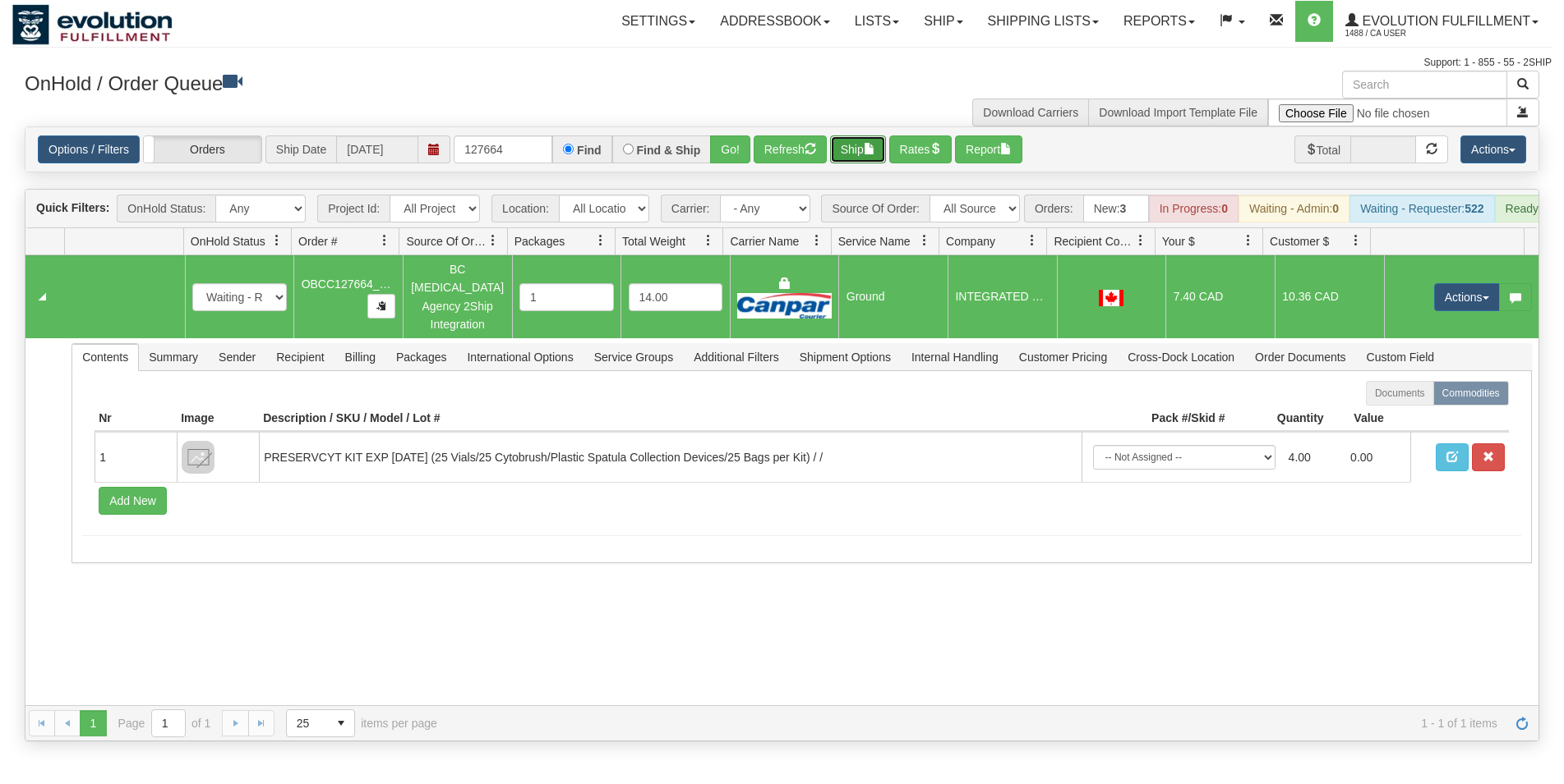
click at [862, 155] on button "Ship" at bounding box center [857, 149] width 56 height 27
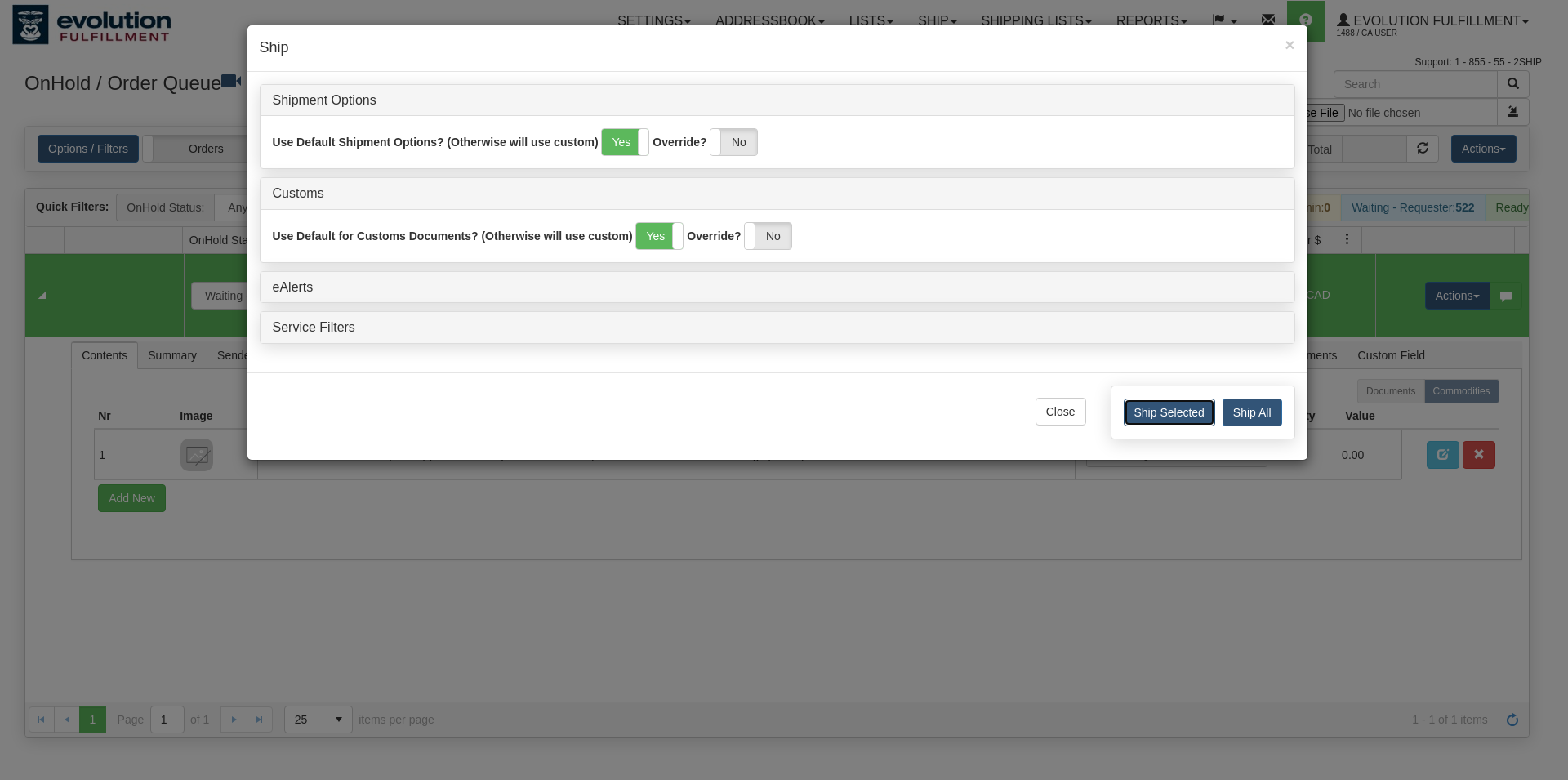
click at [1177, 417] on button "Ship Selected" at bounding box center [1169, 412] width 92 height 27
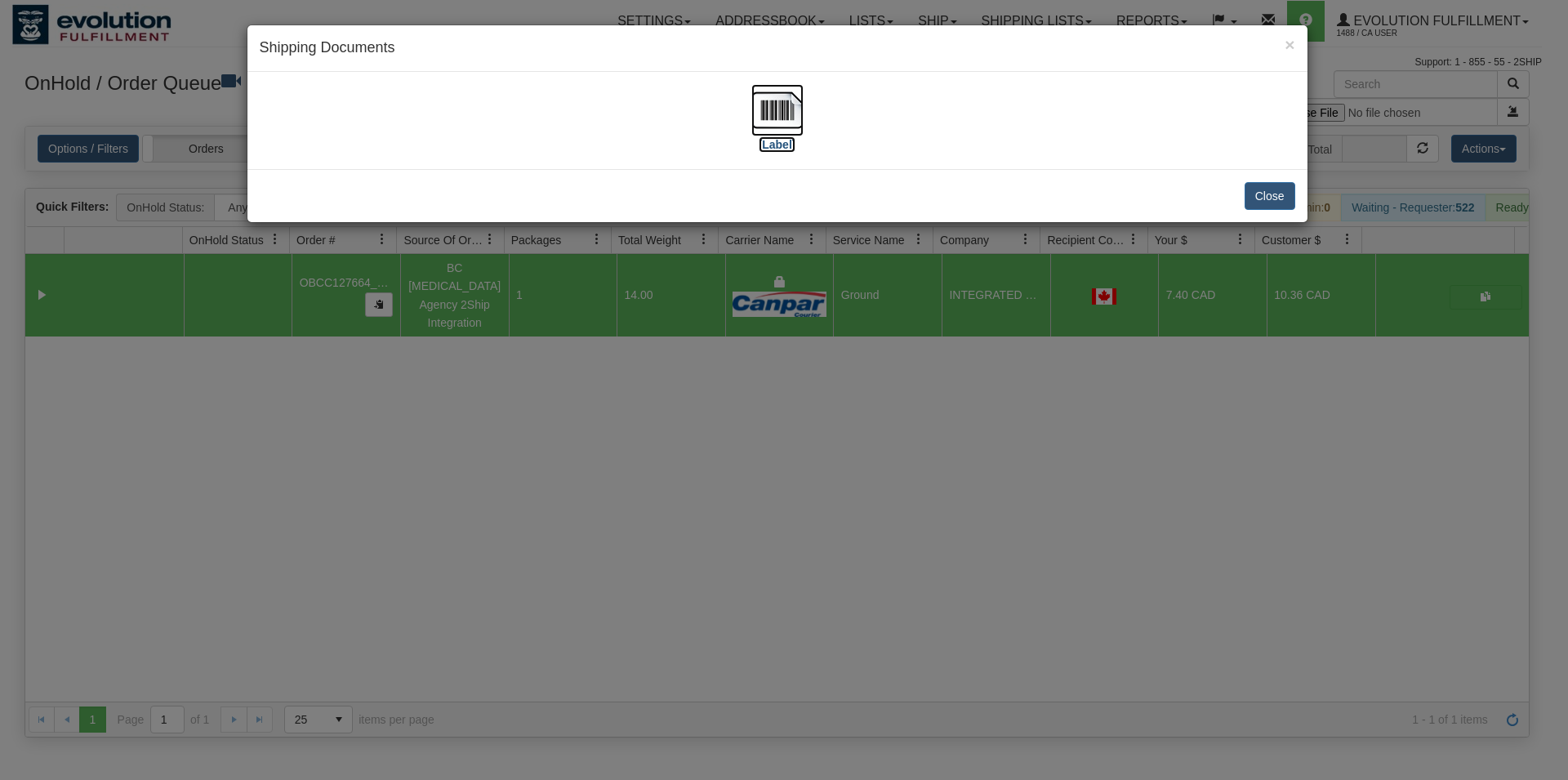
click at [761, 133] on img at bounding box center [778, 110] width 53 height 53
click at [1259, 189] on button "Close" at bounding box center [1270, 196] width 51 height 27
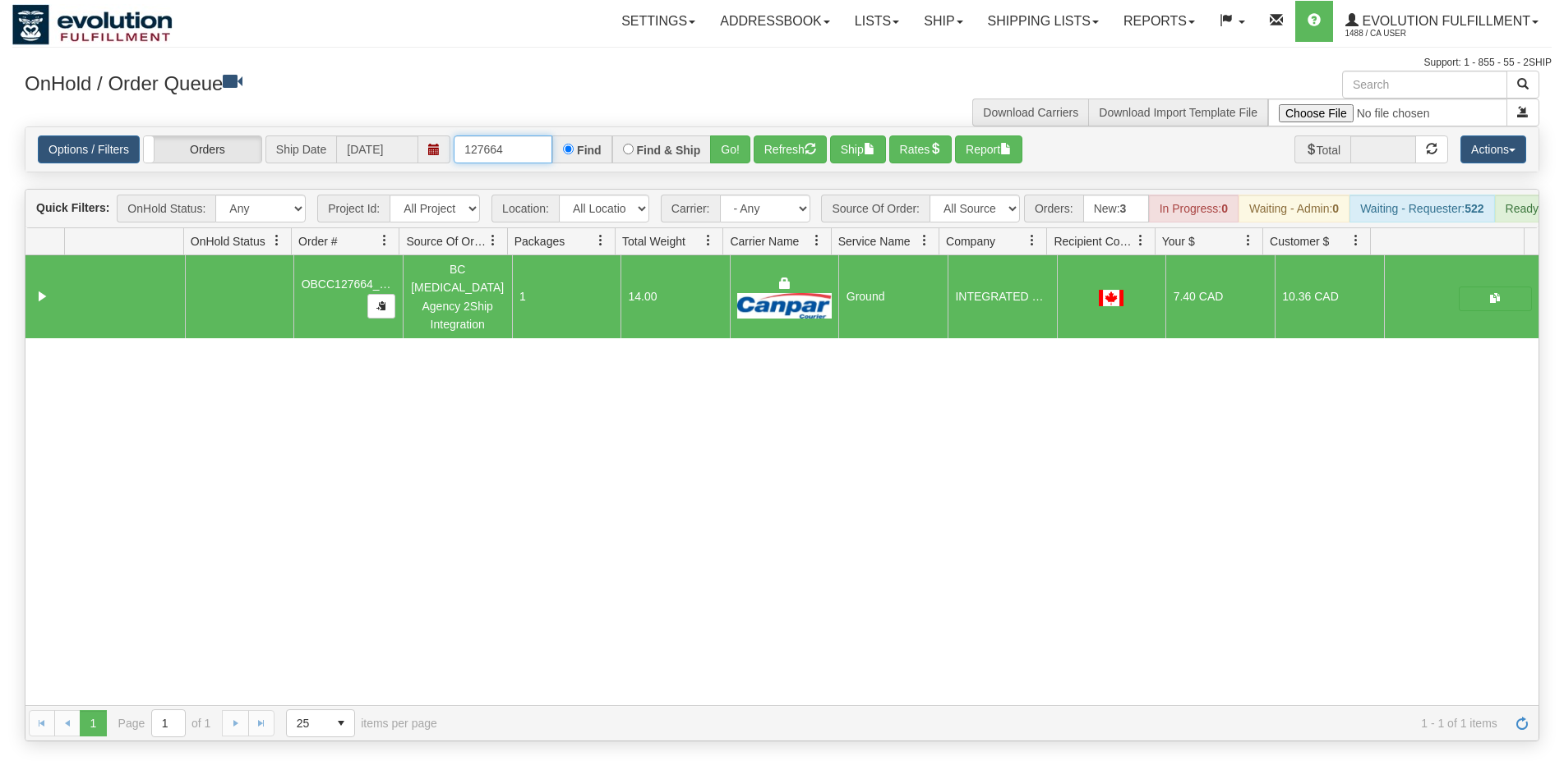
drag, startPoint x: 494, startPoint y: 150, endPoint x: 594, endPoint y: 145, distance: 100.1
click at [552, 145] on input "127664" at bounding box center [503, 149] width 99 height 27
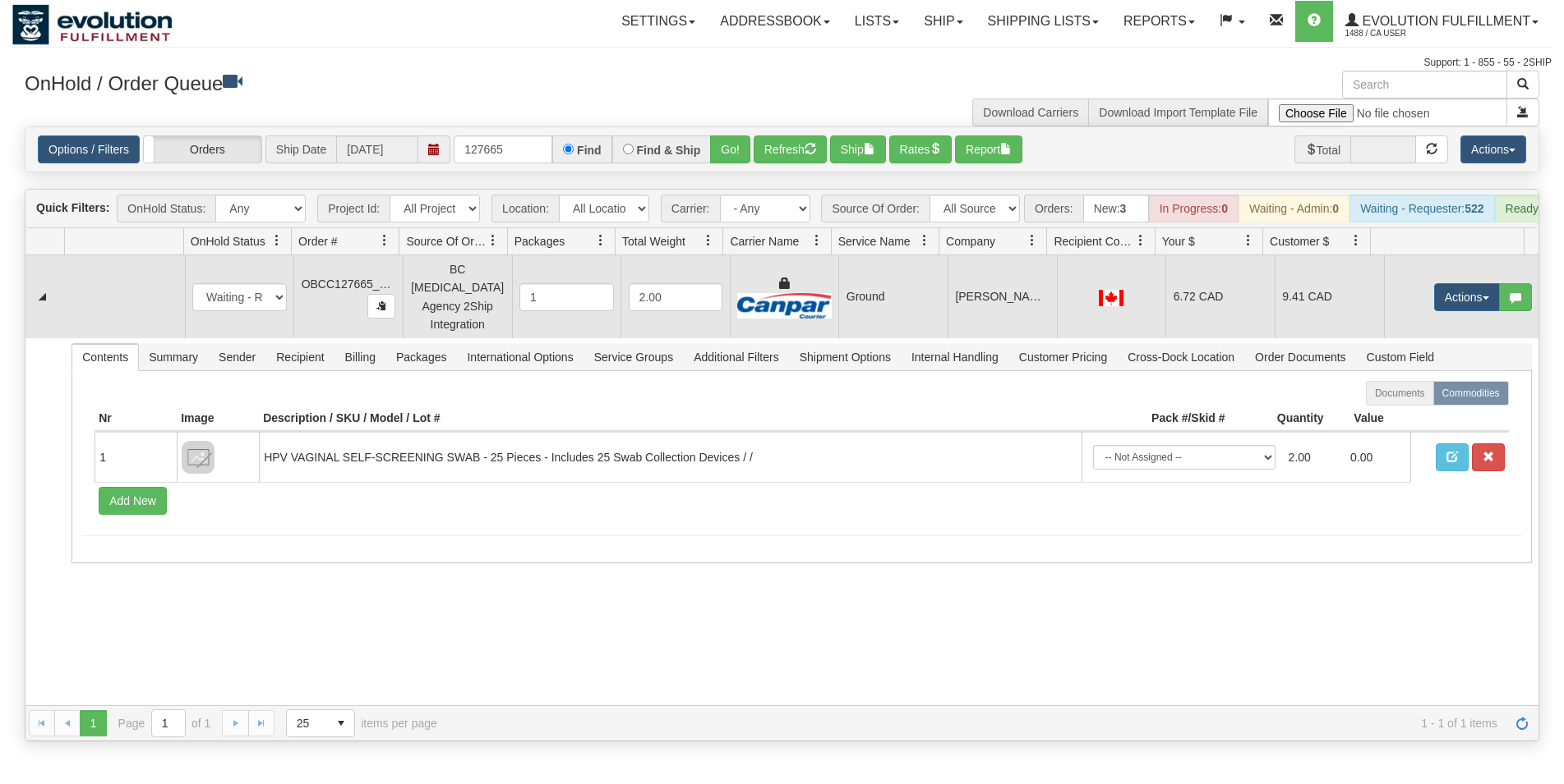
click at [1122, 294] on div at bounding box center [1111, 296] width 94 height 18
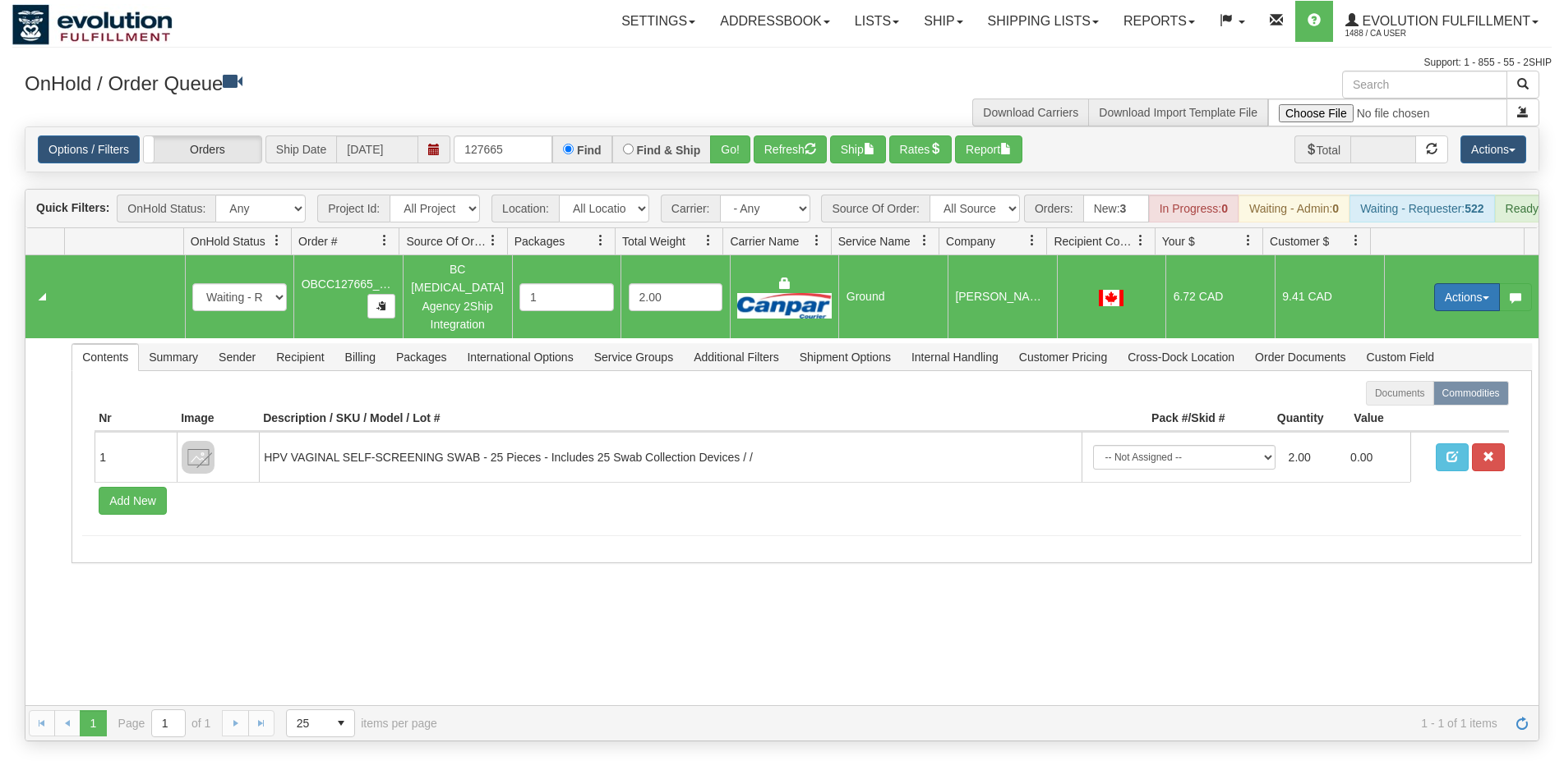
click at [1438, 296] on button "Actions" at bounding box center [1466, 297] width 66 height 27
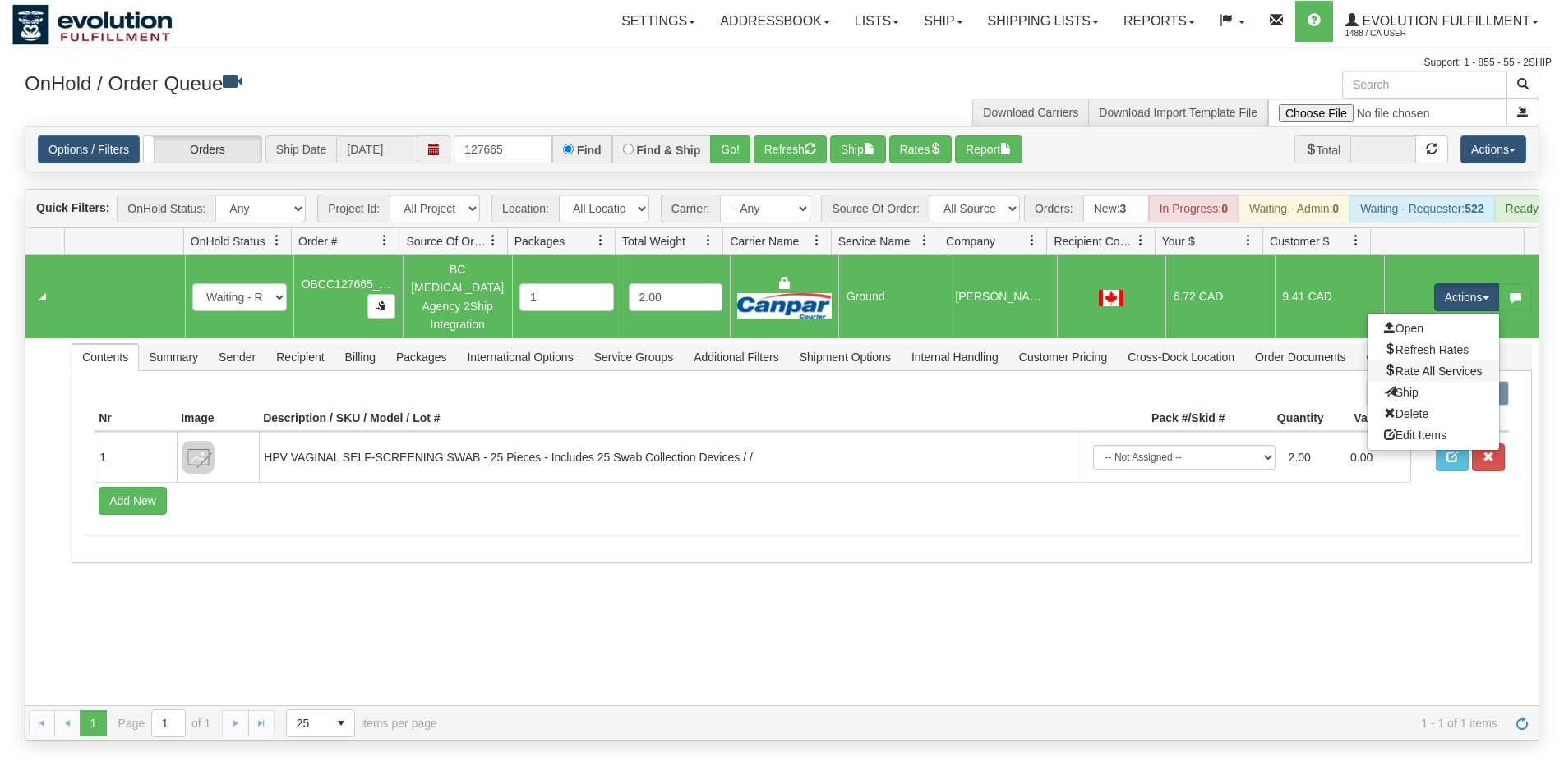
click at [1397, 366] on link "Rate All Services" at bounding box center [1433, 371] width 131 height 22
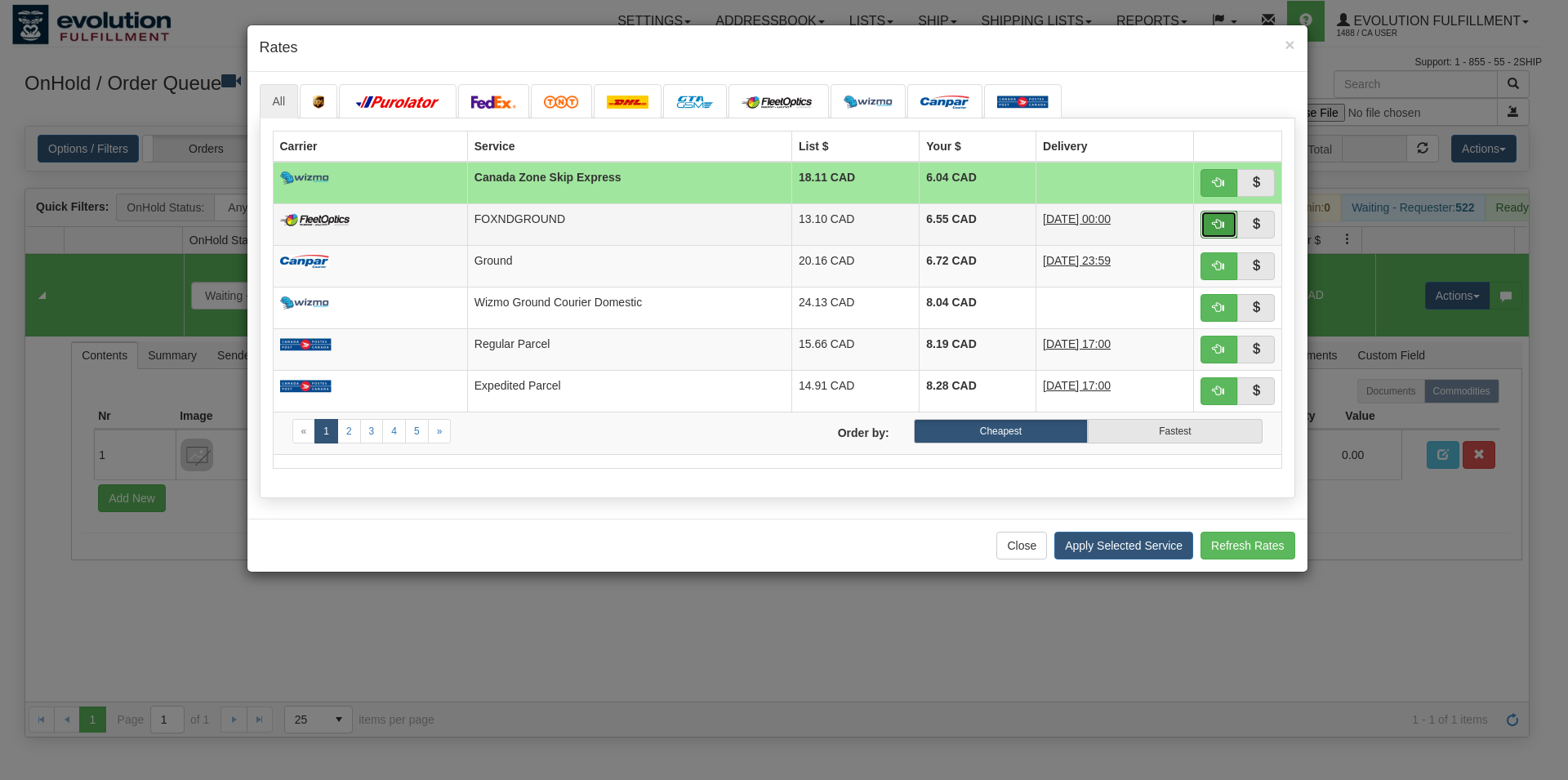
click at [1216, 225] on span "button" at bounding box center [1218, 224] width 12 height 12
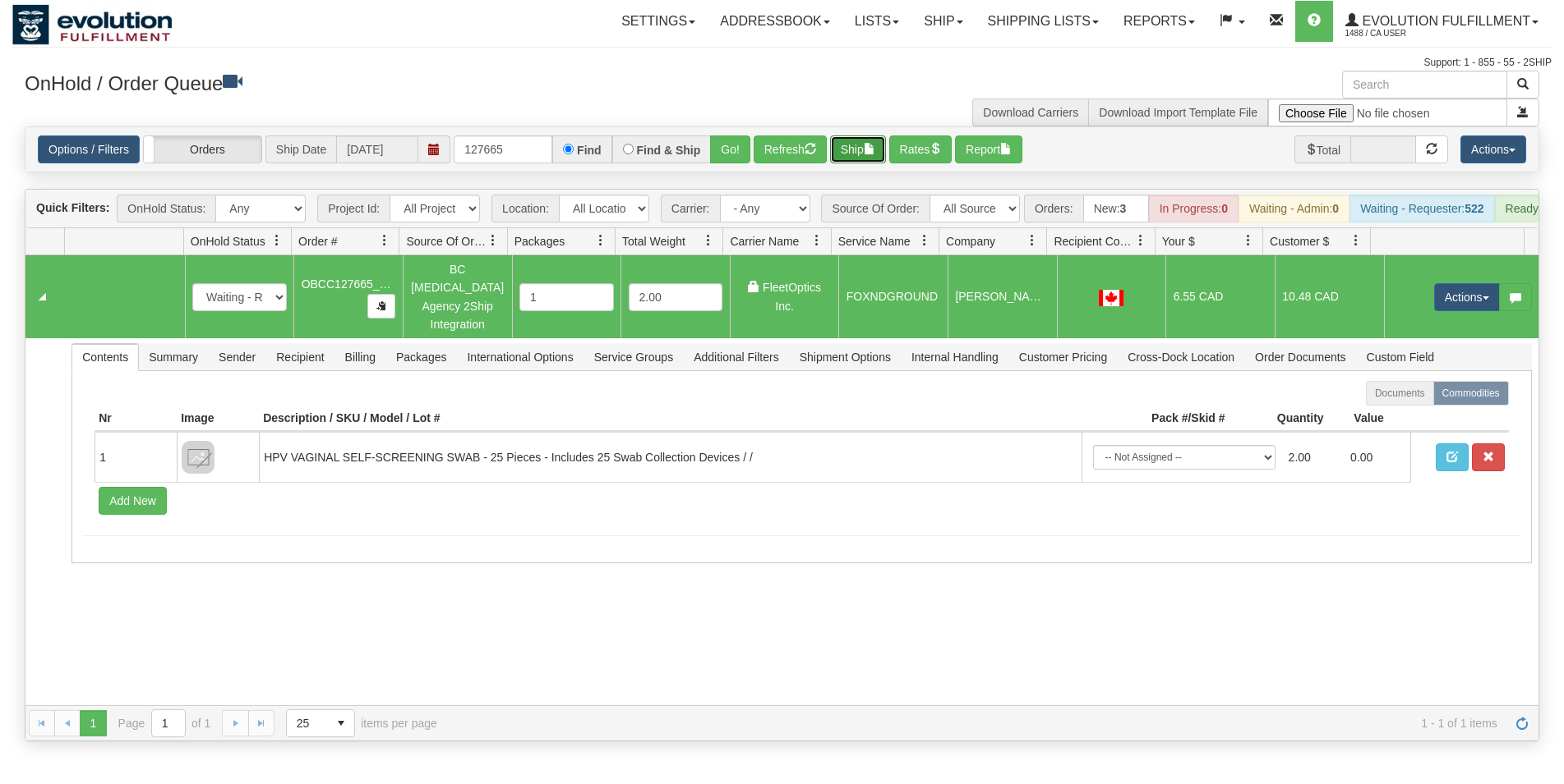
click at [869, 156] on button "Ship" at bounding box center [857, 149] width 56 height 27
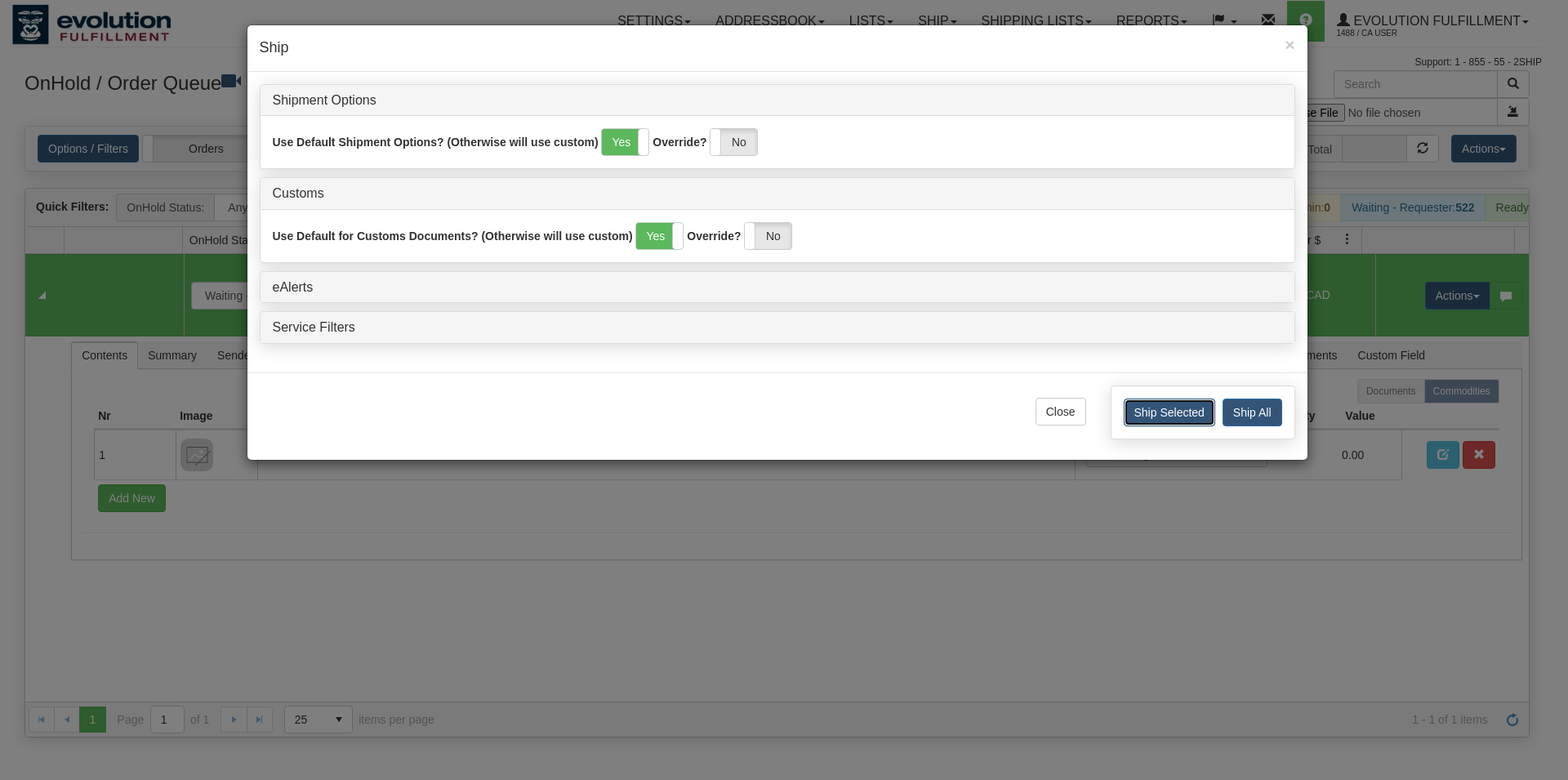
click at [1145, 421] on button "Ship Selected" at bounding box center [1169, 412] width 92 height 27
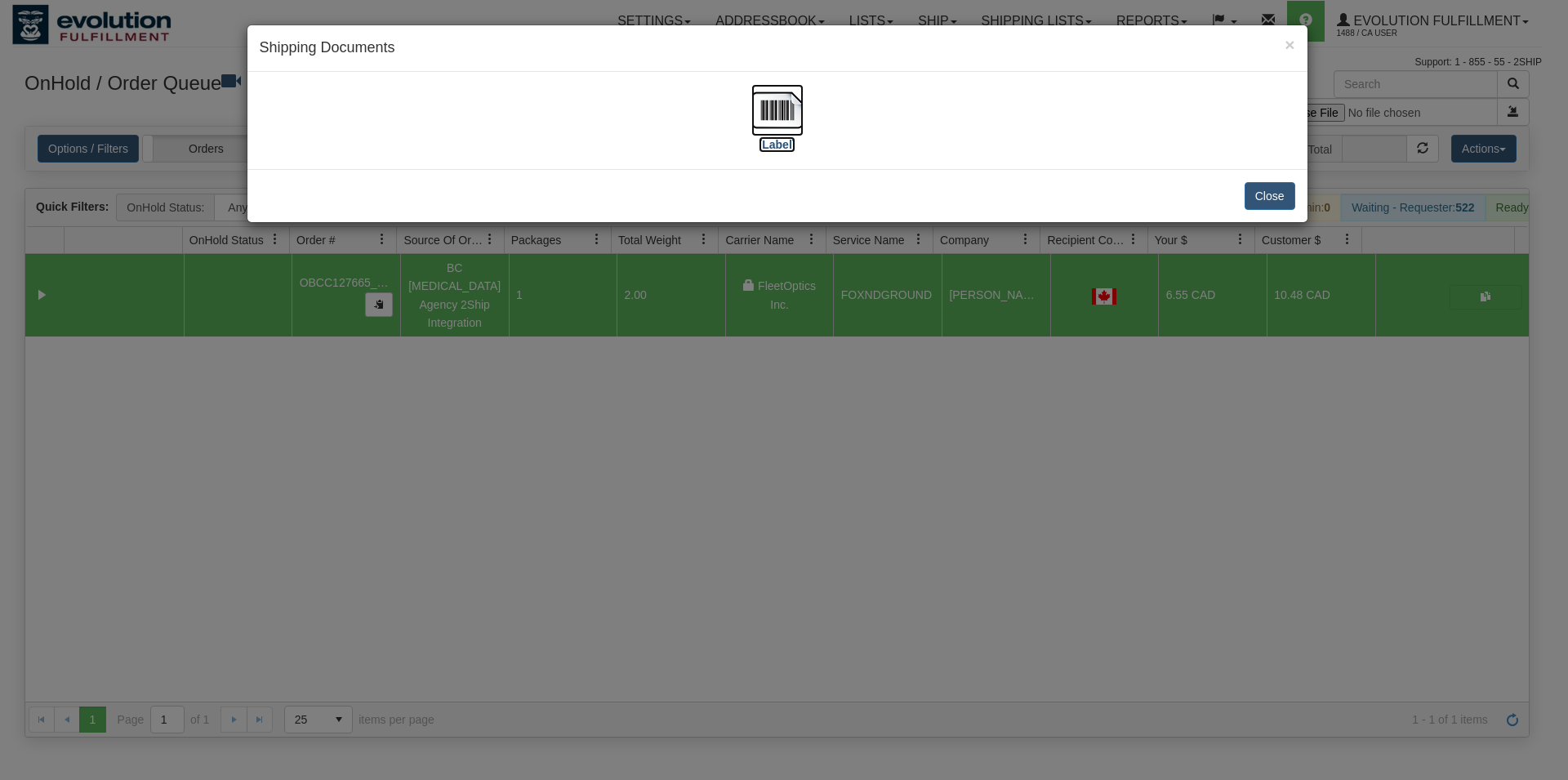
click at [789, 133] on img at bounding box center [778, 110] width 53 height 53
click at [1262, 194] on button "Close" at bounding box center [1270, 196] width 51 height 27
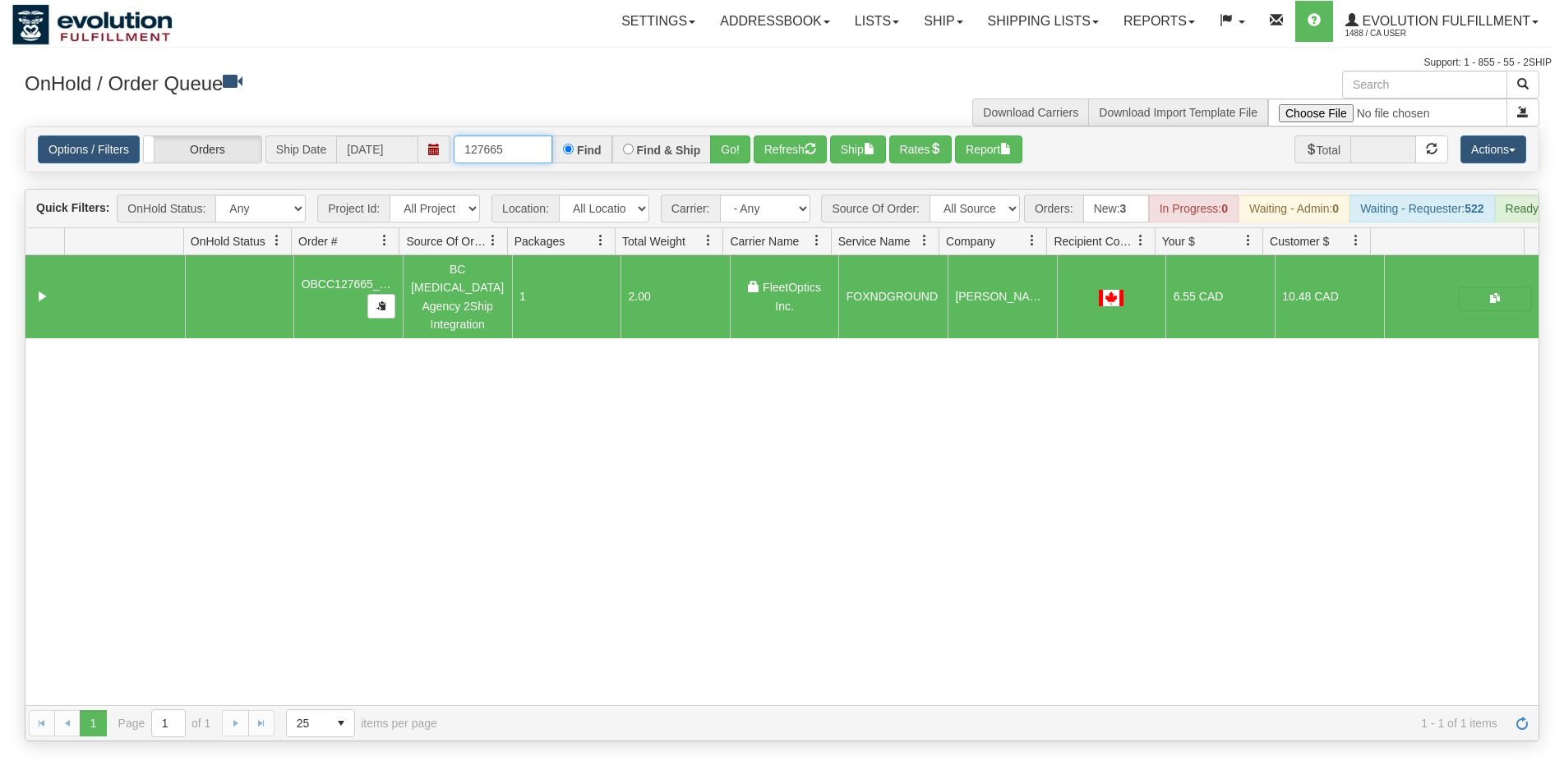
drag, startPoint x: 494, startPoint y: 148, endPoint x: 511, endPoint y: 147, distance: 17.0
click at [511, 147] on input "127665" at bounding box center [503, 149] width 99 height 27
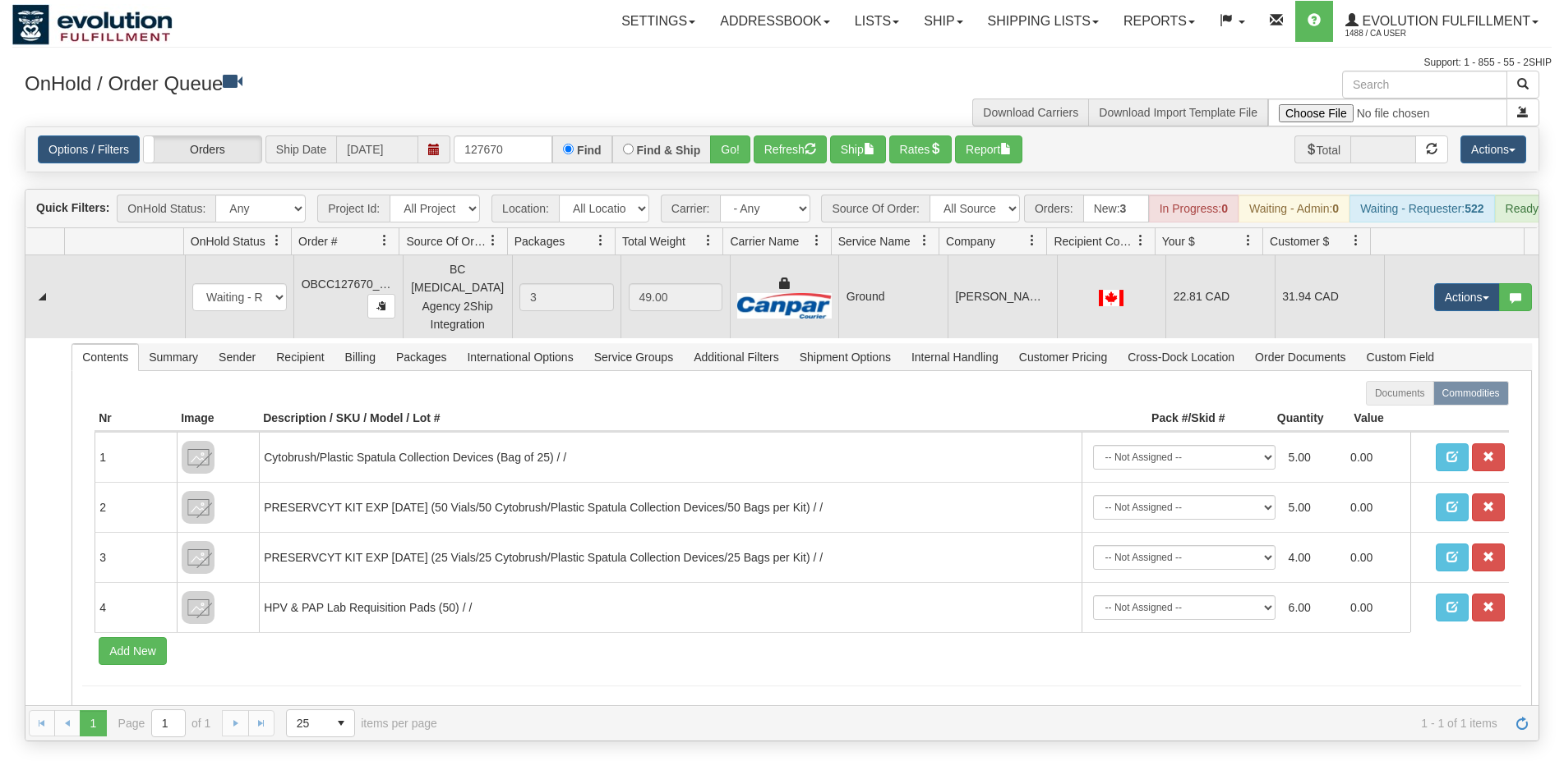
click at [838, 314] on td "Ground" at bounding box center [892, 297] width 109 height 83
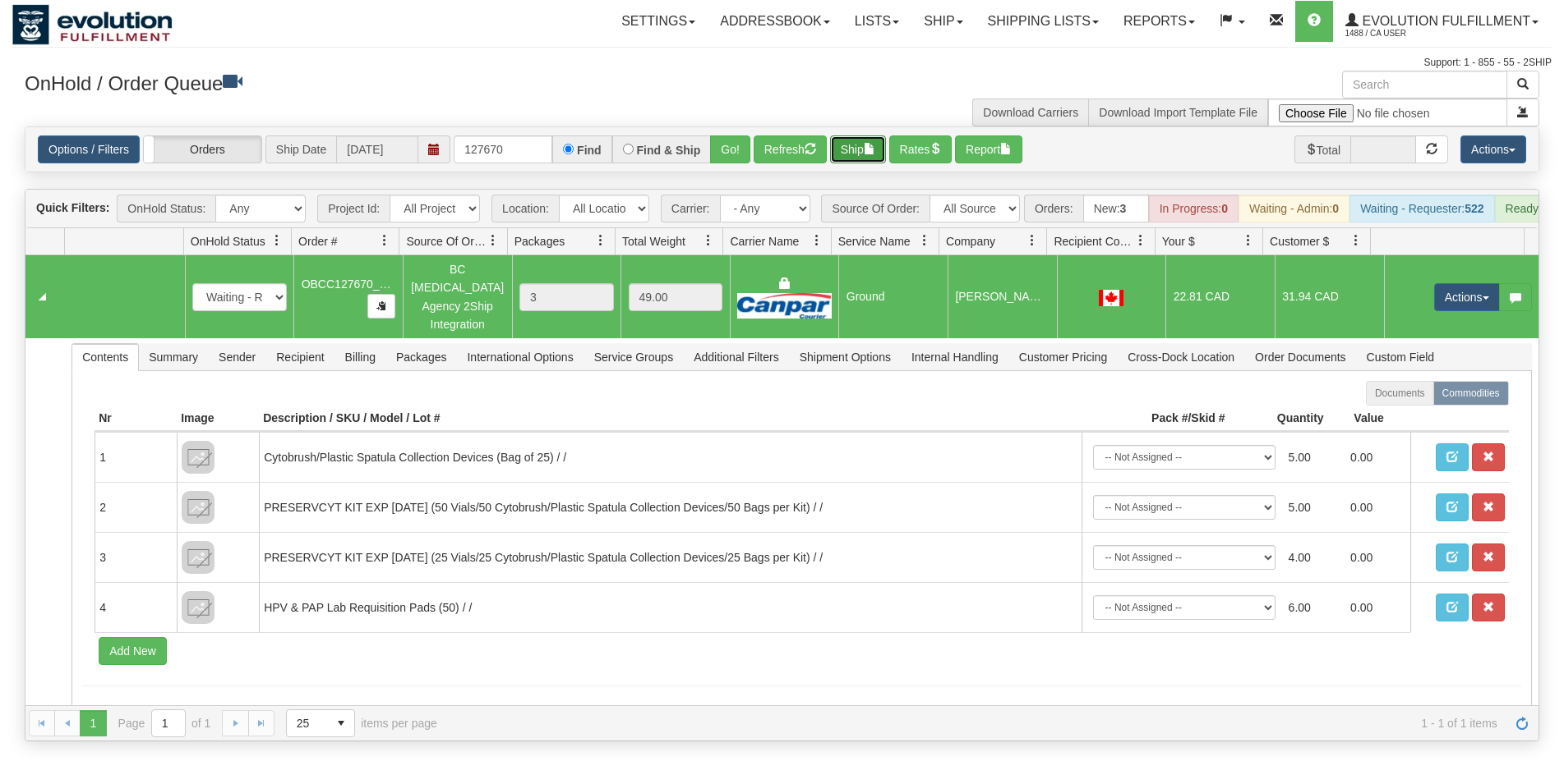
click at [863, 155] on button "Ship" at bounding box center [857, 149] width 56 height 27
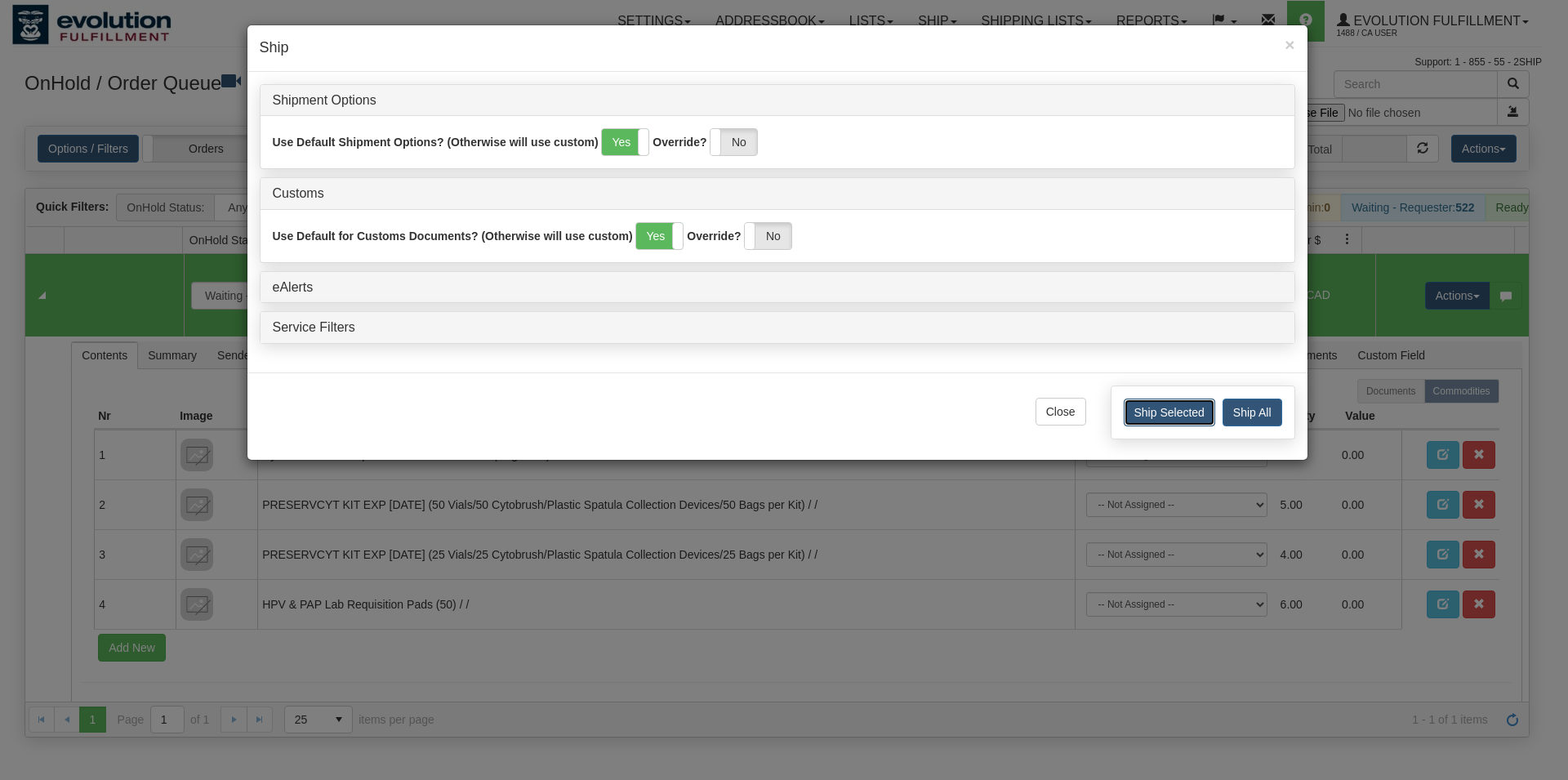
click at [1142, 408] on button "Ship Selected" at bounding box center [1169, 412] width 92 height 27
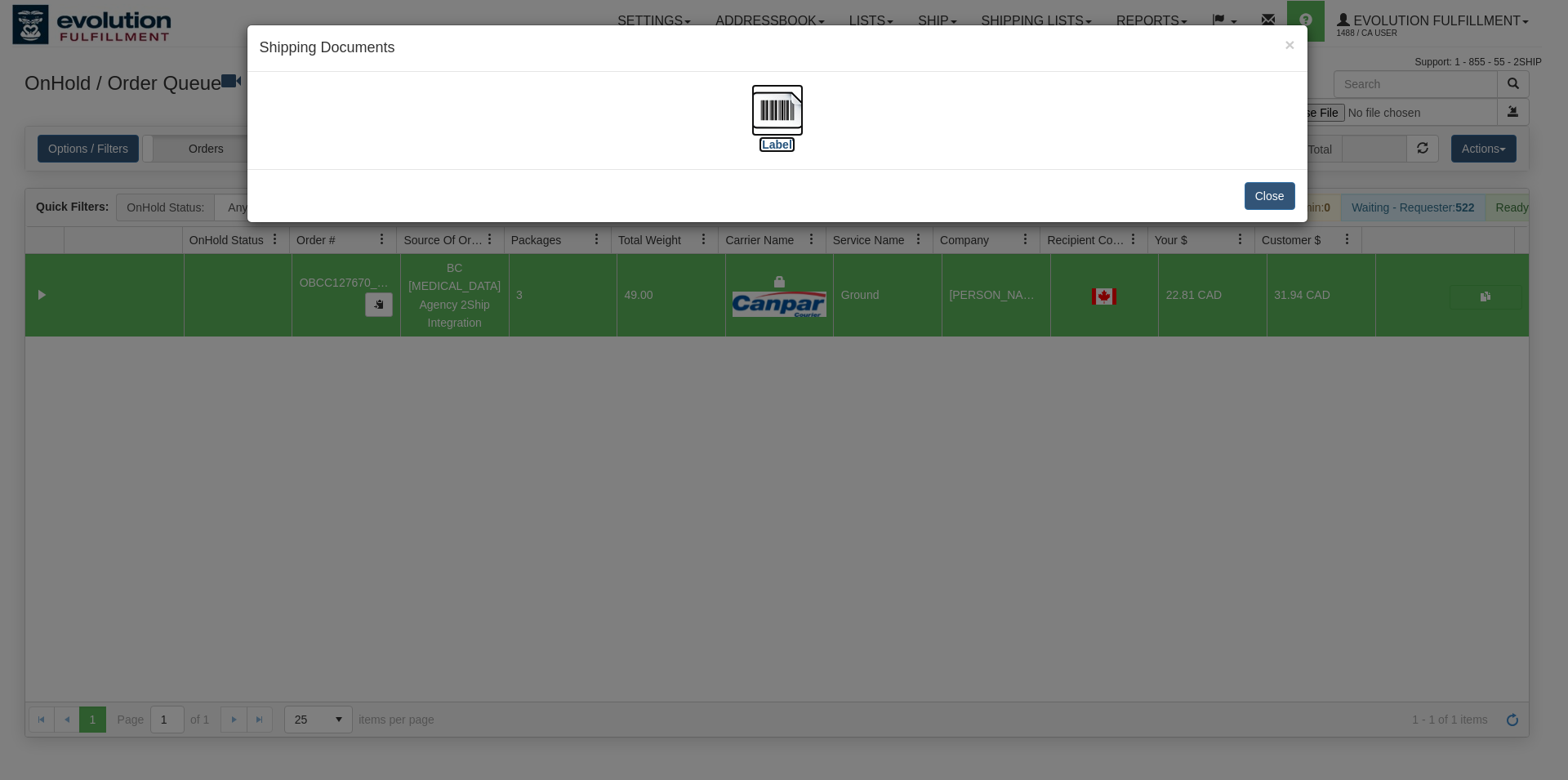
click at [793, 108] on img at bounding box center [778, 110] width 53 height 53
click at [1273, 192] on button "Close" at bounding box center [1270, 196] width 51 height 27
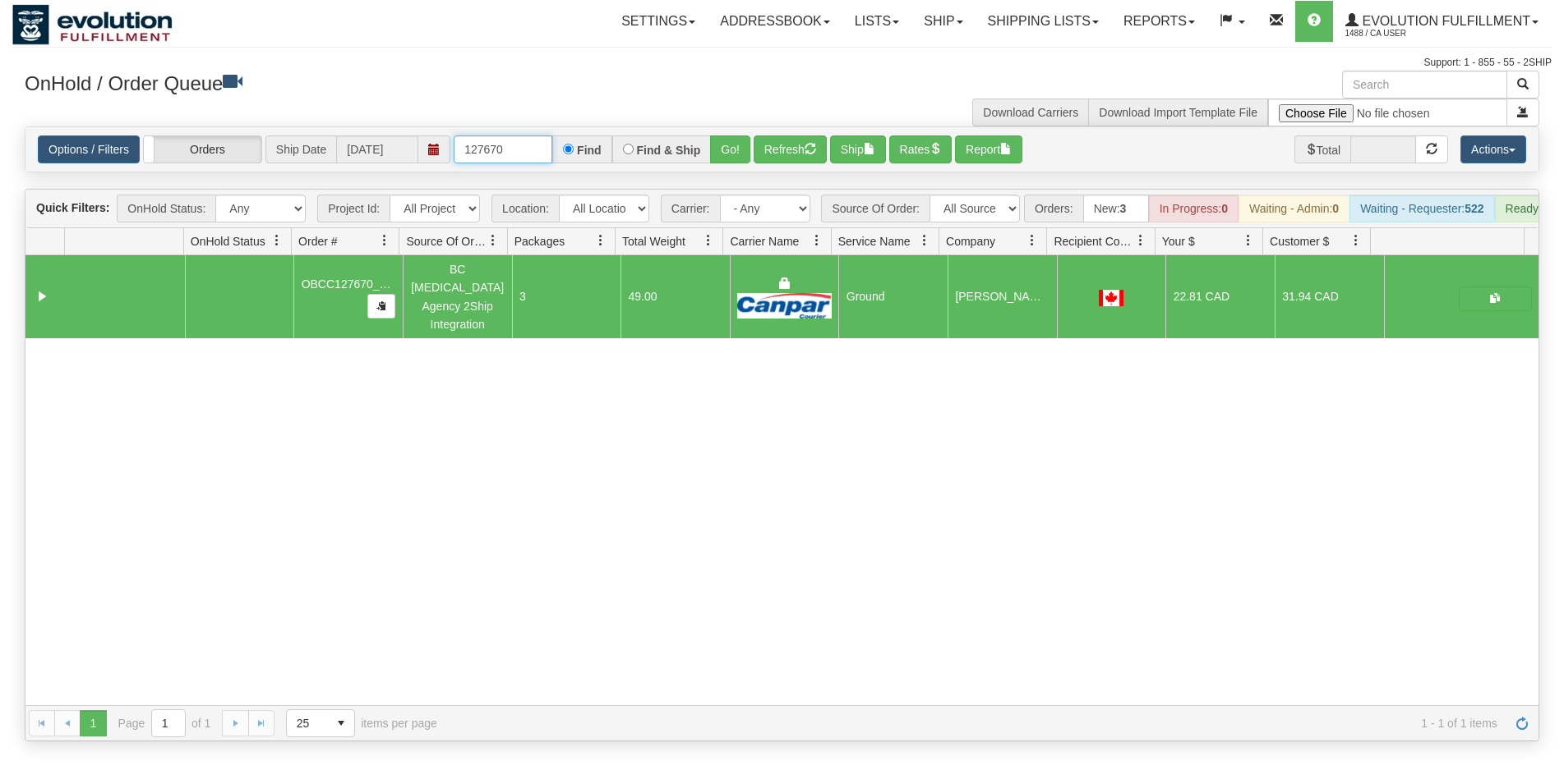
drag, startPoint x: 496, startPoint y: 144, endPoint x: 529, endPoint y: 147, distance: 33.1
click at [529, 147] on input "127670" at bounding box center [503, 149] width 99 height 27
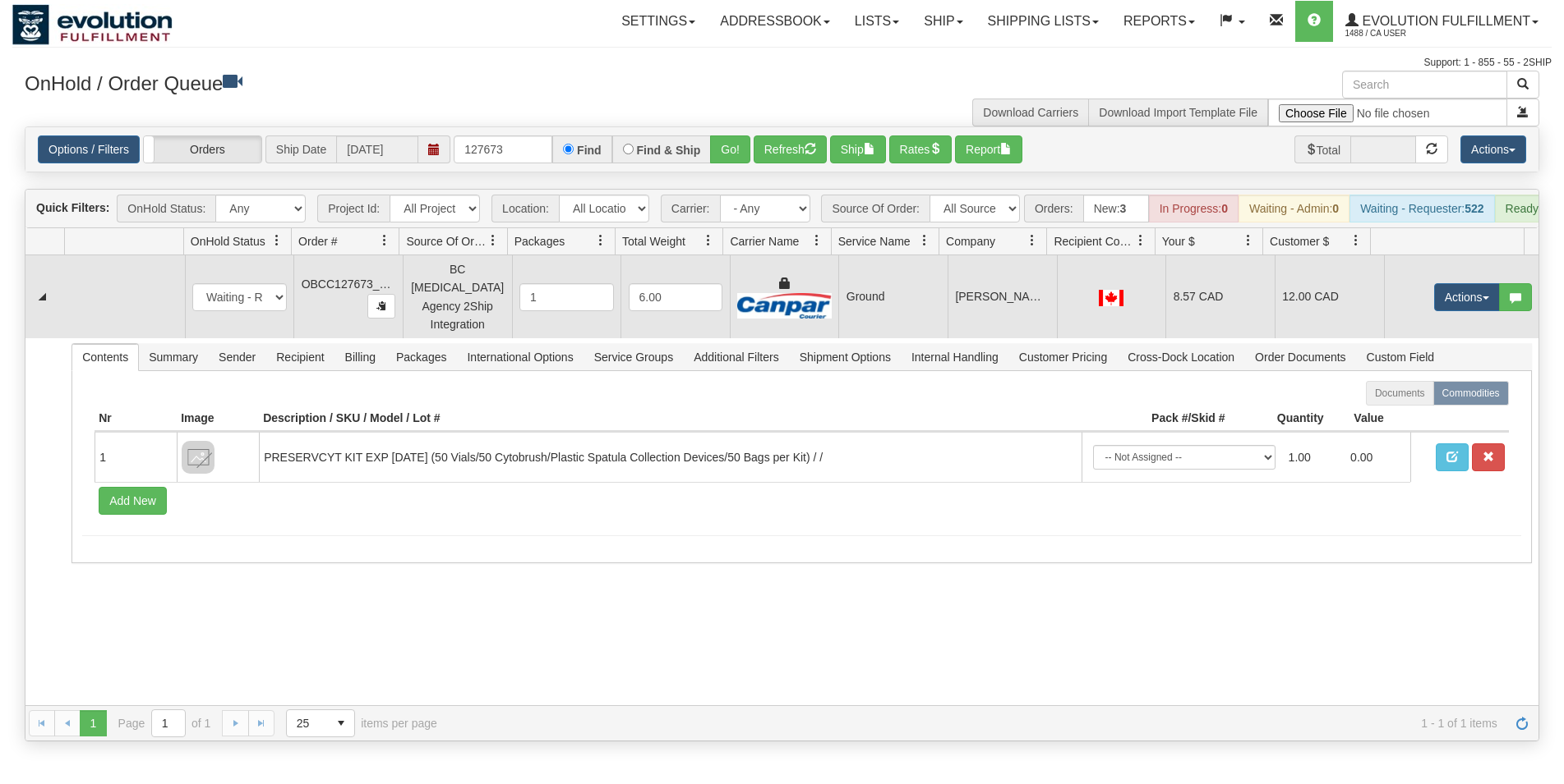
click at [949, 318] on td "[PERSON_NAME] INC." at bounding box center [1001, 297] width 109 height 83
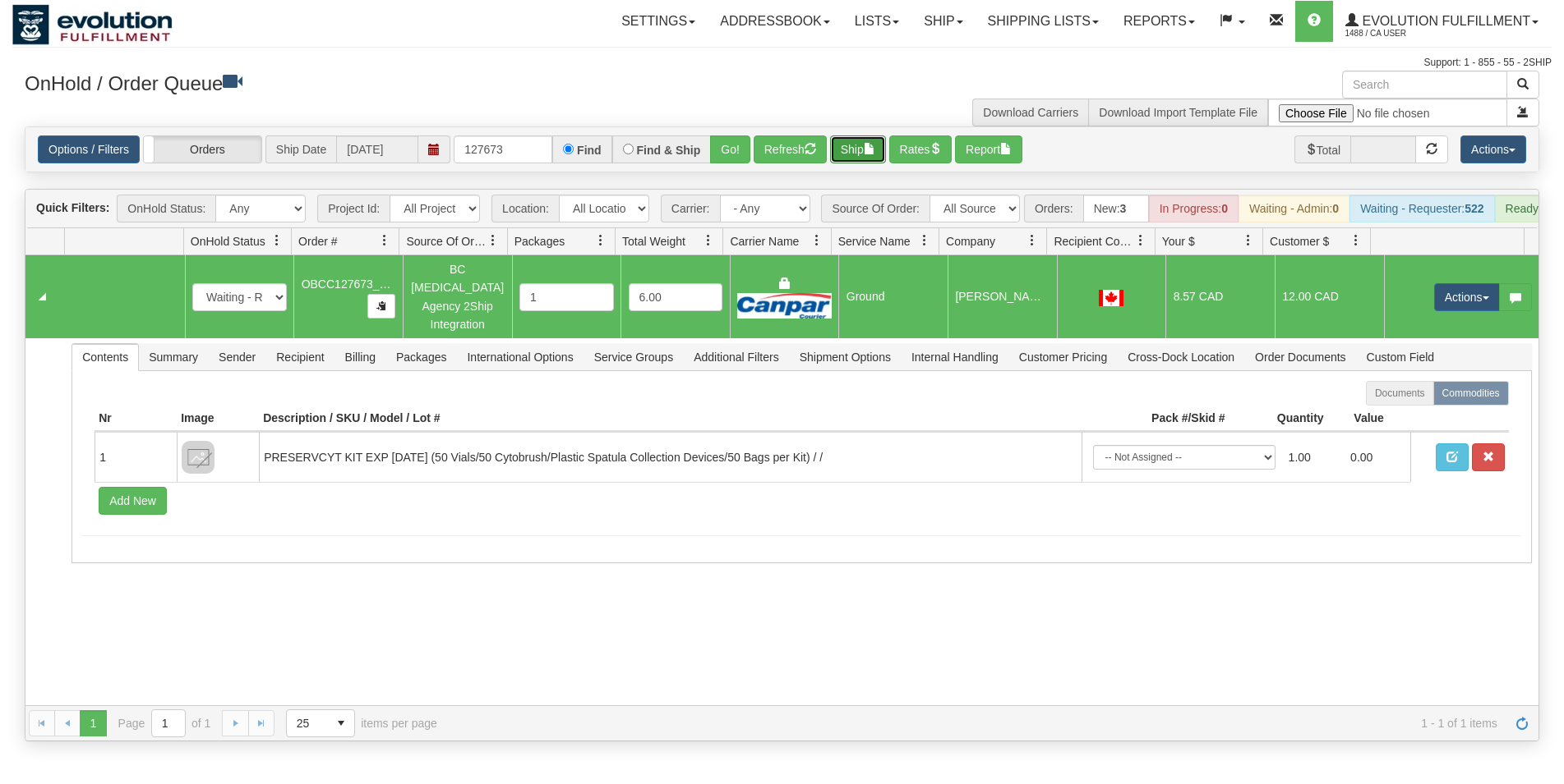
click at [875, 155] on span "button" at bounding box center [870, 149] width 12 height 12
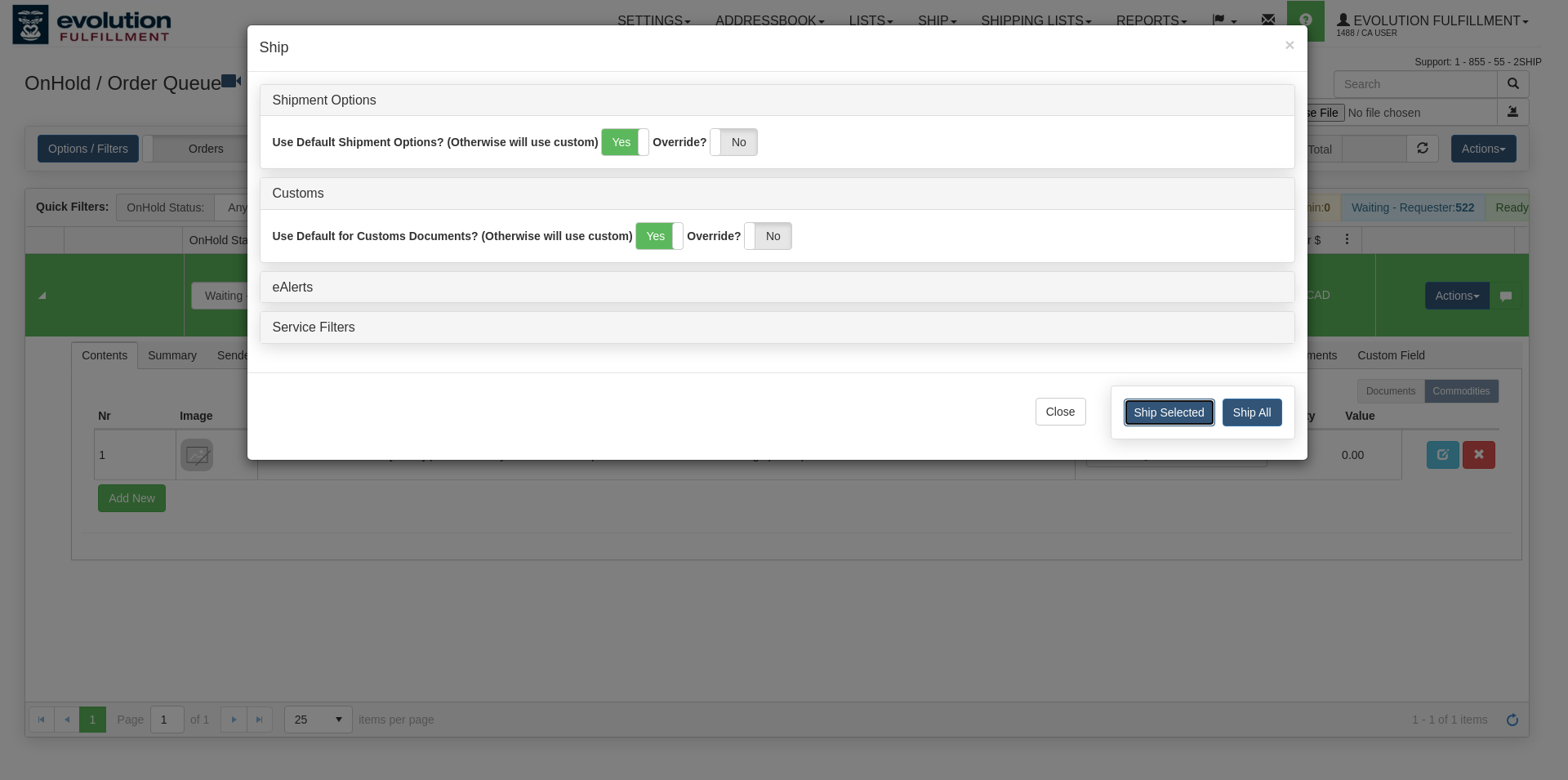
click at [1147, 418] on button "Ship Selected" at bounding box center [1169, 412] width 92 height 27
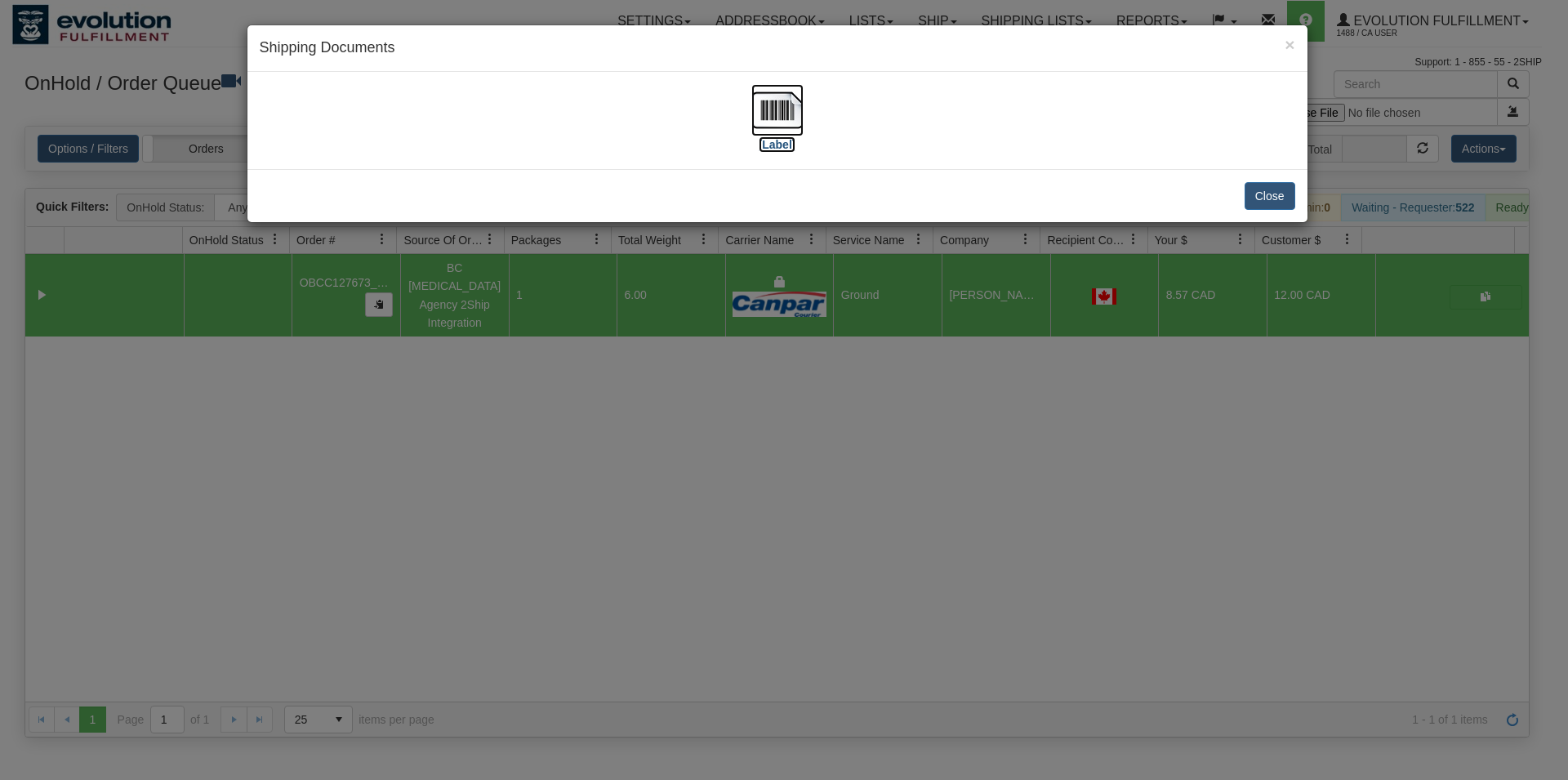
click at [786, 103] on img at bounding box center [778, 110] width 53 height 53
click at [1258, 197] on button "Close" at bounding box center [1270, 196] width 51 height 27
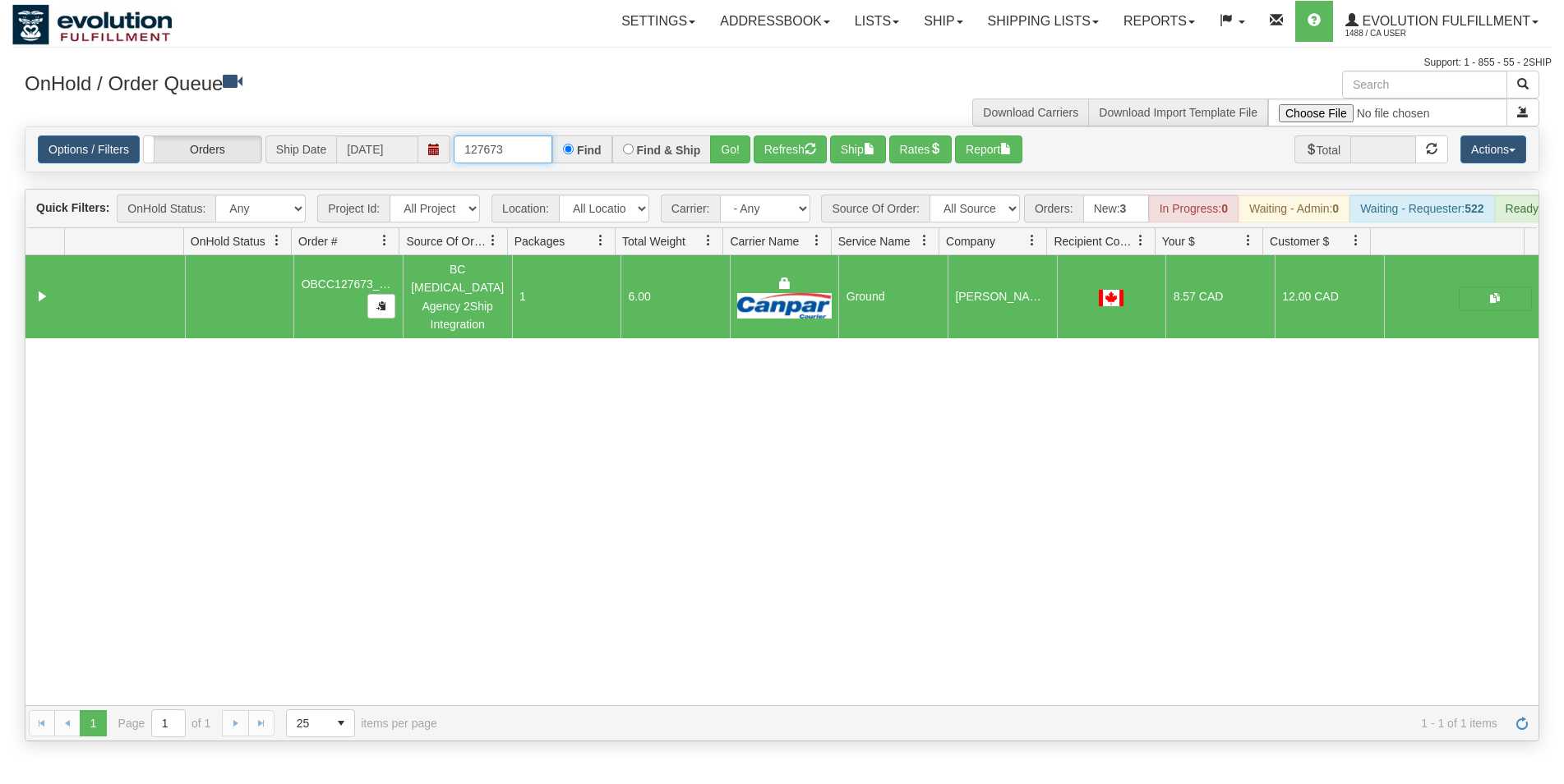
drag, startPoint x: 492, startPoint y: 154, endPoint x: 513, endPoint y: 98, distance: 59.8
click at [515, 135] on input "127673" at bounding box center [503, 149] width 99 height 27
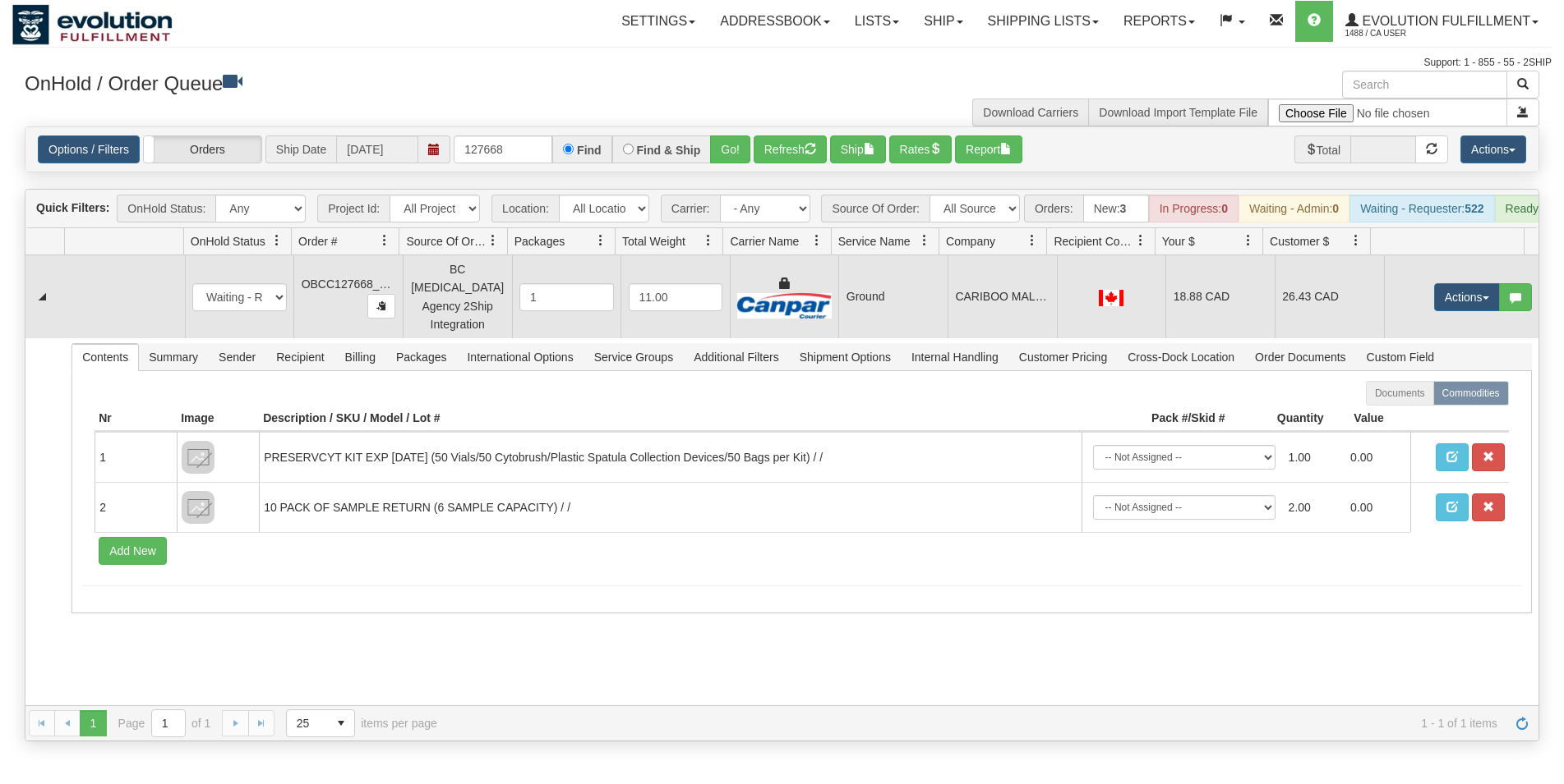
click at [826, 294] on td "Order have a dedicated carrier/service for aggregation" at bounding box center [783, 297] width 109 height 83
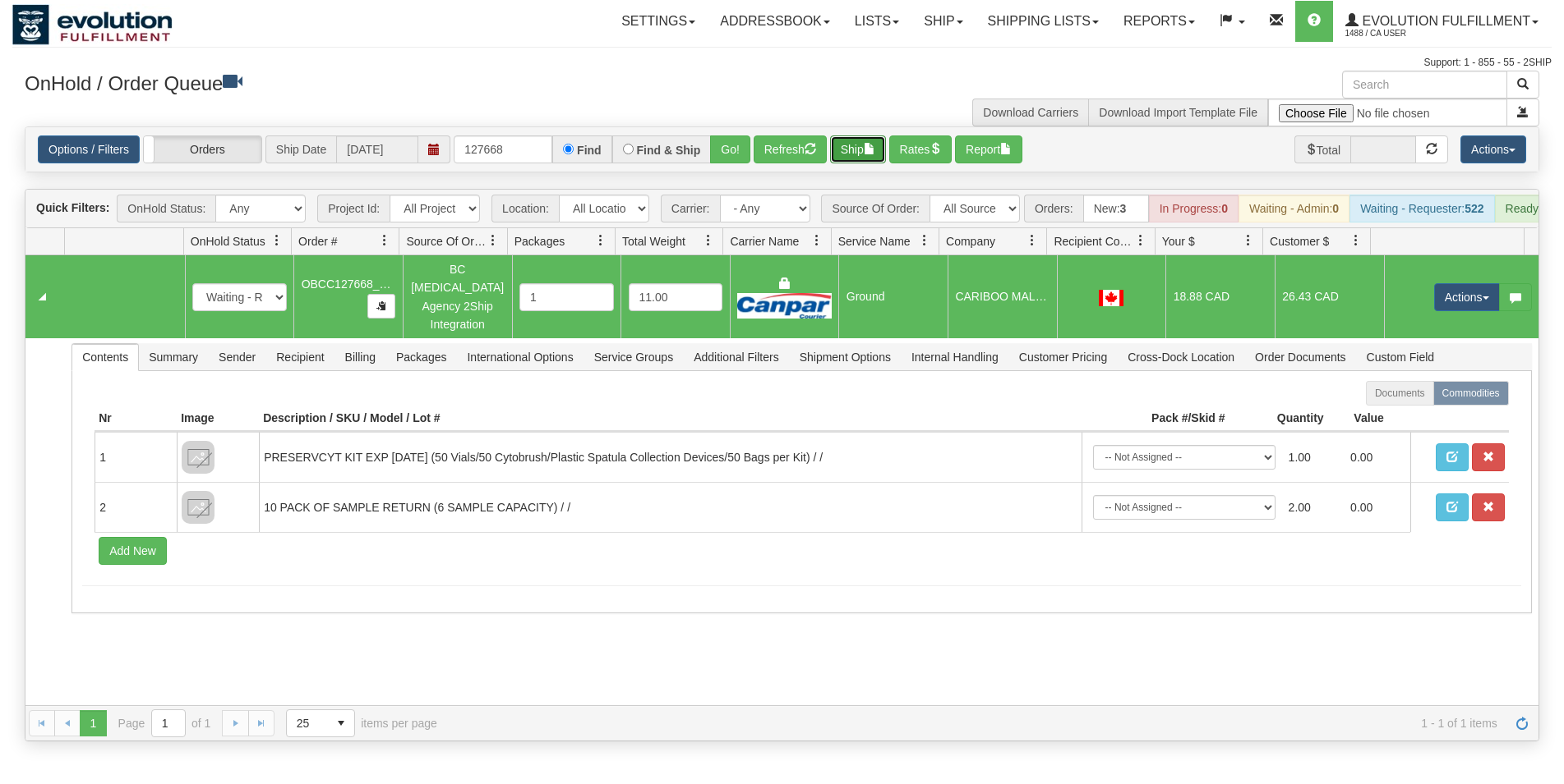
click at [860, 145] on button "Ship" at bounding box center [857, 149] width 56 height 27
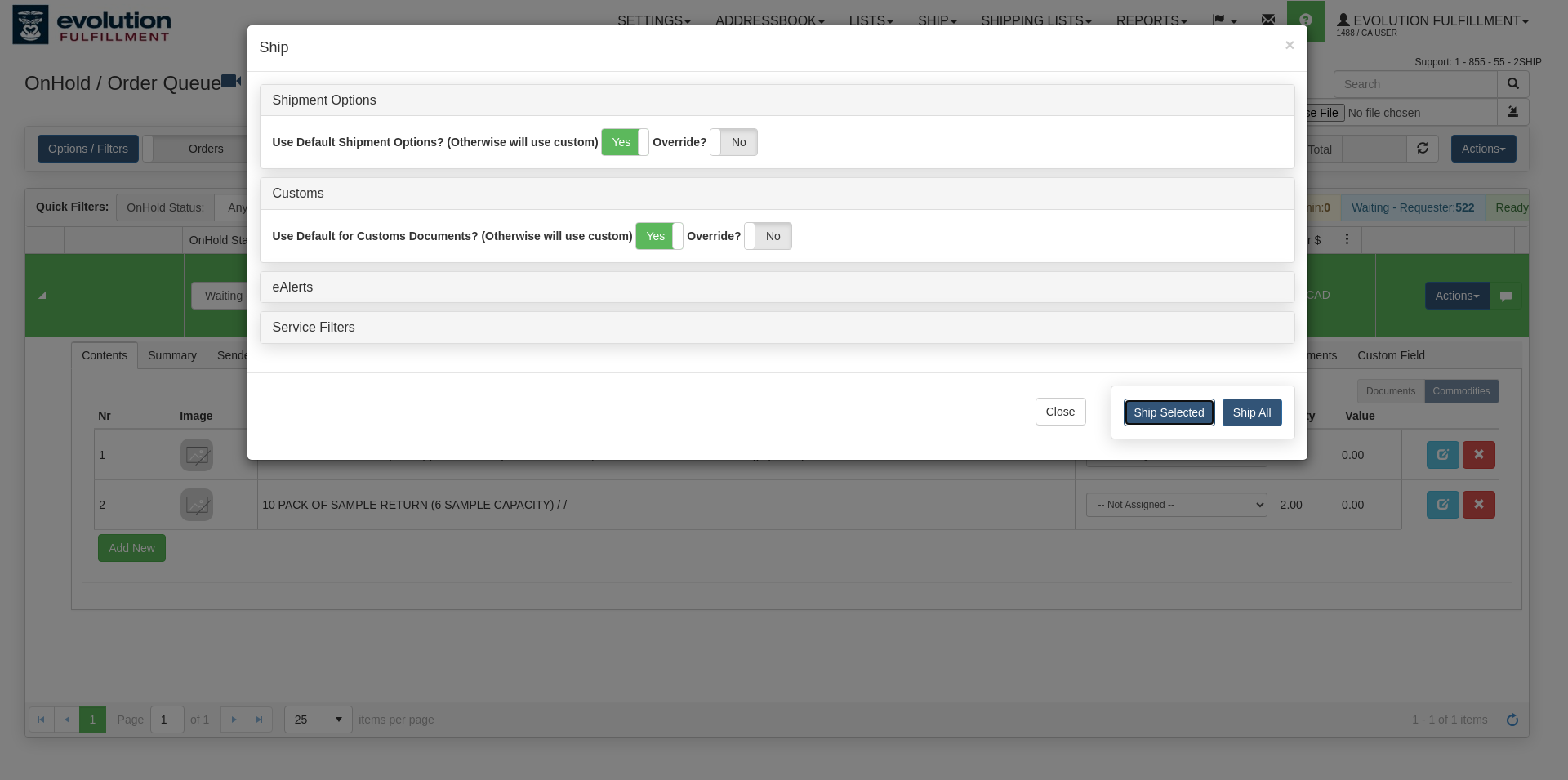
click at [1169, 413] on button "Ship Selected" at bounding box center [1169, 412] width 92 height 27
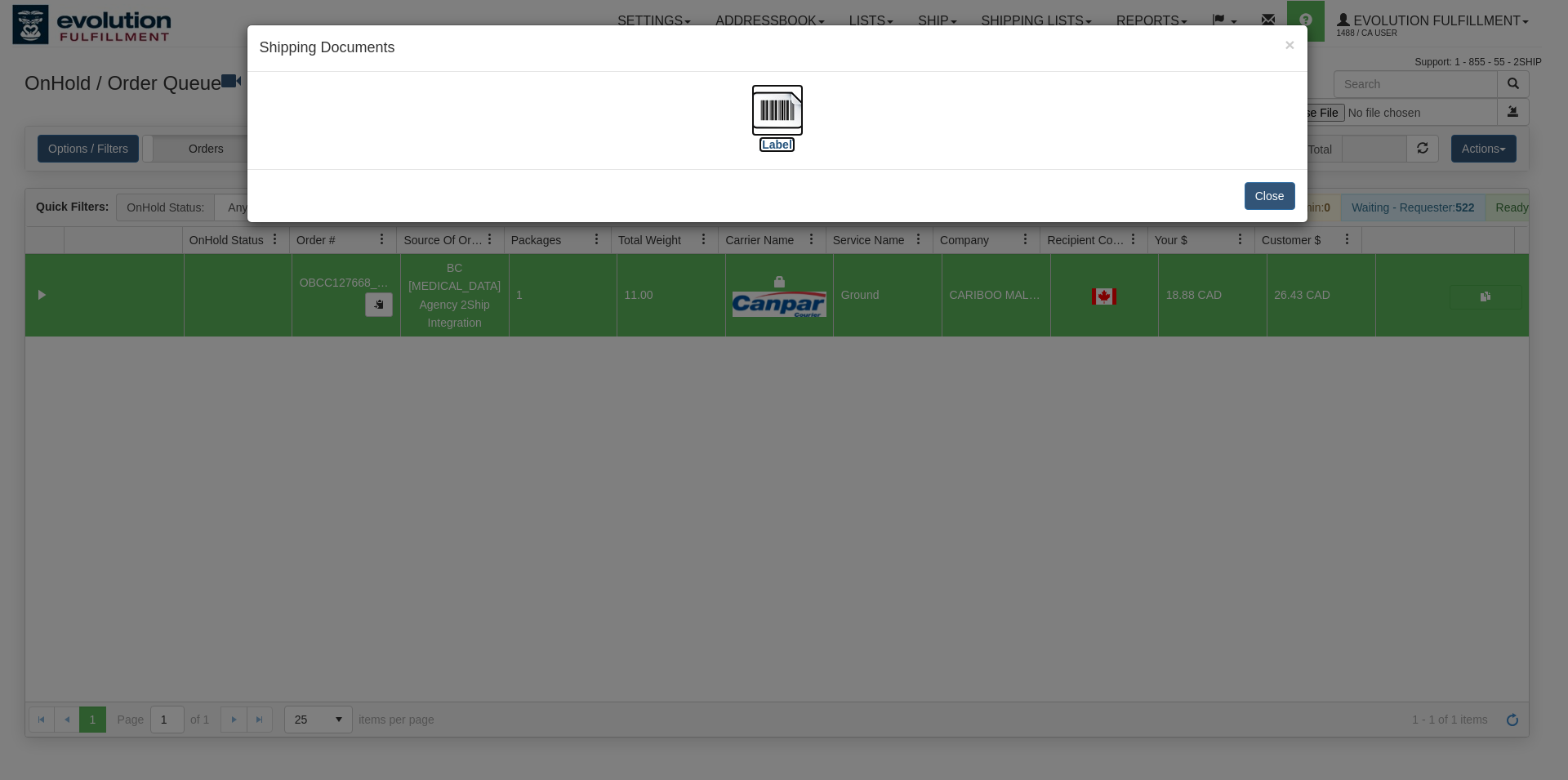
click at [773, 122] on img at bounding box center [778, 110] width 53 height 53
click at [1288, 188] on button "Close" at bounding box center [1270, 196] width 51 height 27
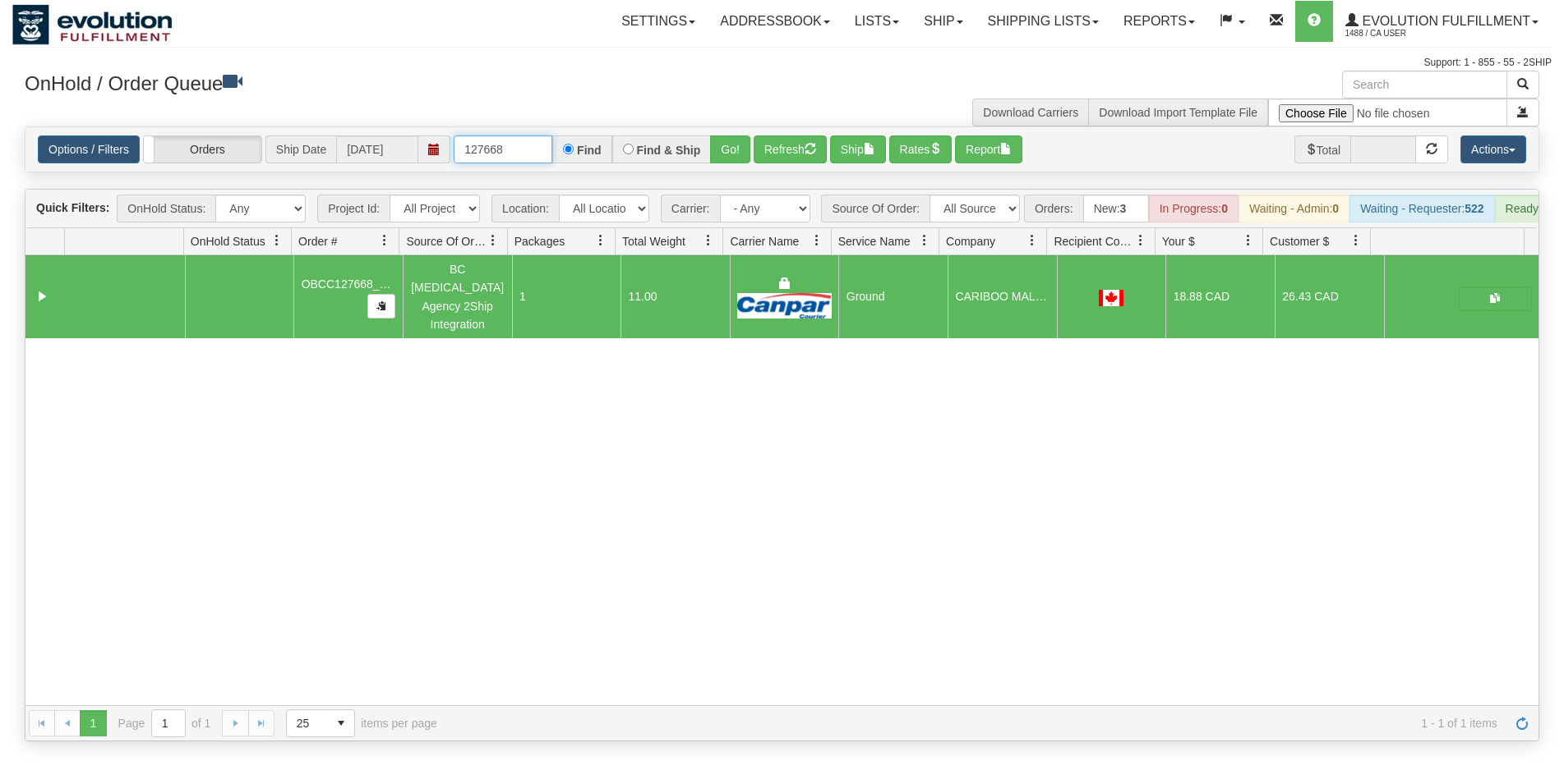
click at [494, 148] on input "127668" at bounding box center [503, 149] width 99 height 27
type input "127669"
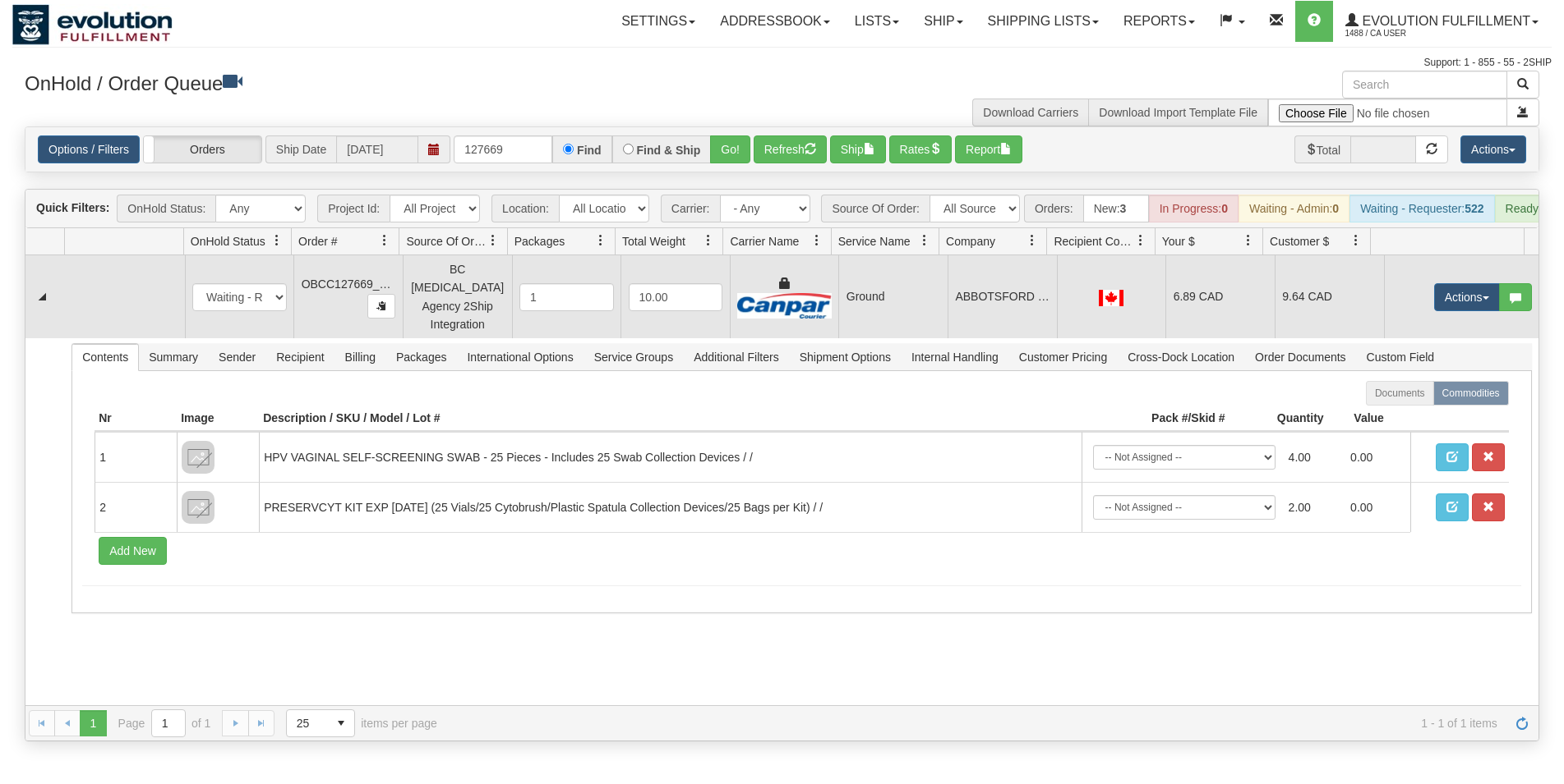
click at [940, 333] on tbody "31612213 Default 91083350 91083351 New In Progress Waiting - Admin Waiting - Re…" at bounding box center [782, 437] width 1513 height 363
click at [932, 314] on td "Ground" at bounding box center [892, 297] width 109 height 83
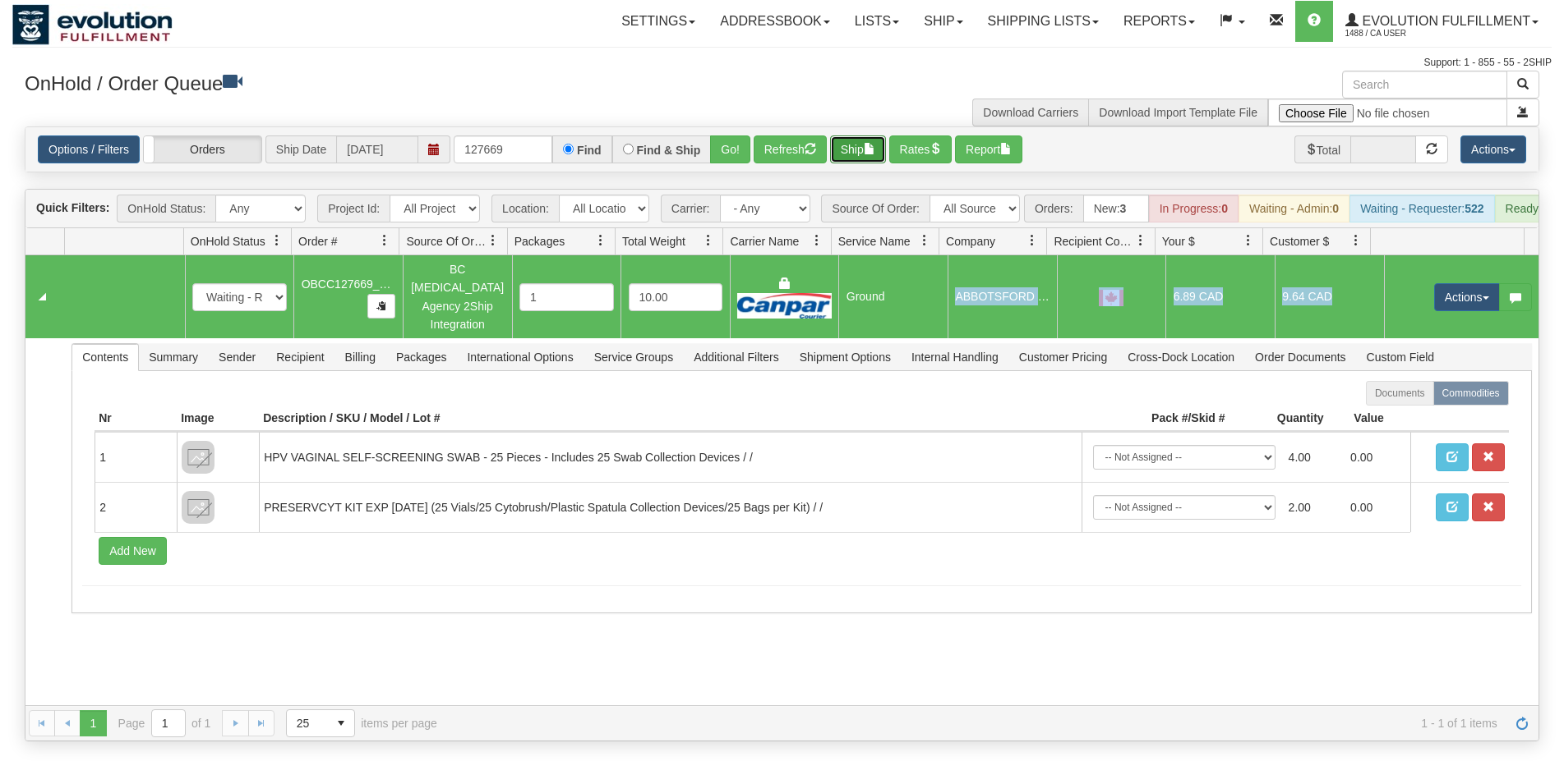
click at [875, 155] on span "button" at bounding box center [870, 149] width 12 height 12
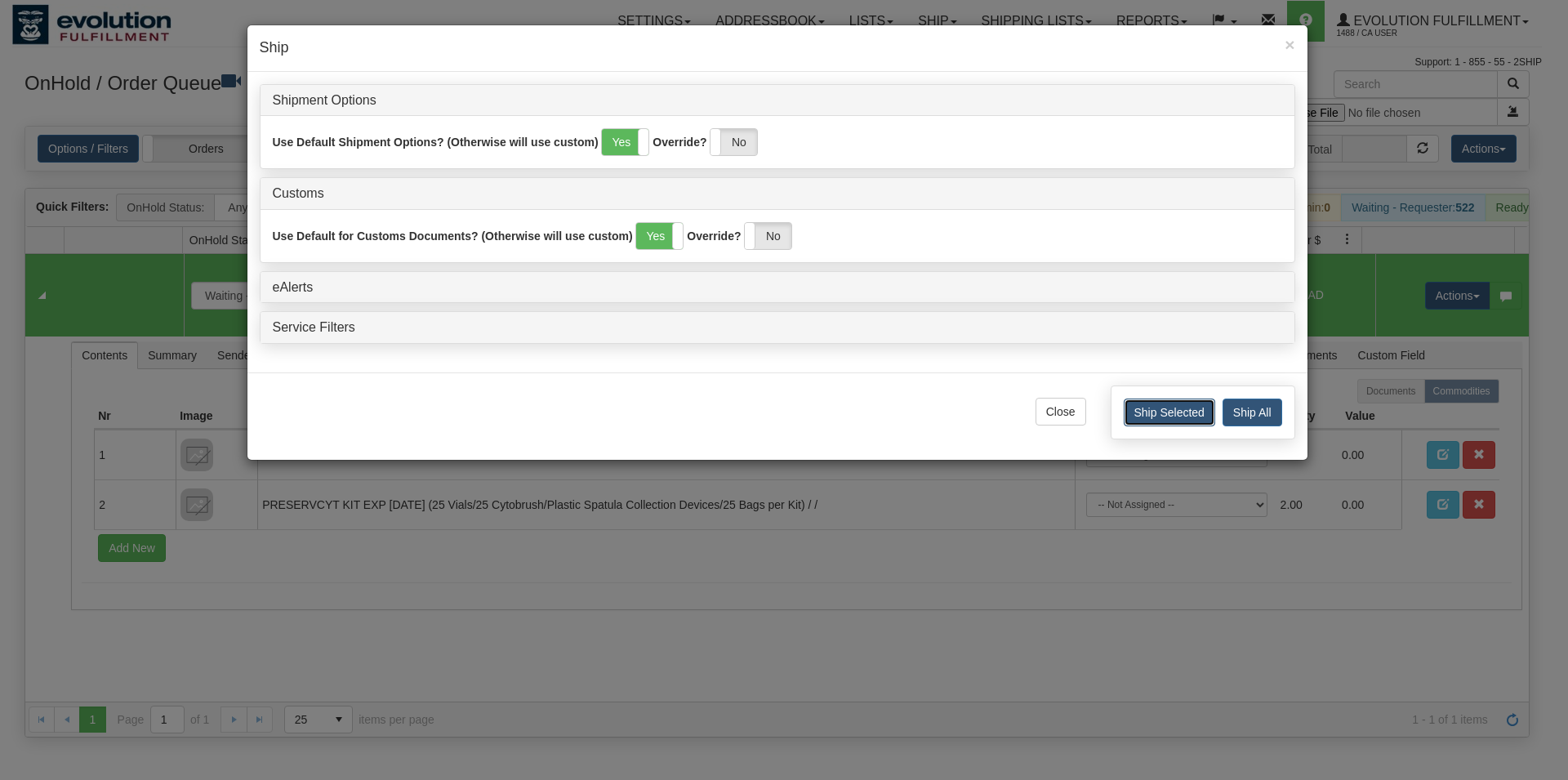
click at [1179, 411] on button "Ship Selected" at bounding box center [1169, 412] width 92 height 27
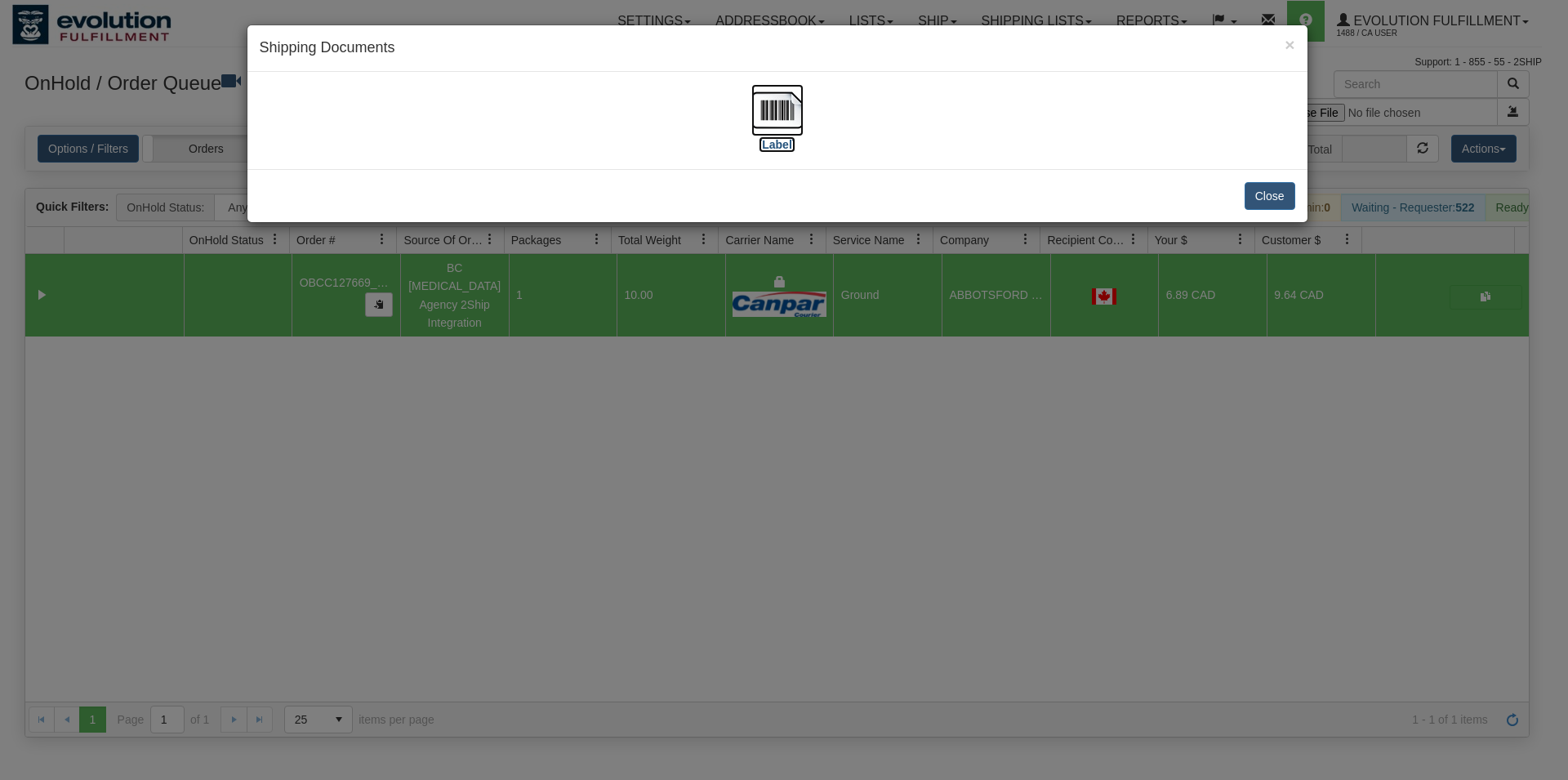
click at [788, 108] on img at bounding box center [778, 110] width 53 height 53
